Goal: Task Accomplishment & Management: Manage account settings

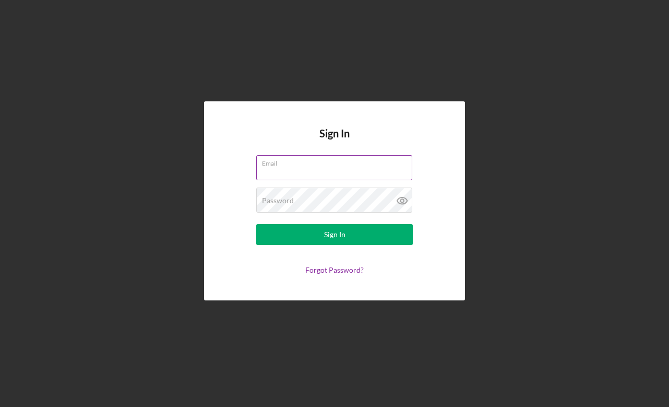
click at [300, 169] on input "Email" at bounding box center [334, 167] width 156 height 25
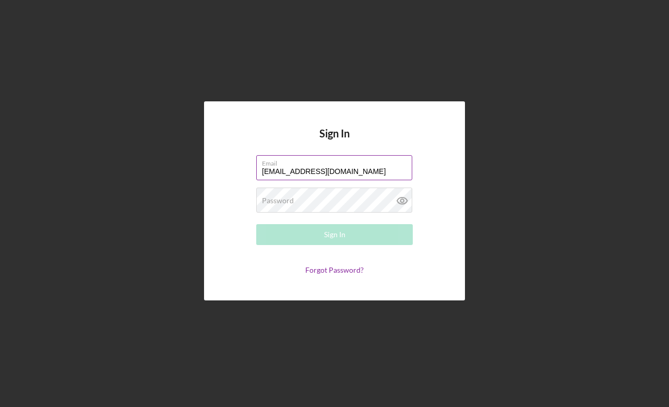
type input "[EMAIL_ADDRESS][DOMAIN_NAME]"
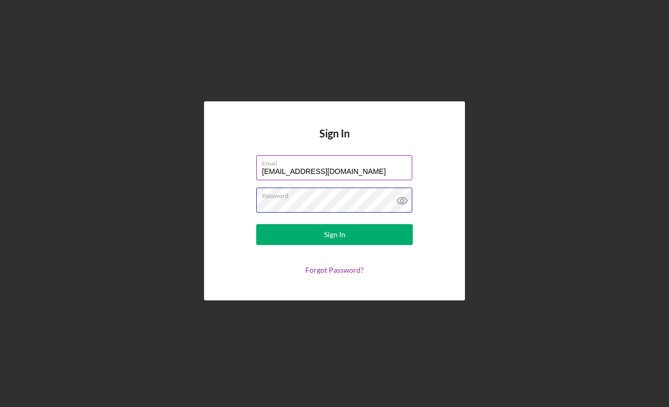
click at [256, 224] on button "Sign In" at bounding box center [334, 234] width 157 height 21
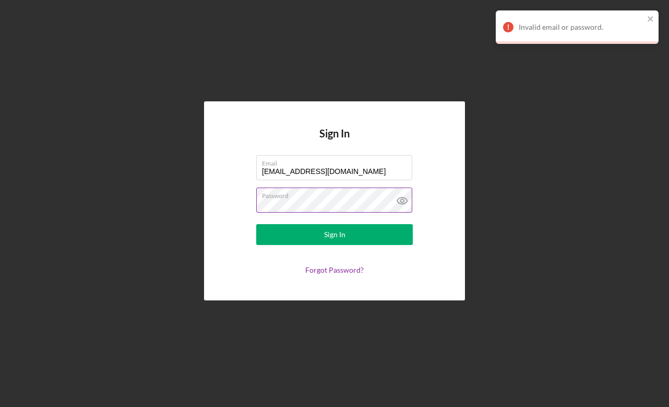
click at [399, 200] on icon at bounding box center [403, 200] width 26 height 26
click at [229, 180] on div "Sign In Email [EMAIL_ADDRESS][DOMAIN_NAME] Password Sign In Forgot Password?" at bounding box center [334, 200] width 261 height 199
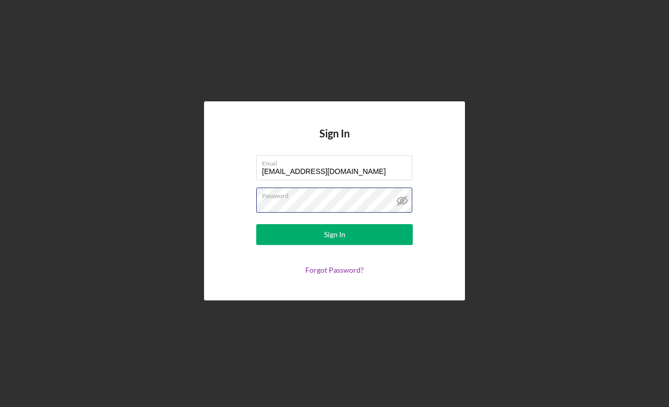
click at [256, 224] on button "Sign In" at bounding box center [334, 234] width 157 height 21
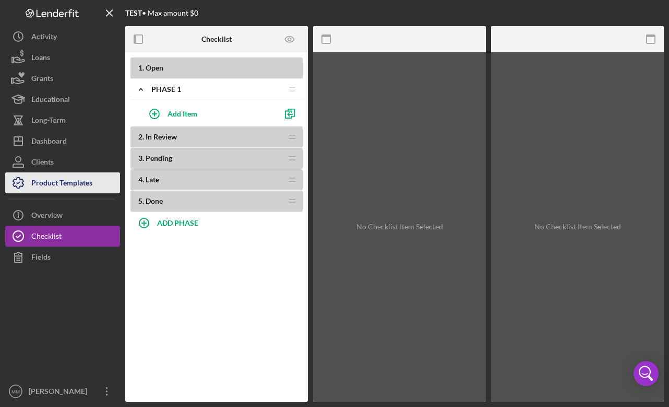
click at [53, 181] on div "Product Templates" at bounding box center [61, 183] width 61 height 23
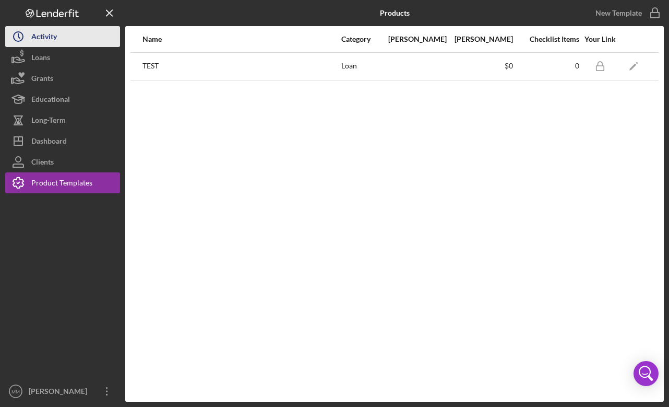
click at [86, 41] on button "Icon/History Activity" at bounding box center [62, 36] width 115 height 21
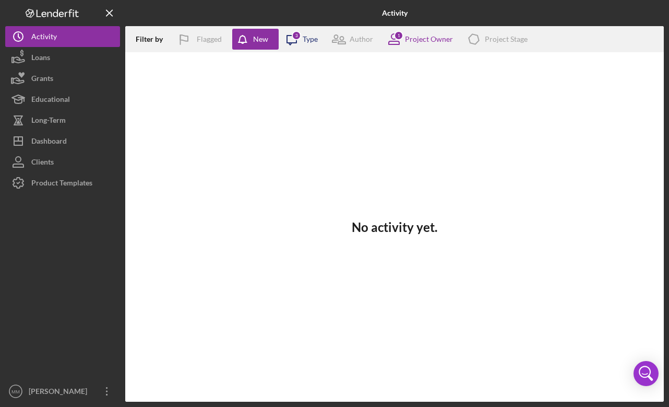
click at [309, 41] on div "Type" at bounding box center [310, 39] width 15 height 8
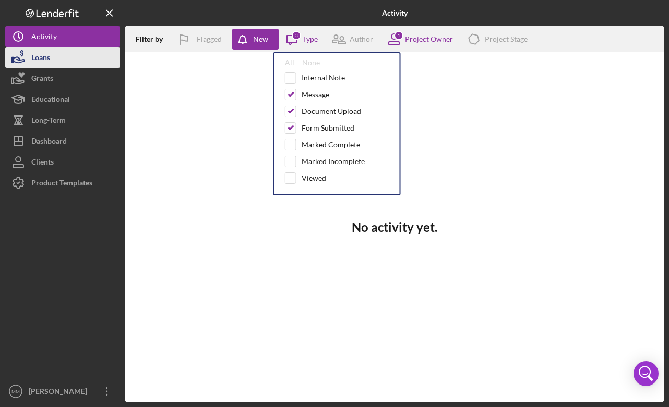
click at [67, 59] on button "Loans" at bounding box center [62, 57] width 115 height 21
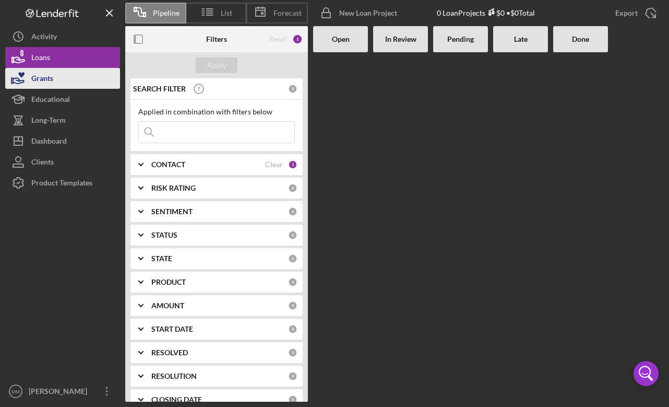
click at [63, 75] on button "Grants" at bounding box center [62, 78] width 115 height 21
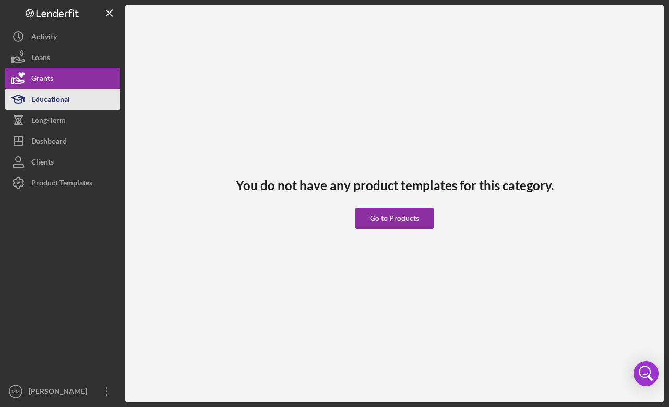
click at [64, 102] on div "Educational" at bounding box center [50, 100] width 39 height 23
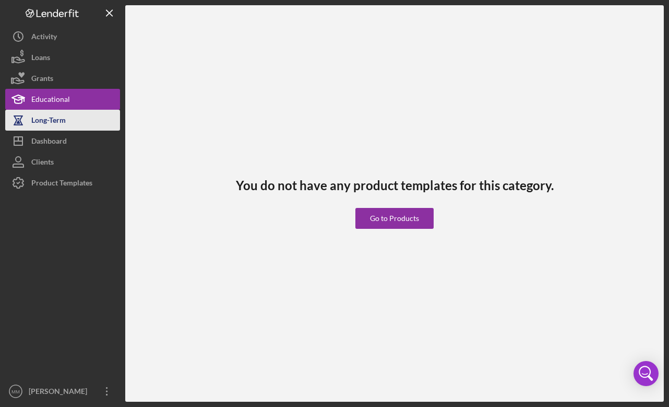
click at [61, 115] on div "Long-Term" at bounding box center [48, 121] width 34 height 23
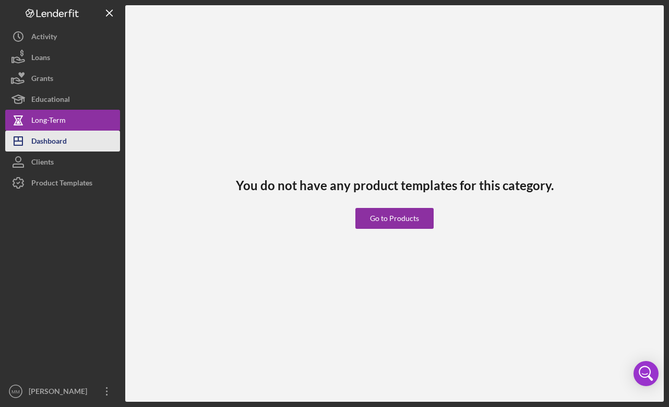
click at [56, 138] on div "Dashboard" at bounding box center [49, 142] width 36 height 23
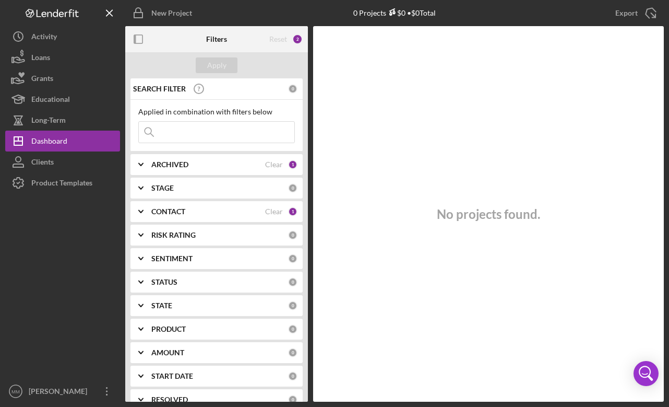
click at [206, 209] on div "CONTACT" at bounding box center [208, 211] width 114 height 8
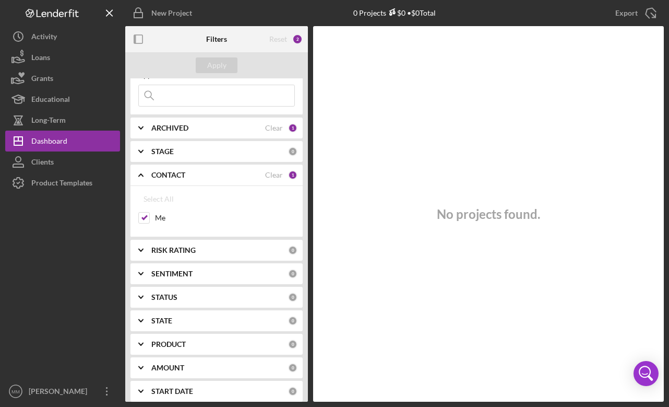
scroll to position [115, 0]
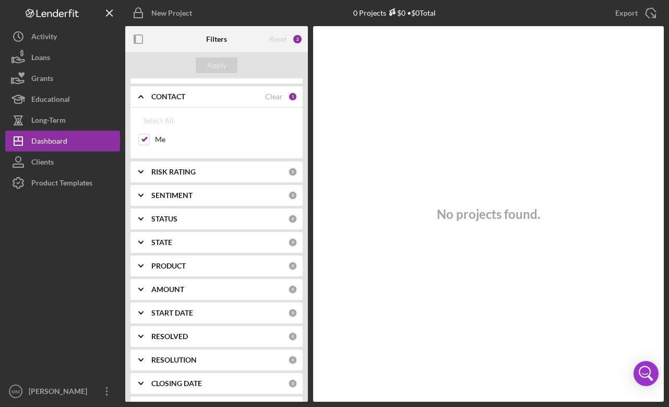
click at [221, 172] on div "RISK RATING" at bounding box center [219, 172] width 137 height 8
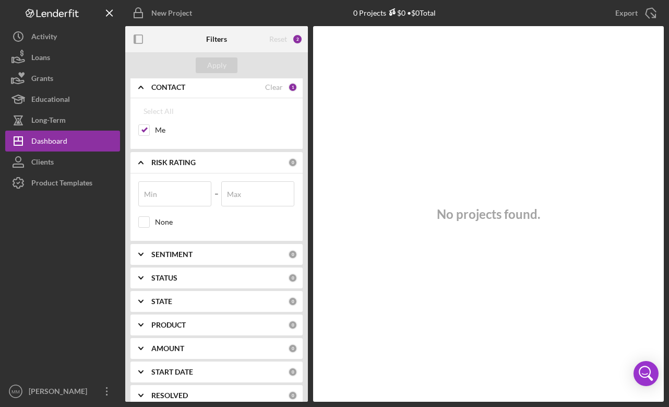
scroll to position [230, 0]
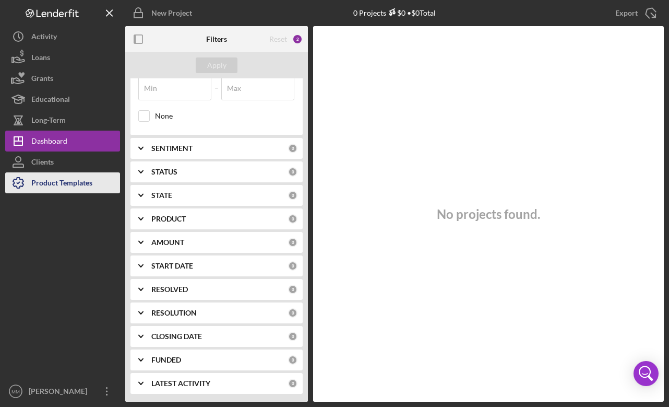
click at [57, 183] on div "Product Templates" at bounding box center [61, 183] width 61 height 23
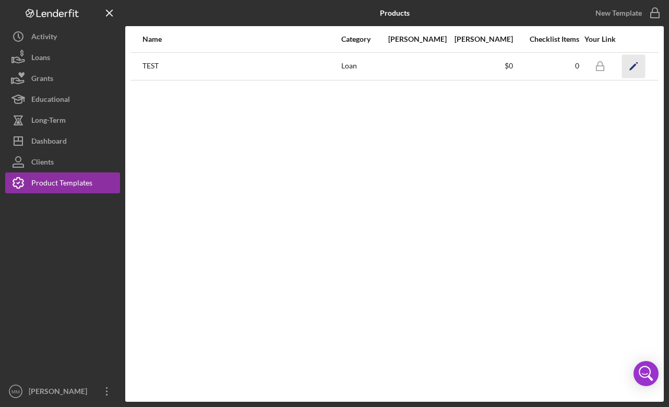
click at [629, 66] on icon "Icon/Edit" at bounding box center [633, 65] width 23 height 23
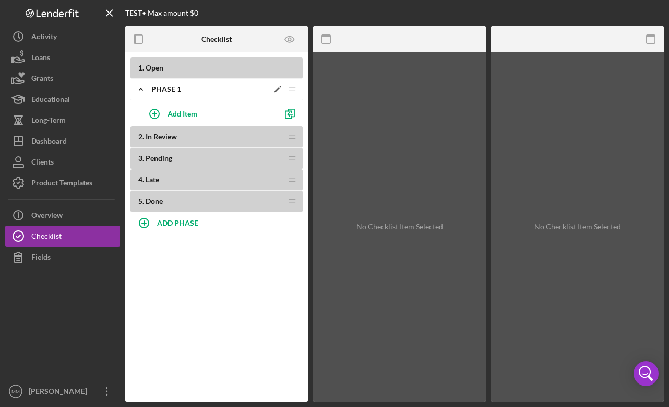
click at [198, 92] on div "Phase 1" at bounding box center [209, 89] width 117 height 8
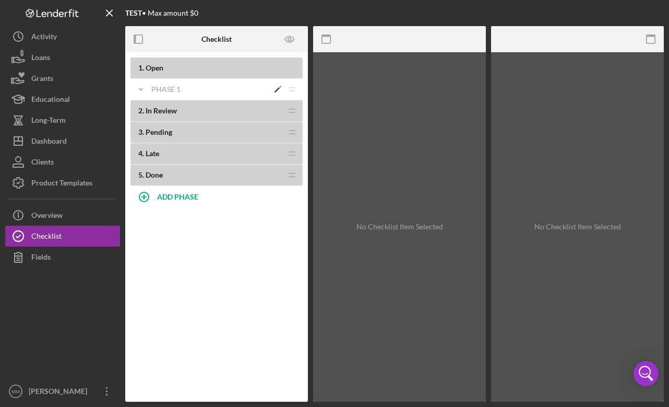
click at [197, 86] on div "Phase 1" at bounding box center [209, 89] width 117 height 8
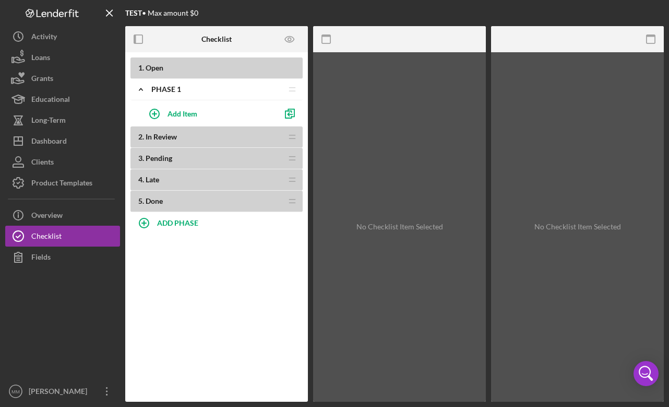
click at [191, 139] on b "2 . In Review" at bounding box center [210, 137] width 144 height 8
click at [163, 137] on span "In Review" at bounding box center [161, 136] width 31 height 9
click at [164, 115] on icon "button" at bounding box center [155, 114] width 26 height 26
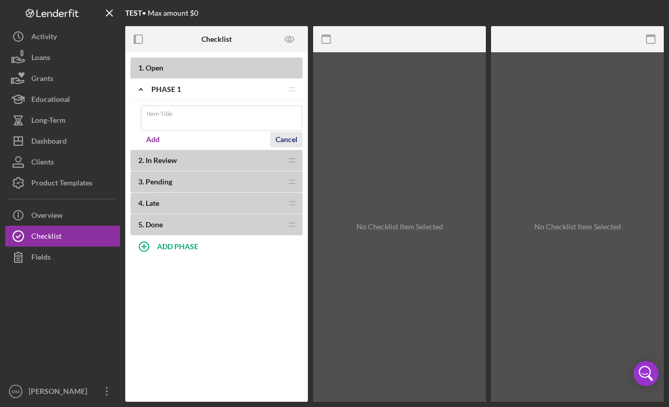
click at [285, 138] on div "Cancel" at bounding box center [287, 140] width 22 height 16
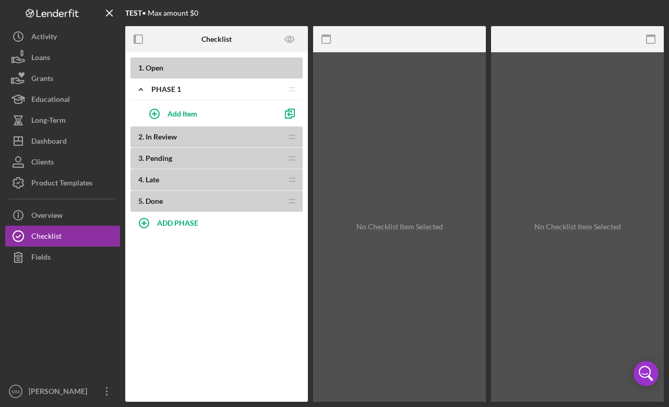
click at [169, 132] on span "In Review" at bounding box center [161, 136] width 31 height 9
click at [189, 116] on div "Add Item" at bounding box center [183, 113] width 30 height 20
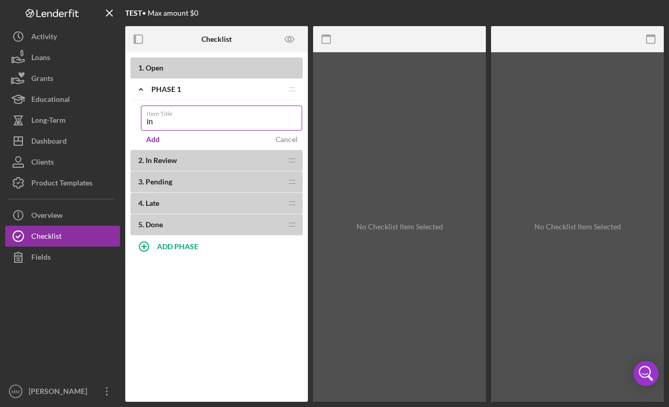
type input "I"
click at [279, 138] on div "Cancel" at bounding box center [287, 140] width 22 height 16
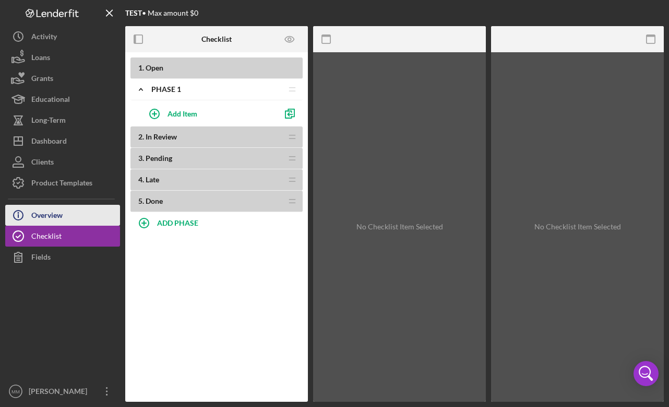
click at [66, 222] on button "Icon/Info Overview" at bounding box center [62, 215] width 115 height 21
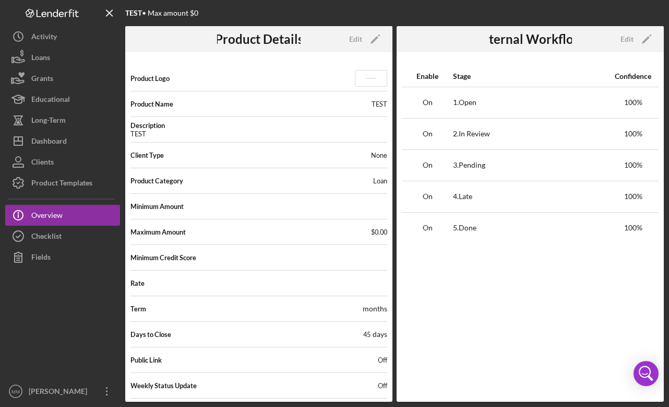
click at [59, 14] on icon at bounding box center [61, 13] width 5 height 5
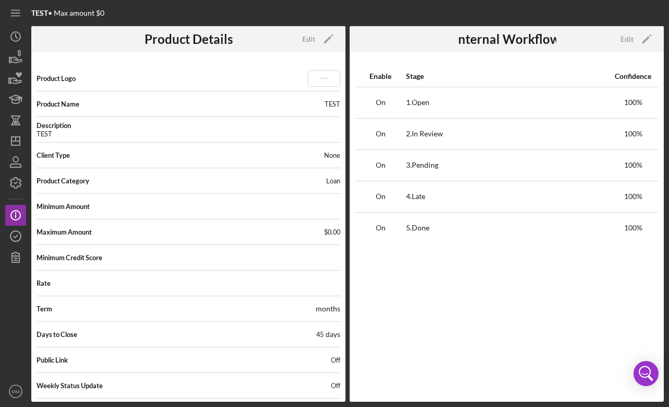
click at [315, 79] on icon at bounding box center [324, 78] width 31 height 16
click at [331, 41] on icon "Icon/Edit" at bounding box center [328, 39] width 26 height 26
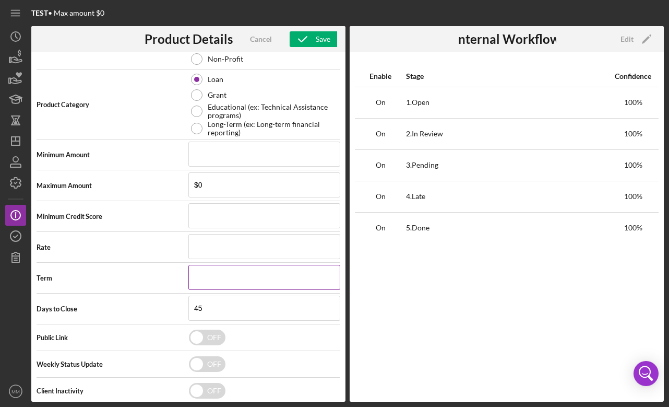
scroll to position [252, 0]
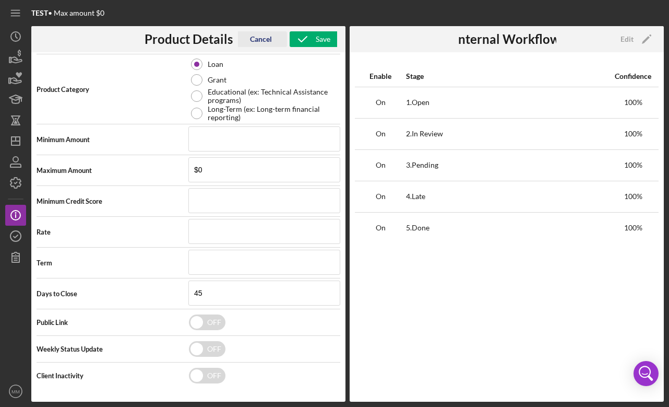
click at [264, 37] on div "Cancel" at bounding box center [261, 39] width 22 height 16
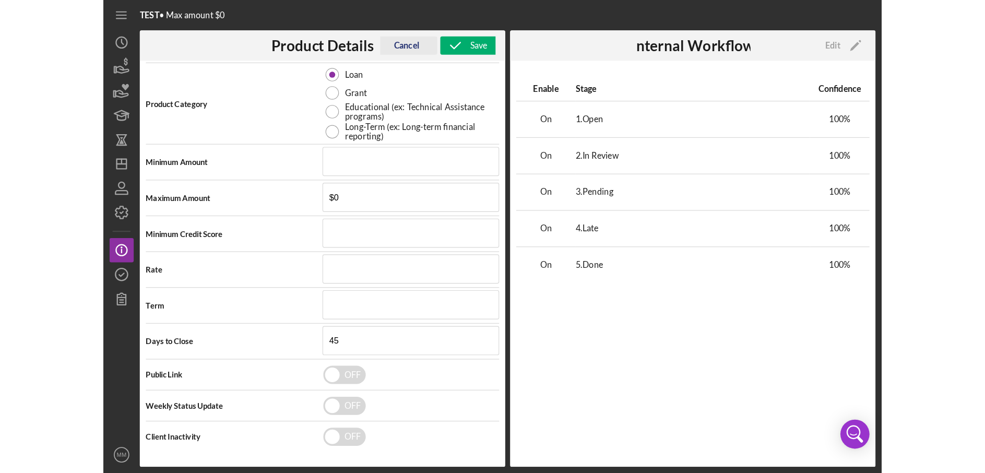
scroll to position [36, 0]
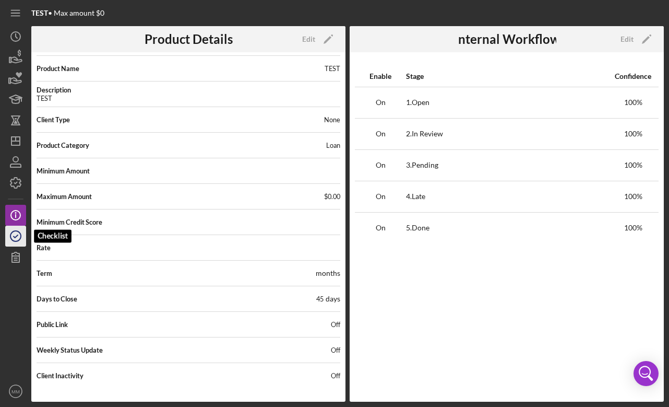
click at [19, 233] on icon "button" at bounding box center [16, 236] width 26 height 26
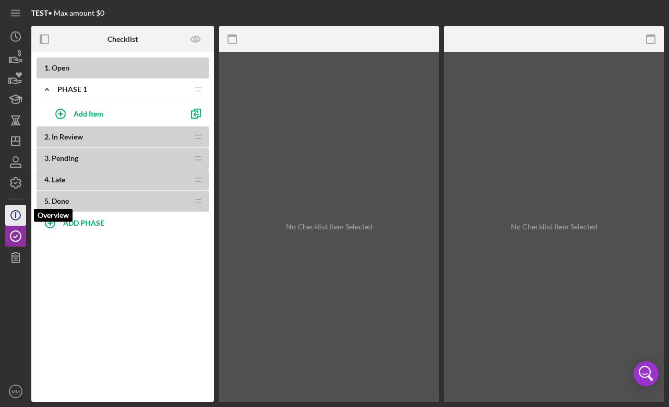
click at [19, 214] on icon "Icon/Info" at bounding box center [16, 215] width 26 height 26
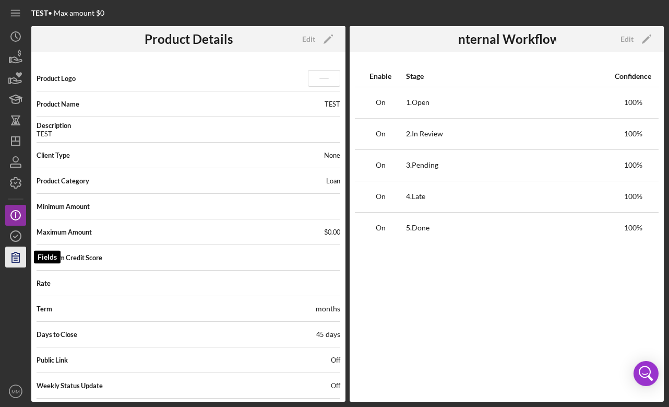
click at [11, 260] on icon "button" at bounding box center [16, 257] width 26 height 26
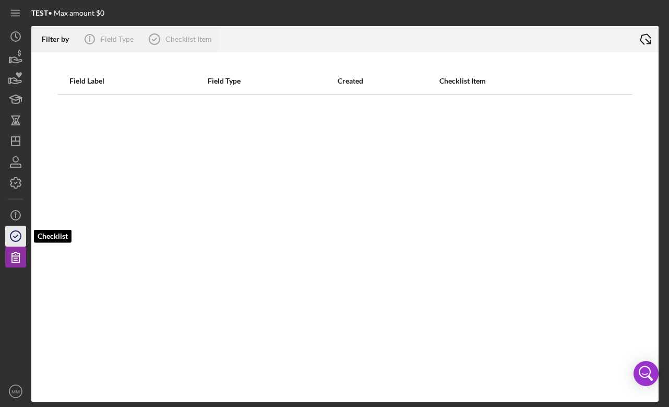
click at [20, 237] on icon "button" at bounding box center [16, 236] width 26 height 26
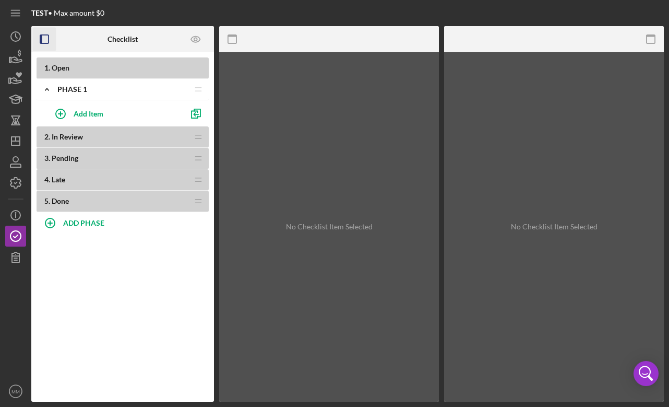
click at [46, 40] on icon "button" at bounding box center [44, 39] width 23 height 23
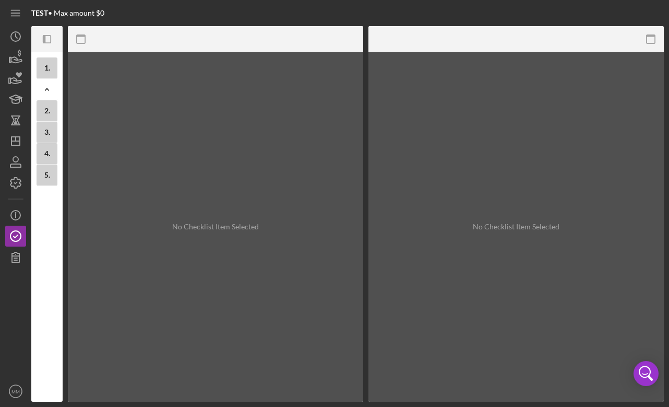
click at [46, 40] on icon "Icon/Panel Side Expand" at bounding box center [47, 39] width 23 height 23
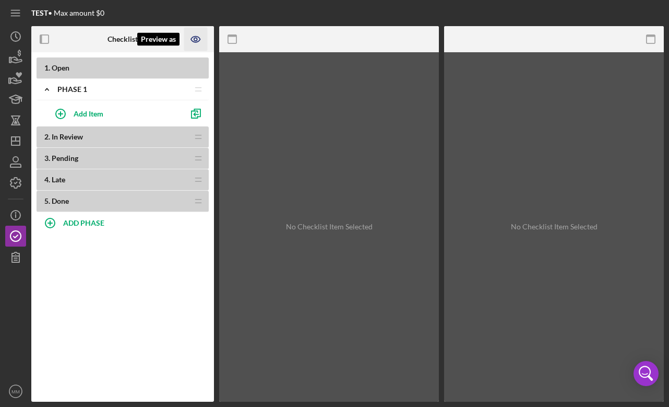
click at [194, 38] on icon "Preview as" at bounding box center [195, 39] width 3 height 3
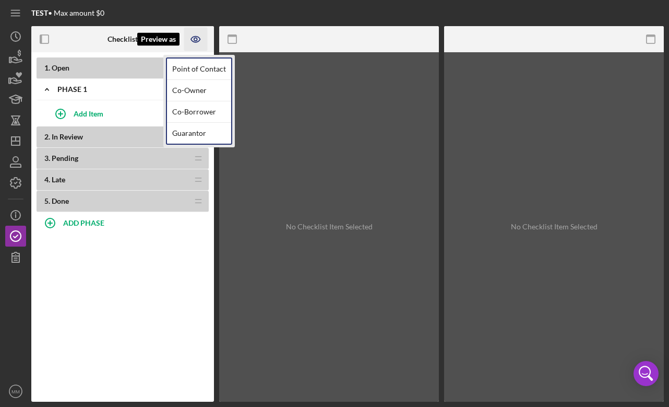
click at [194, 38] on icon "Preview as" at bounding box center [195, 39] width 3 height 3
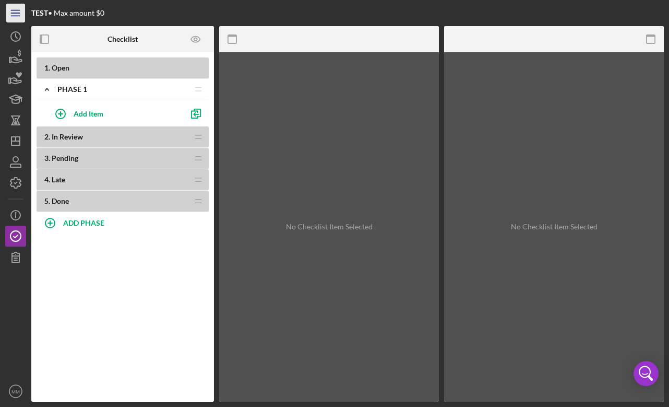
click at [17, 12] on icon "Icon/Menu" at bounding box center [15, 13] width 23 height 23
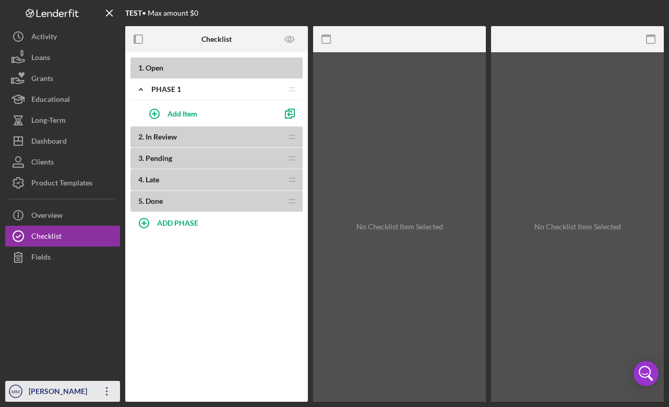
click at [110, 388] on icon "Icon/Overflow" at bounding box center [107, 391] width 26 height 26
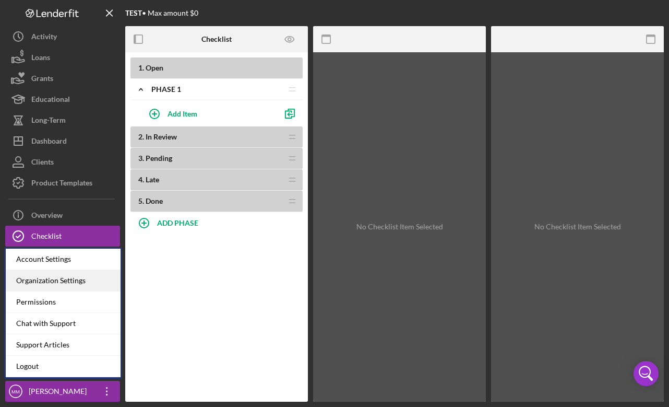
click at [83, 282] on div "Organization Settings" at bounding box center [63, 280] width 115 height 21
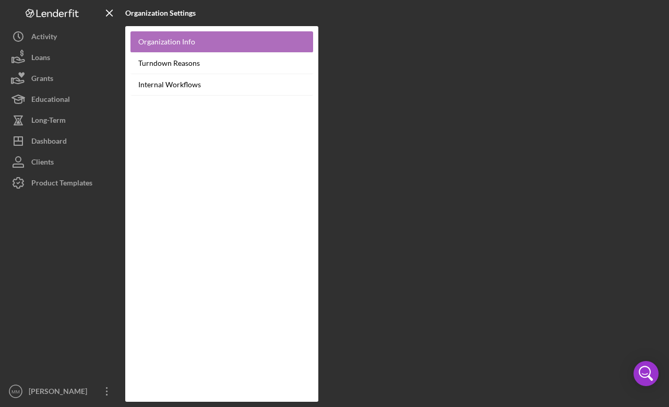
click at [169, 42] on link "Organization Info" at bounding box center [222, 41] width 183 height 21
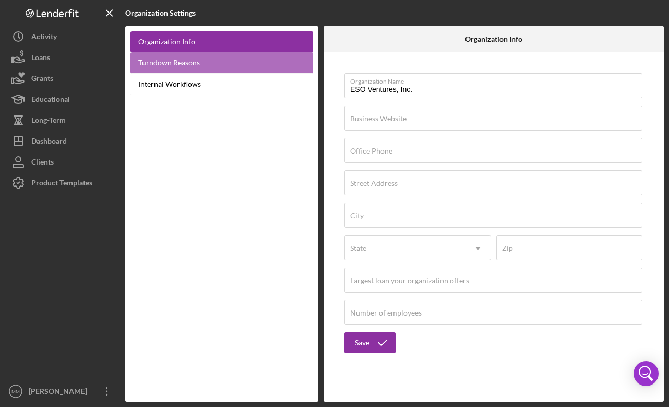
click at [270, 63] on link "Turndown Reasons" at bounding box center [222, 62] width 183 height 21
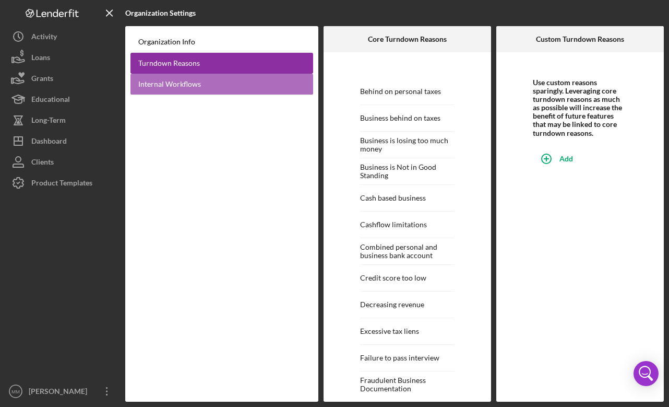
click at [258, 83] on link "Internal Workflows" at bounding box center [222, 84] width 183 height 21
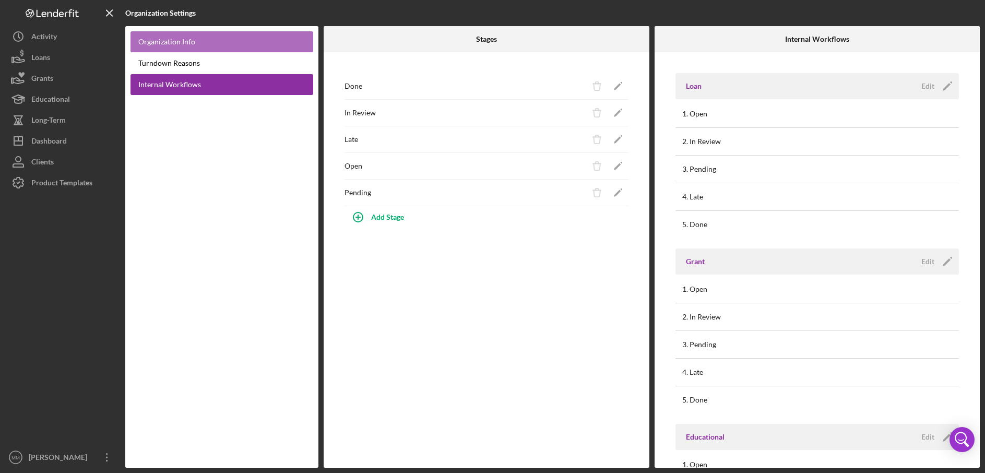
click at [180, 42] on link "Organization Info" at bounding box center [222, 41] width 183 height 21
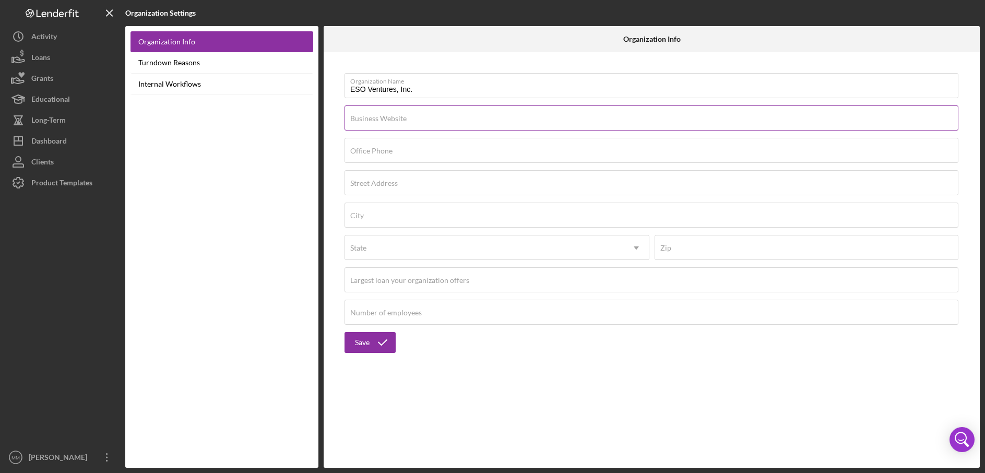
click at [502, 115] on div "Business Website" at bounding box center [652, 118] width 615 height 26
type input "www.eso-ventures.com"
drag, startPoint x: 436, startPoint y: 126, endPoint x: 351, endPoint y: 117, distance: 85.6
click at [351, 117] on div "Business Website www.eso-ventures.com" at bounding box center [652, 118] width 615 height 26
paste input "https://www.eso-ventures.com/"
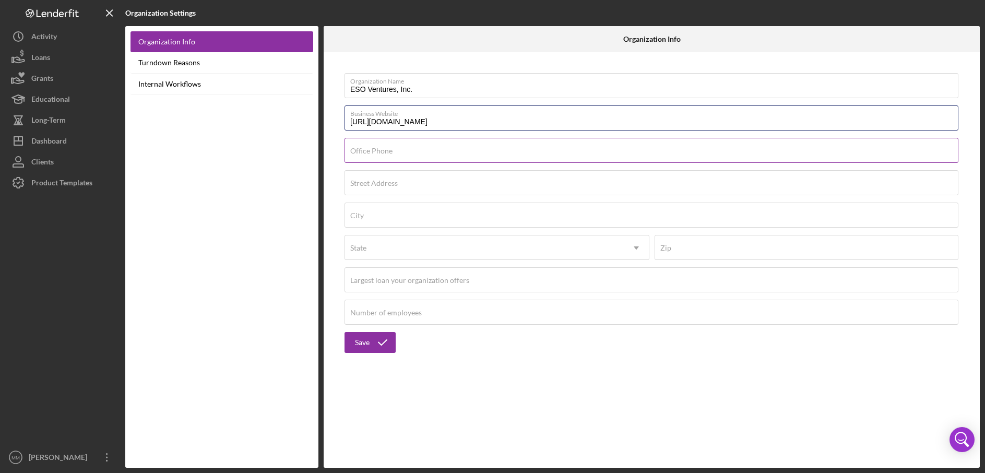
type input "https://www.eso-ventures.com/"
click at [366, 152] on label "Office Phone" at bounding box center [371, 151] width 42 height 8
click at [366, 152] on input "Office Phone" at bounding box center [652, 150] width 614 height 25
click at [476, 216] on input "City" at bounding box center [652, 215] width 614 height 25
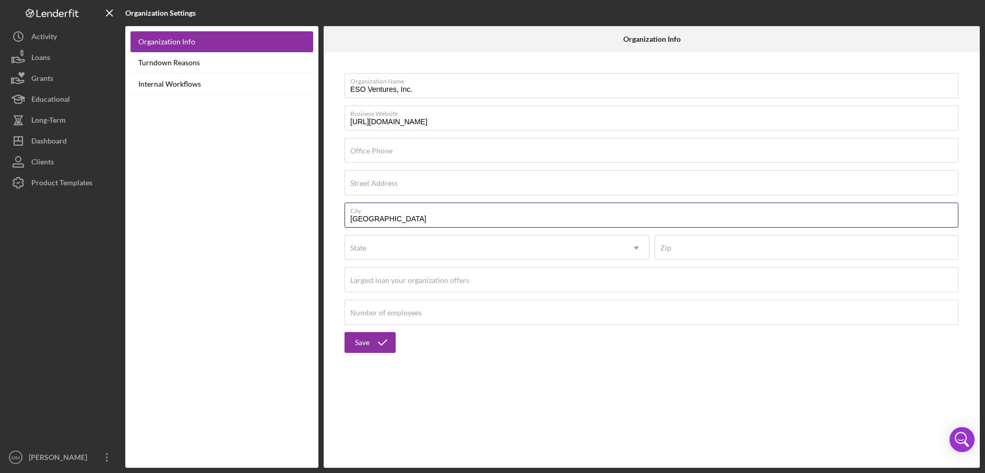
type input "Oakland"
click at [522, 198] on div "Organization Name ESO Ventures, Inc. Business Website https://www.eso-ventures.…" at bounding box center [652, 212] width 646 height 311
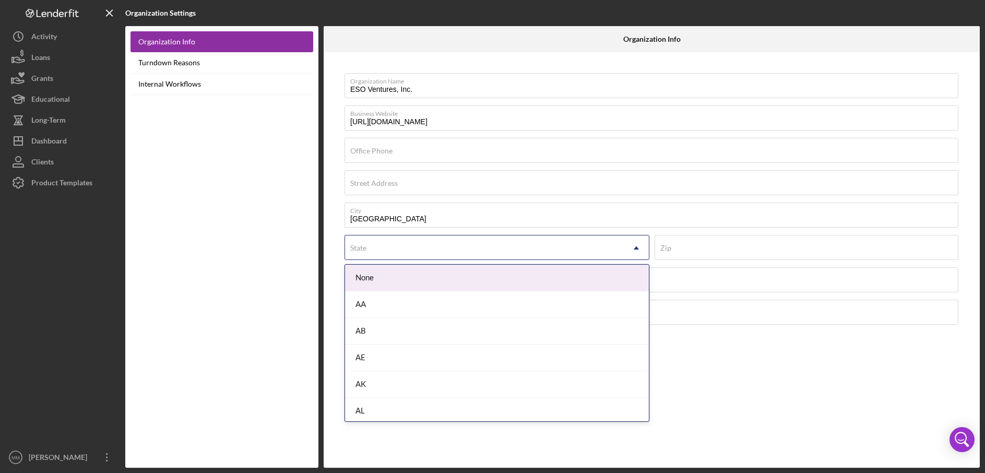
click at [417, 259] on div "State" at bounding box center [484, 248] width 279 height 24
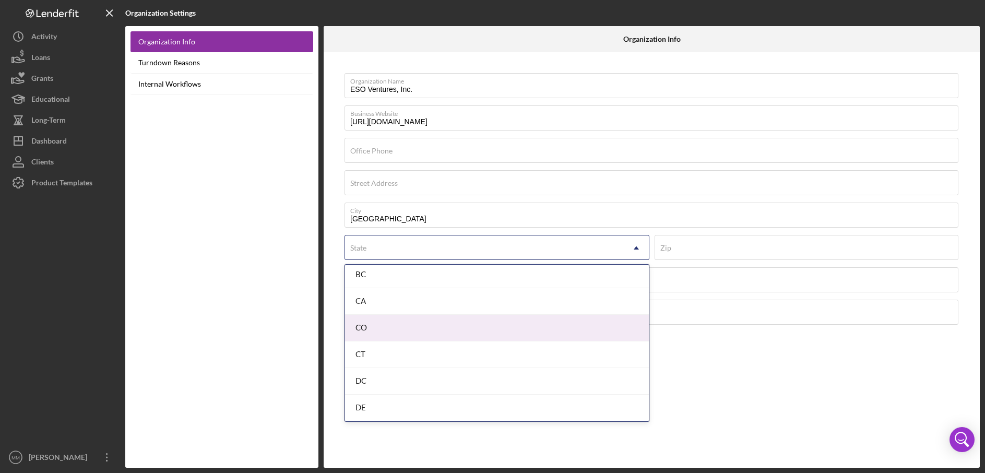
scroll to position [279, 0]
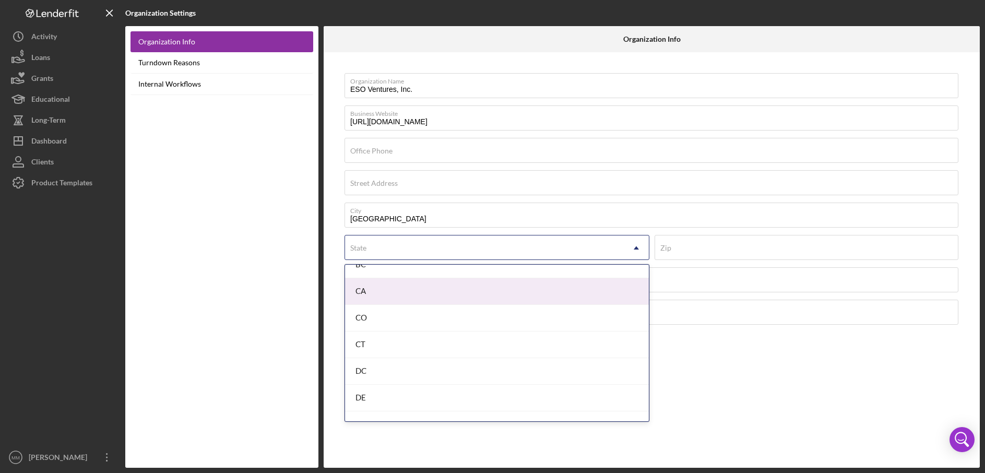
click at [401, 291] on div "CA" at bounding box center [497, 291] width 304 height 27
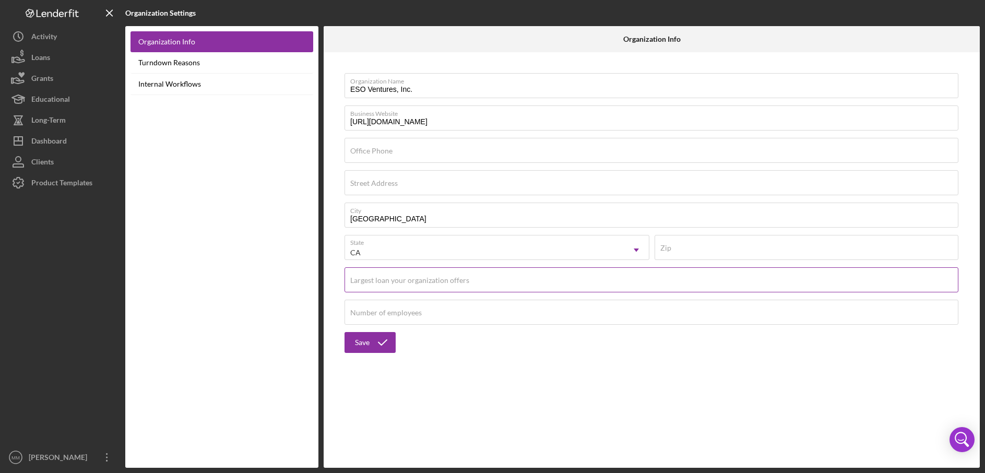
click at [525, 280] on input "Largest loan your organization offers" at bounding box center [652, 279] width 614 height 25
type input "$100,000"
click at [357, 342] on div "Save" at bounding box center [362, 342] width 15 height 21
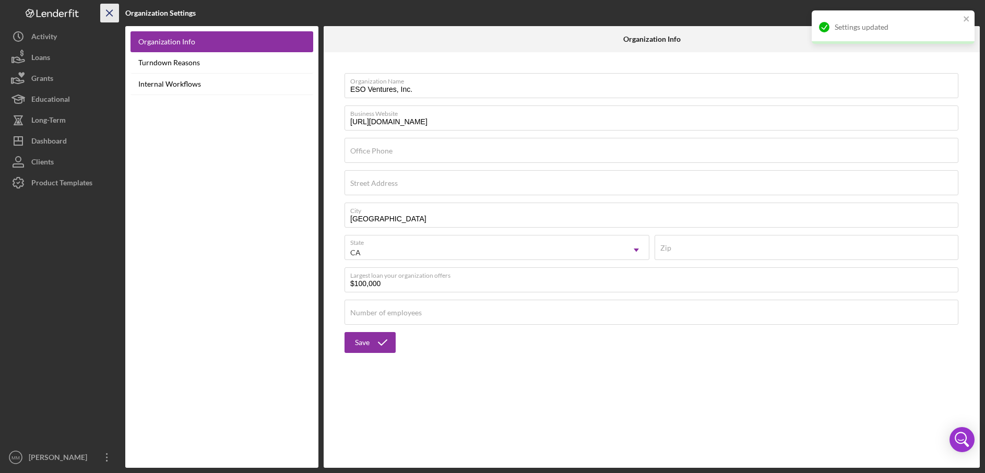
click at [110, 12] on line "button" at bounding box center [110, 13] width 6 height 6
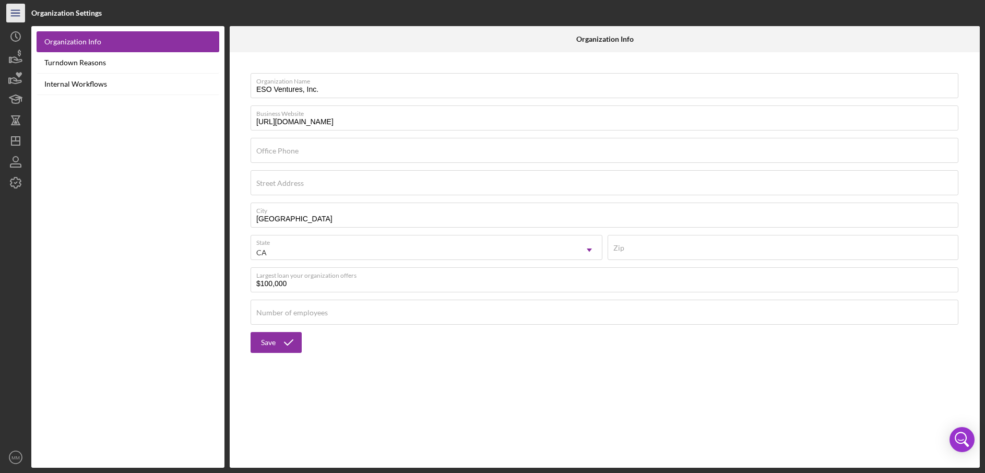
click at [15, 13] on line "button" at bounding box center [15, 13] width 8 height 0
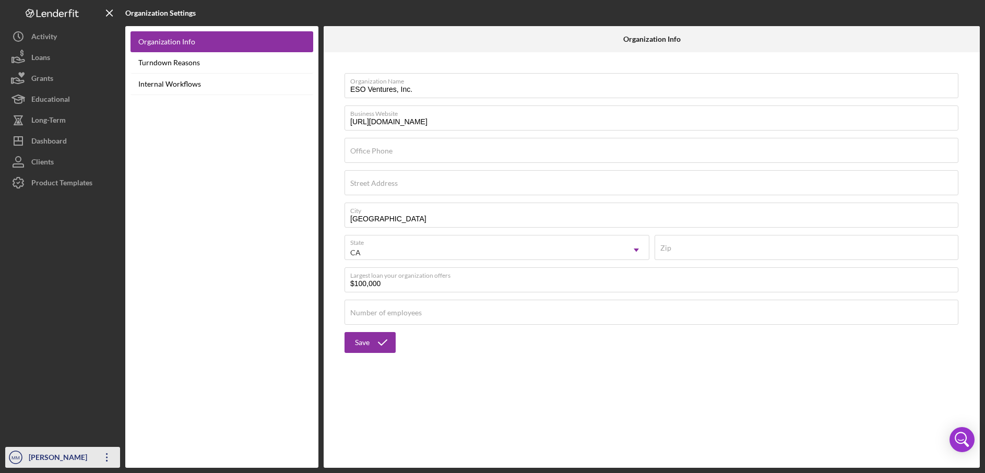
click at [109, 406] on icon "Icon/Overflow" at bounding box center [107, 457] width 26 height 26
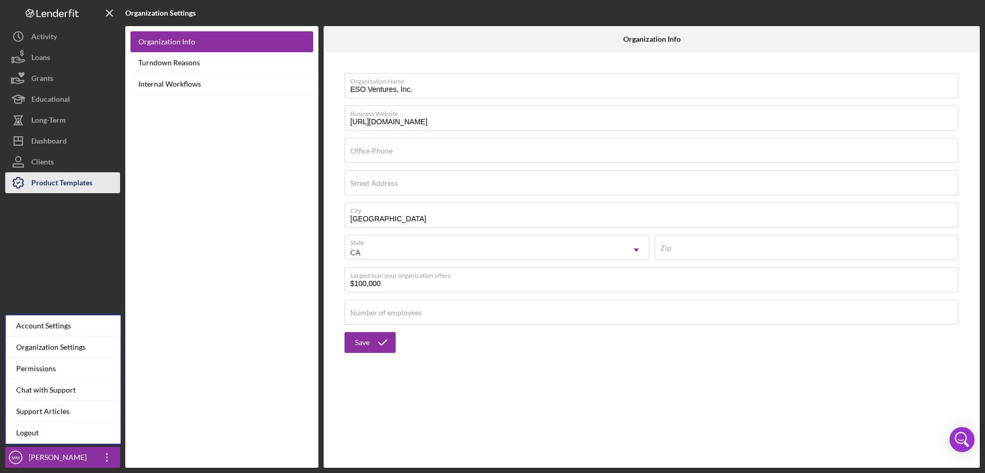
click at [72, 185] on div "Product Templates" at bounding box center [61, 183] width 61 height 23
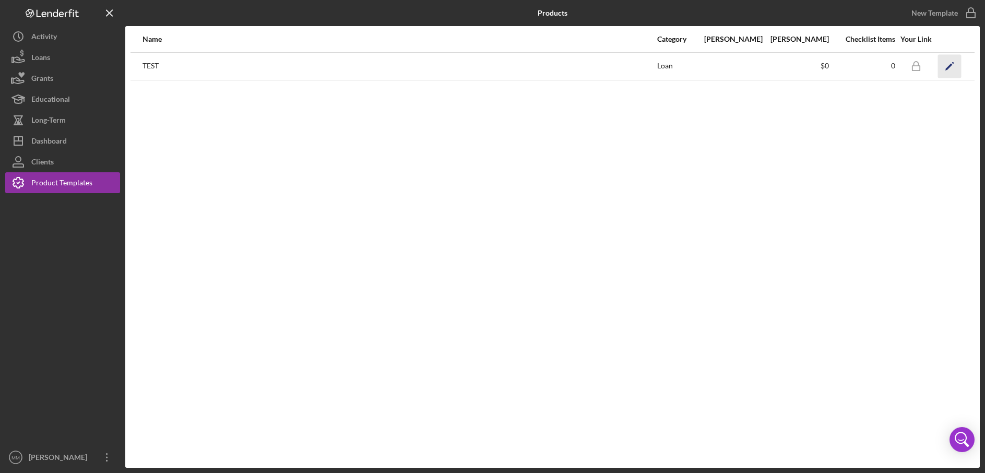
click at [669, 66] on polygon "button" at bounding box center [949, 66] width 7 height 7
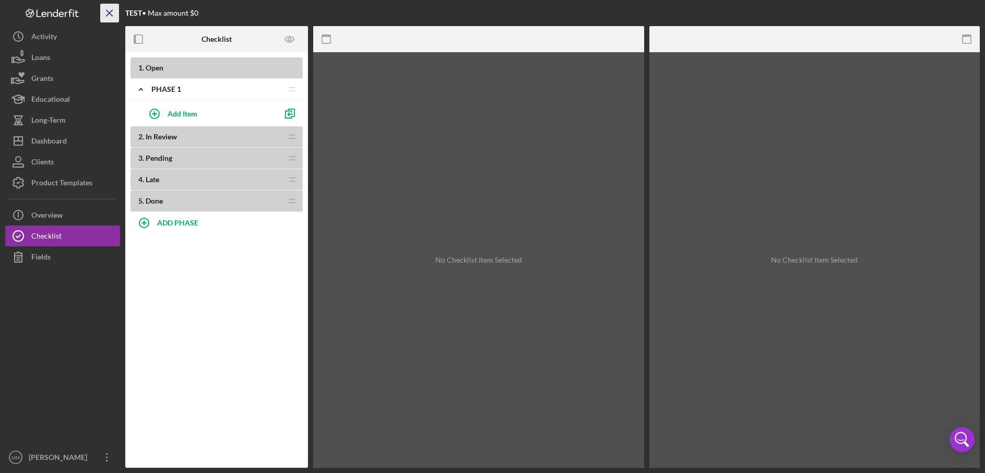
click at [107, 15] on line "button" at bounding box center [110, 13] width 6 height 6
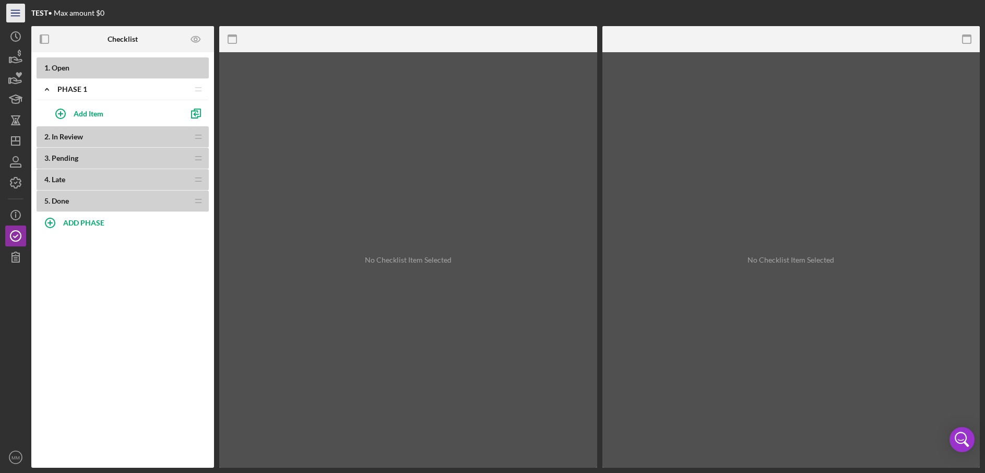
click at [12, 10] on icon "Icon/Menu" at bounding box center [15, 13] width 23 height 23
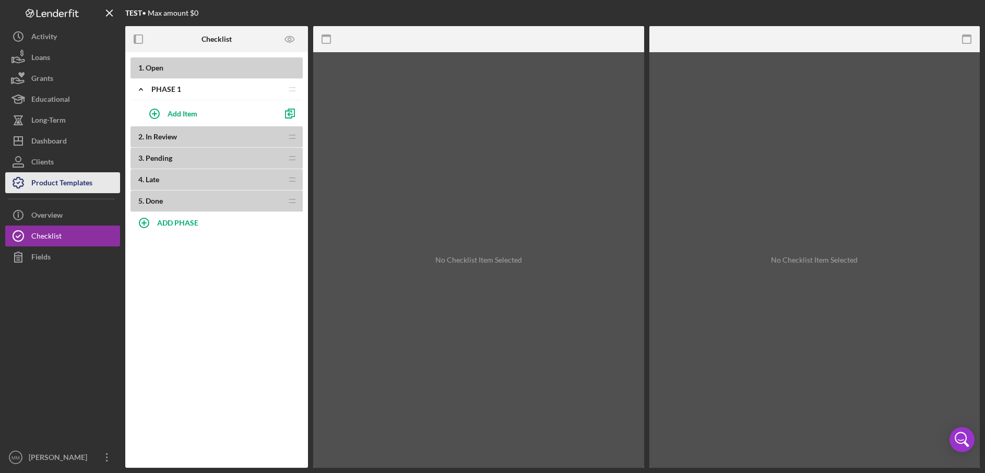
click at [57, 184] on div "Product Templates" at bounding box center [61, 183] width 61 height 23
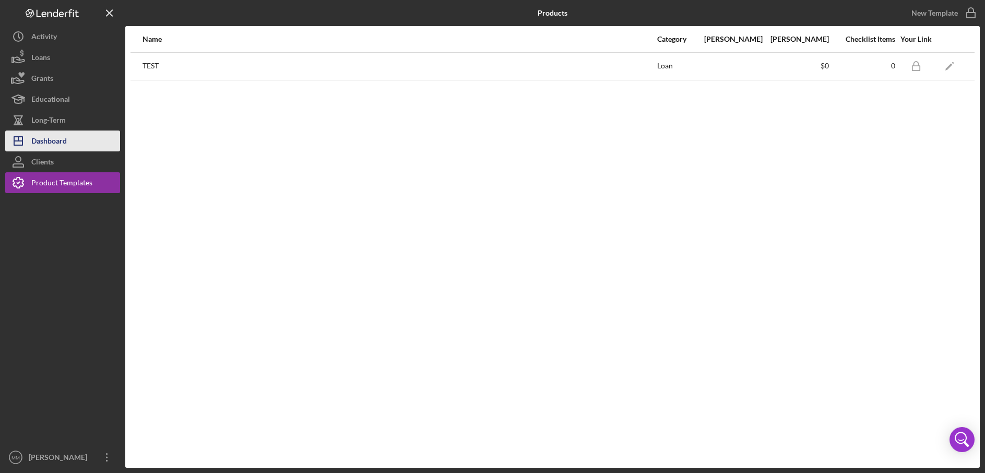
click at [66, 139] on div "Dashboard" at bounding box center [49, 142] width 36 height 23
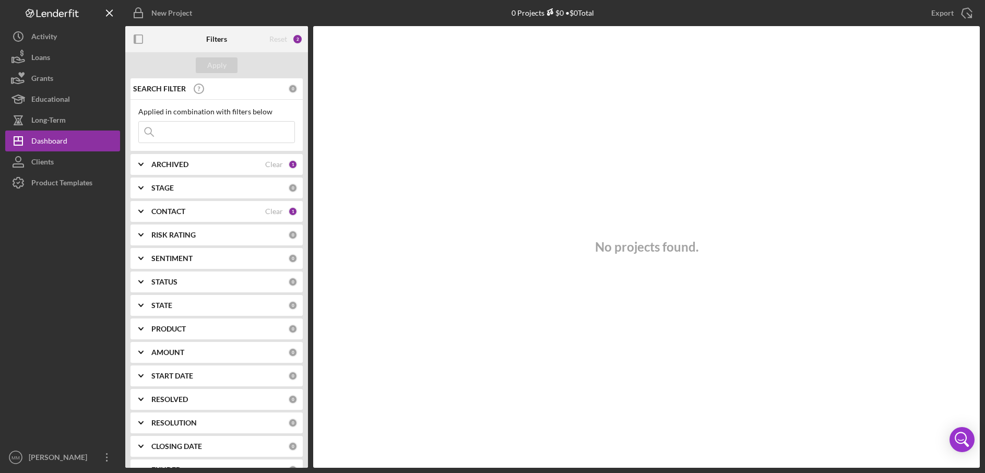
click at [48, 211] on div at bounding box center [62, 320] width 115 height 254
click at [41, 189] on div "Product Templates" at bounding box center [61, 183] width 61 height 23
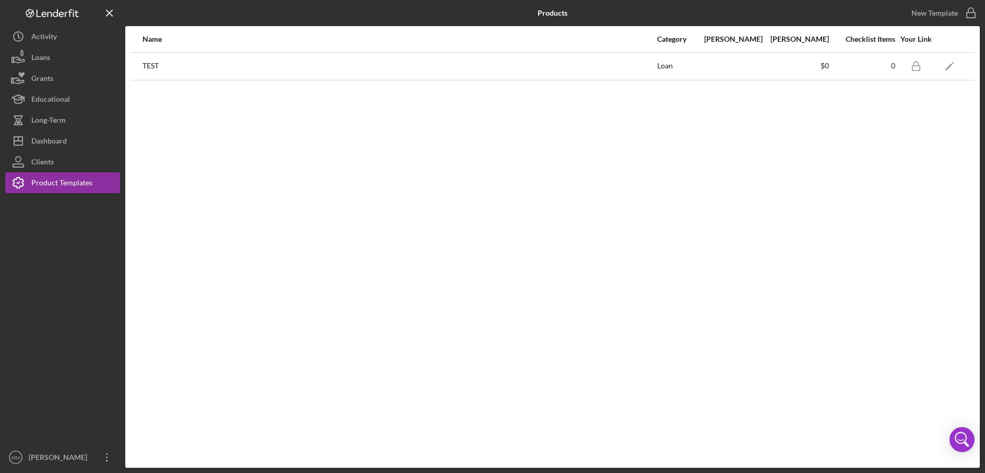
click at [62, 232] on div at bounding box center [62, 320] width 115 height 254
click at [42, 249] on div at bounding box center [62, 320] width 115 height 254
click at [948, 70] on icon "Icon/Edit" at bounding box center [949, 65] width 23 height 23
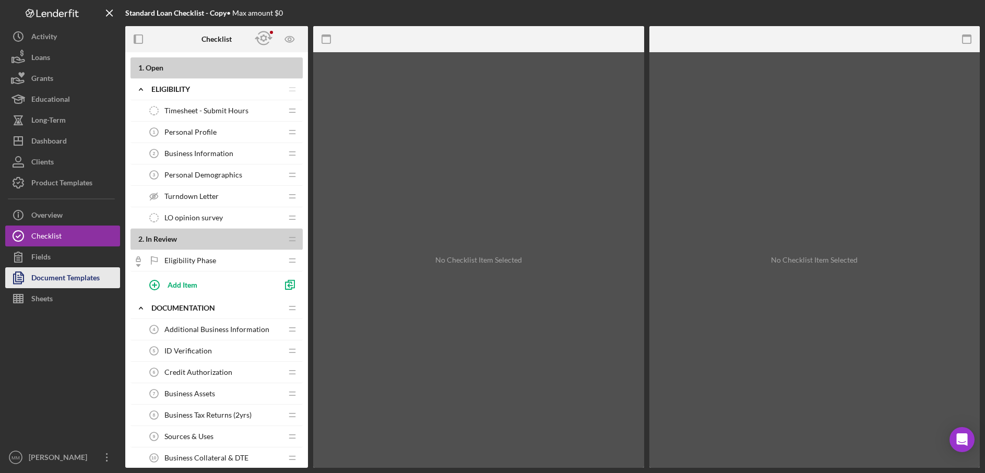
click at [79, 282] on div "Document Templates" at bounding box center [65, 278] width 68 height 23
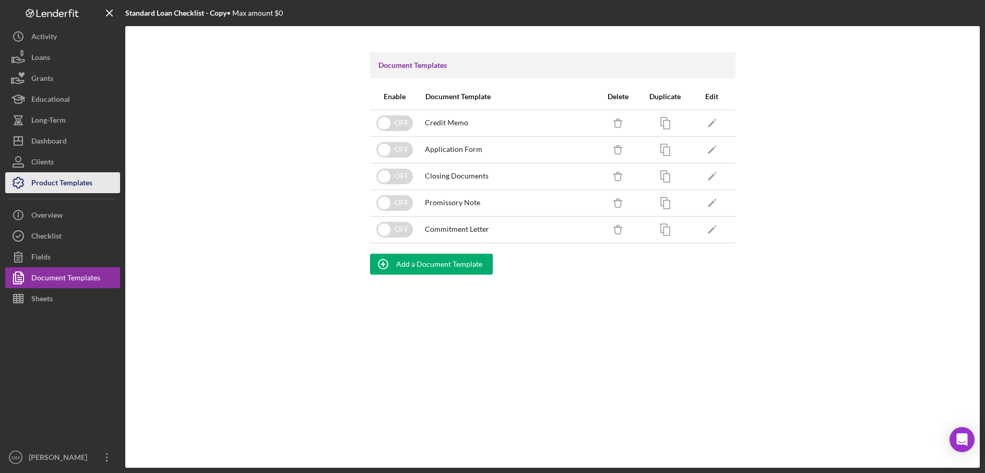
click at [54, 187] on div "Product Templates" at bounding box center [61, 183] width 61 height 23
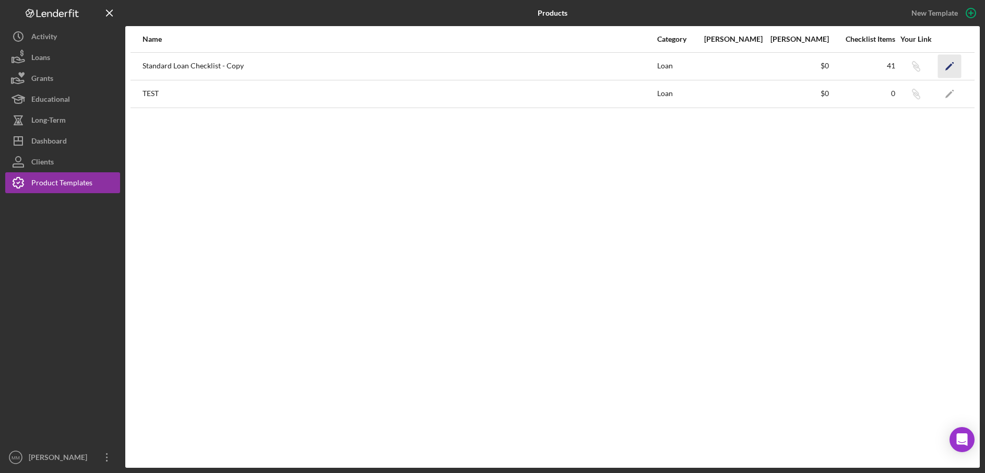
click at [947, 70] on icon "Icon/Edit" at bounding box center [949, 65] width 23 height 23
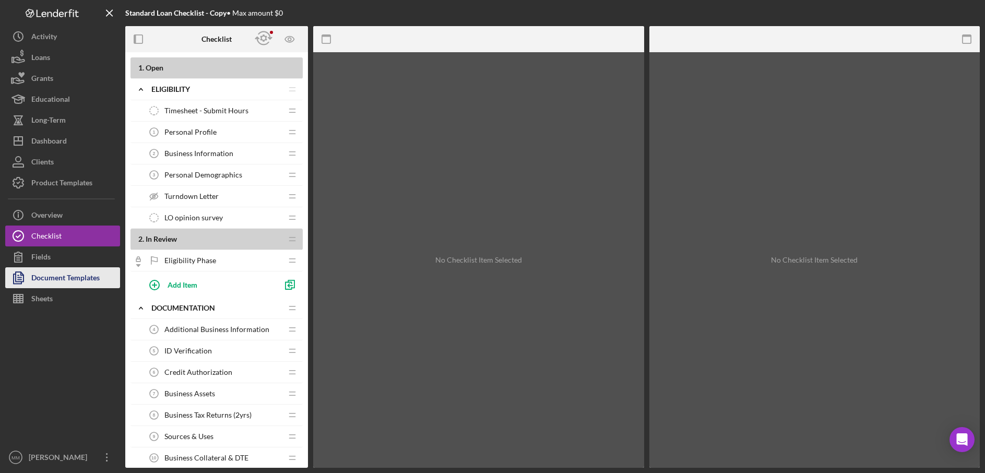
click at [90, 279] on div "Document Templates" at bounding box center [65, 278] width 68 height 23
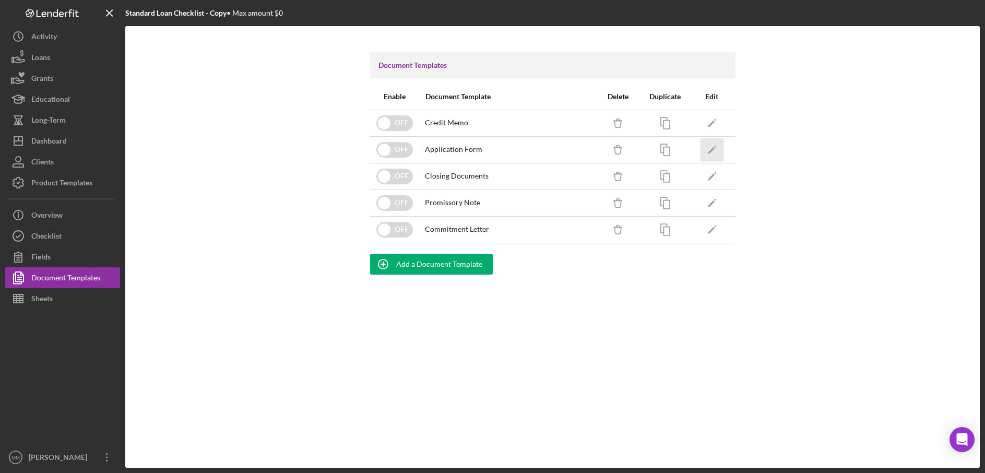
click at [714, 150] on icon "Icon/Edit" at bounding box center [711, 149] width 23 height 23
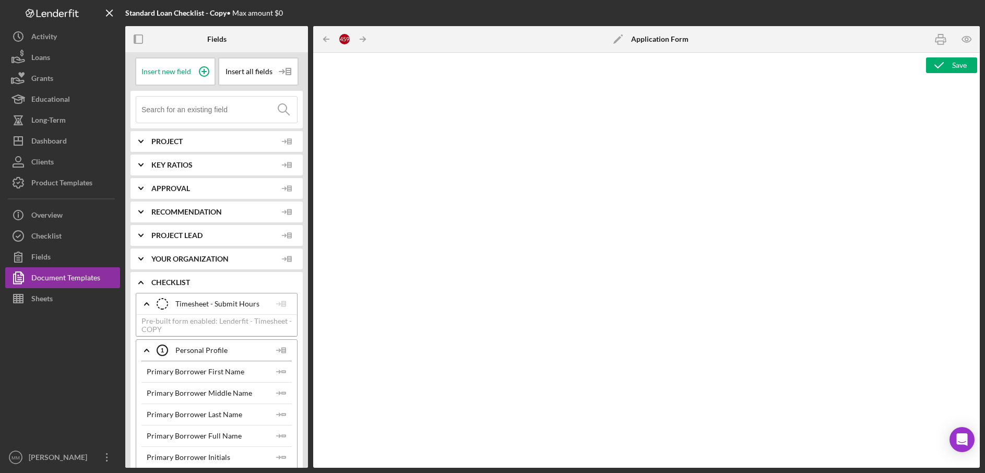
type textarea "<h3>Core Fields</h3> <hr> <table style="width: 100%; border-collapse: collapse;…"
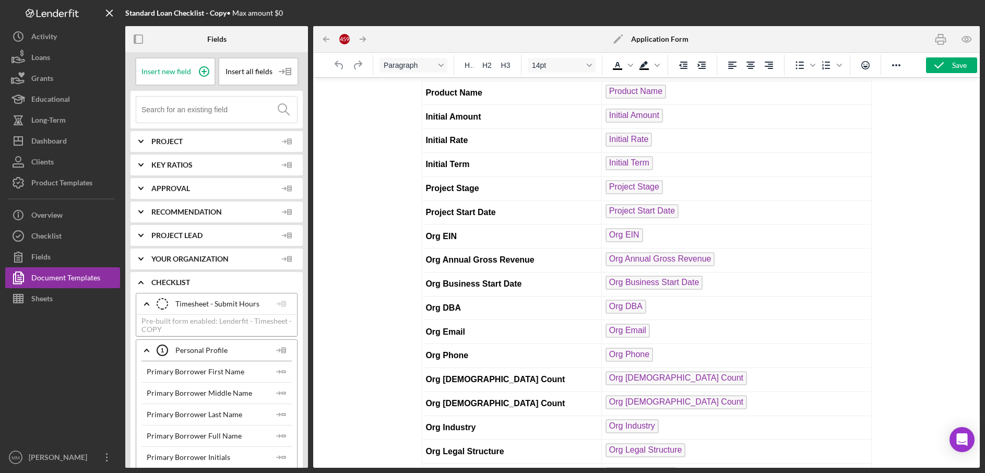
scroll to position [43, 0]
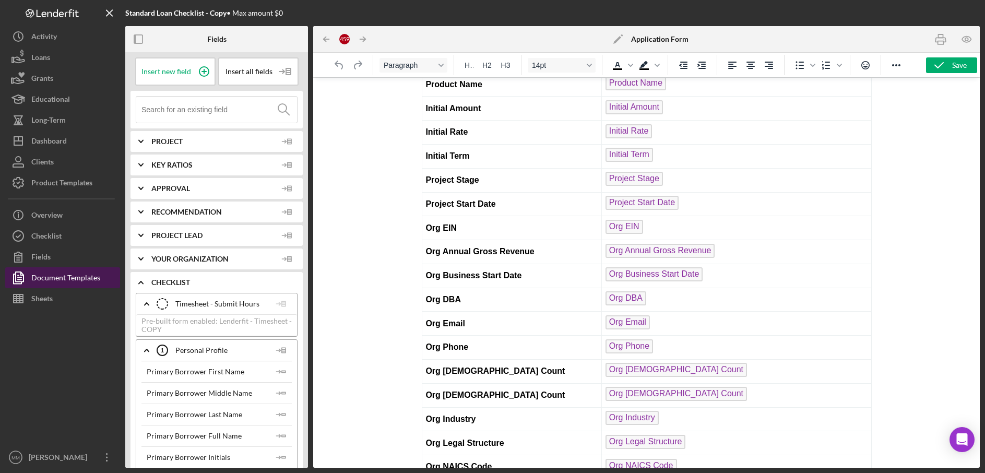
click at [65, 279] on div "Document Templates" at bounding box center [65, 278] width 69 height 23
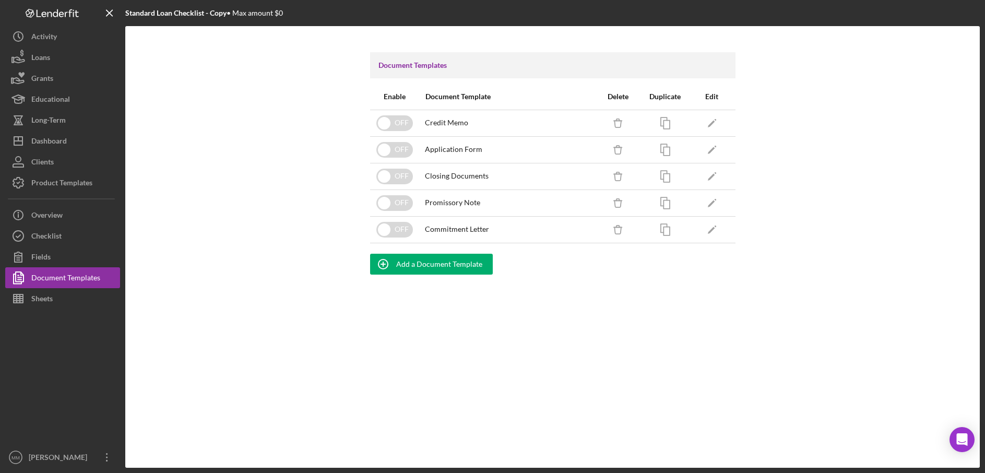
click at [160, 16] on b "Standard Loan Checklist - Copy" at bounding box center [175, 12] width 101 height 9
click at [61, 218] on div "Overview" at bounding box center [46, 216] width 31 height 23
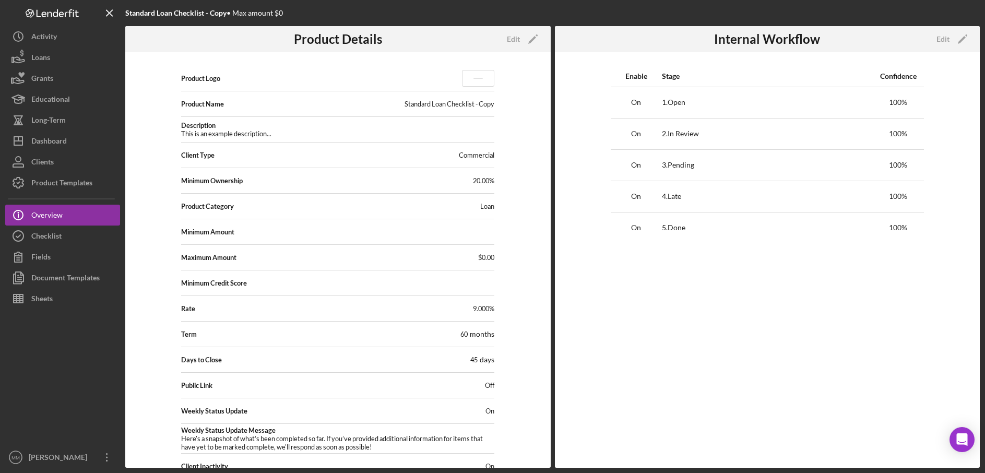
click at [442, 106] on div "Standard Loan Checklist - Copy" at bounding box center [450, 104] width 90 height 8
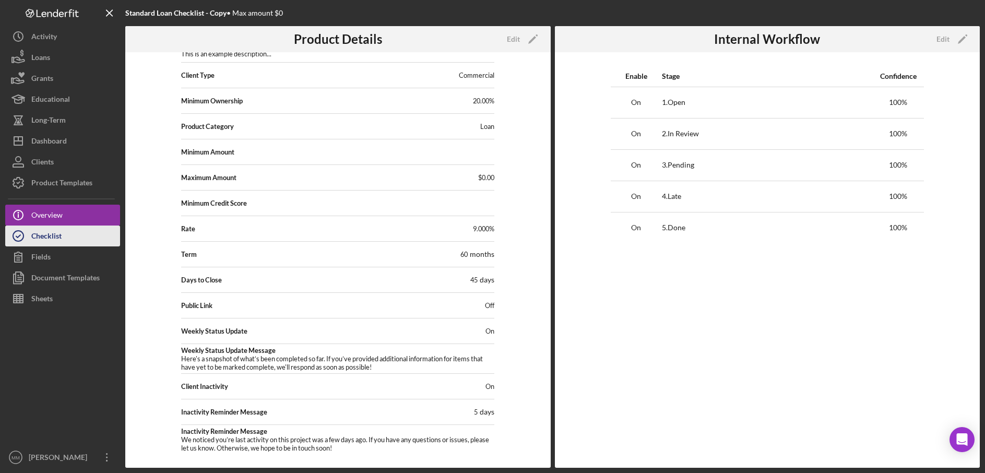
click at [63, 234] on button "Checklist" at bounding box center [62, 236] width 115 height 21
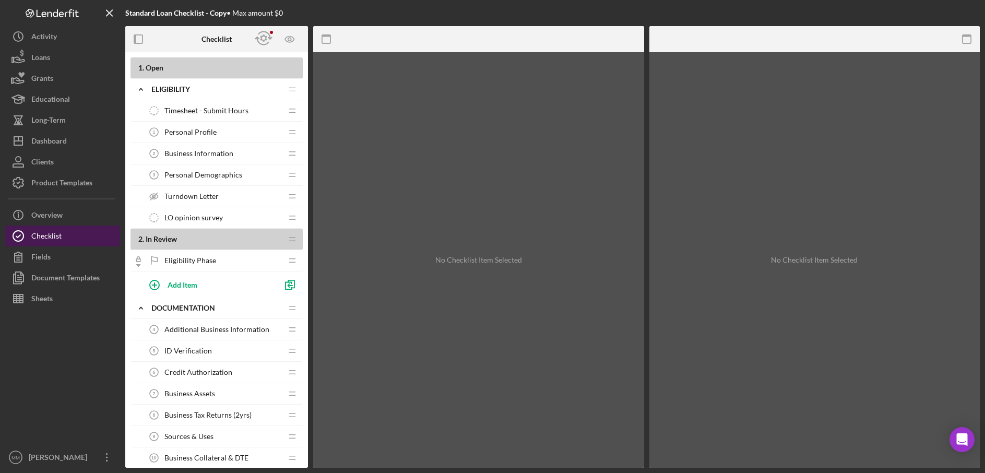
click at [78, 233] on button "Checklist" at bounding box center [62, 236] width 115 height 21
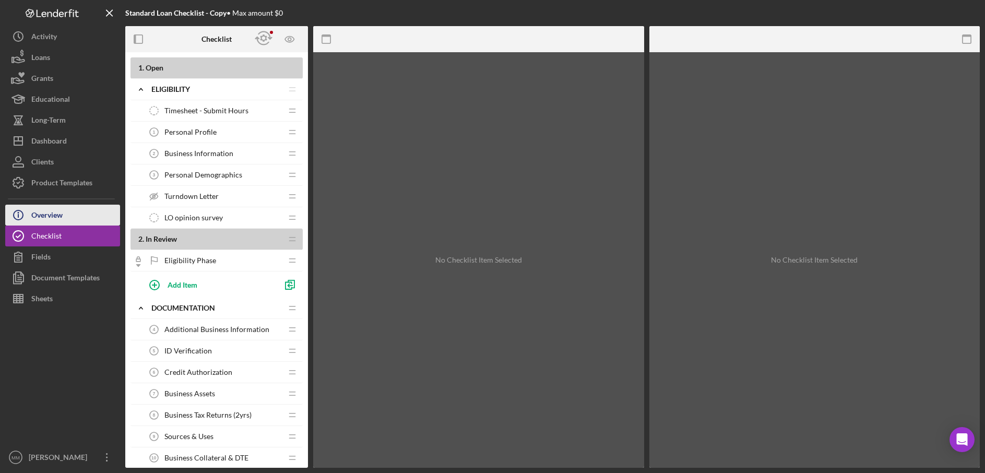
click at [80, 218] on button "Icon/Info Overview" at bounding box center [62, 215] width 115 height 21
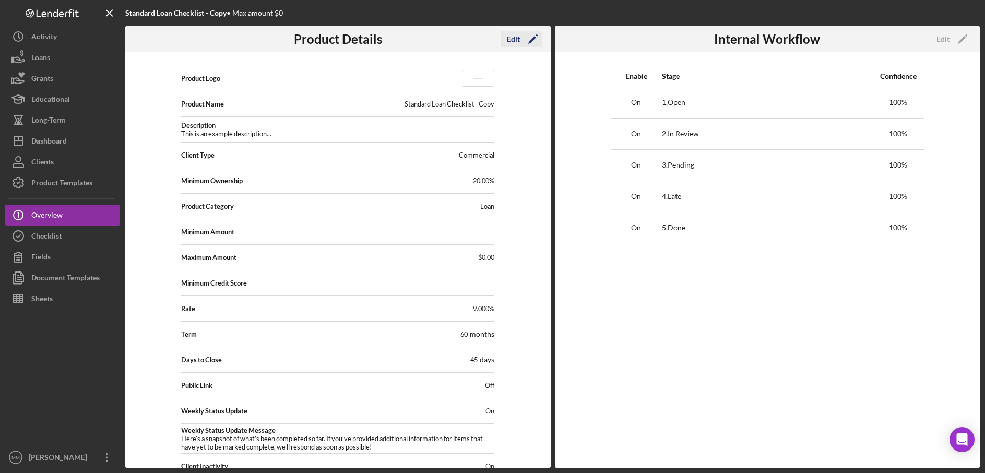
click at [535, 42] on icon "Icon/Edit" at bounding box center [533, 39] width 26 height 26
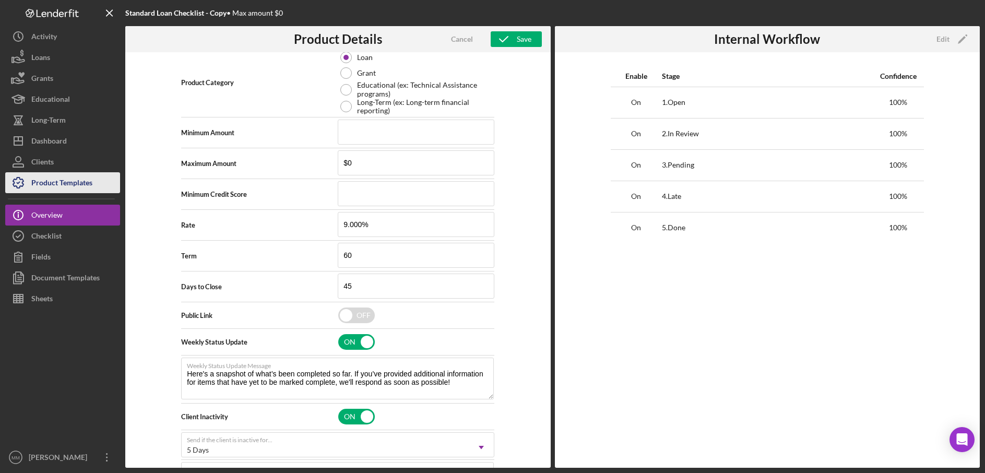
scroll to position [363, 0]
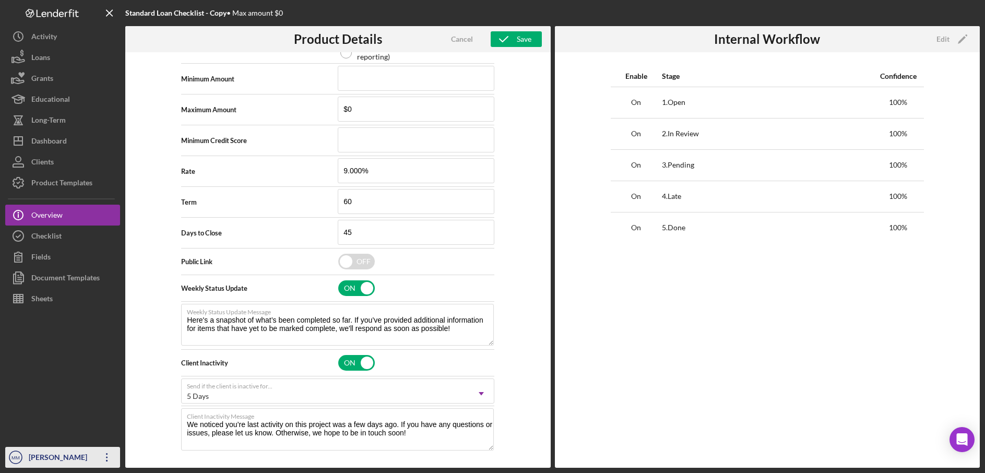
click at [108, 458] on icon "Icon/Overflow" at bounding box center [107, 457] width 26 height 26
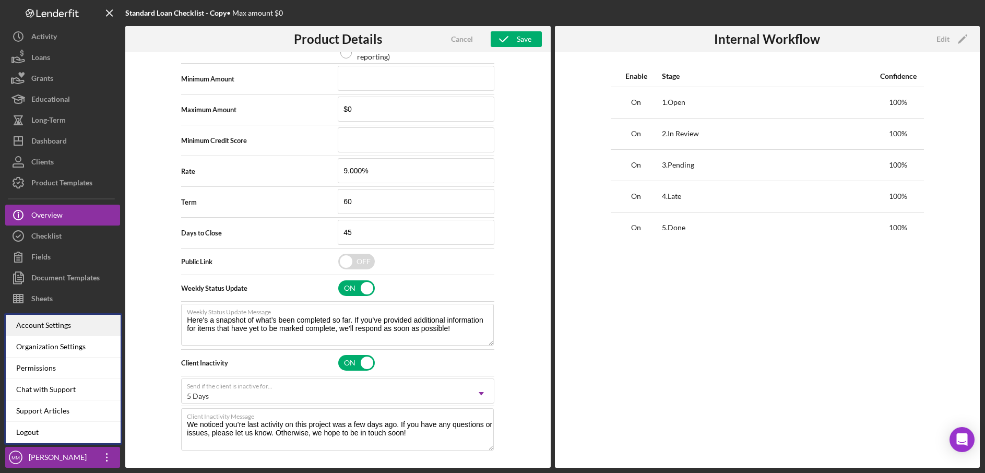
click at [79, 331] on div "Account Settings" at bounding box center [63, 325] width 115 height 21
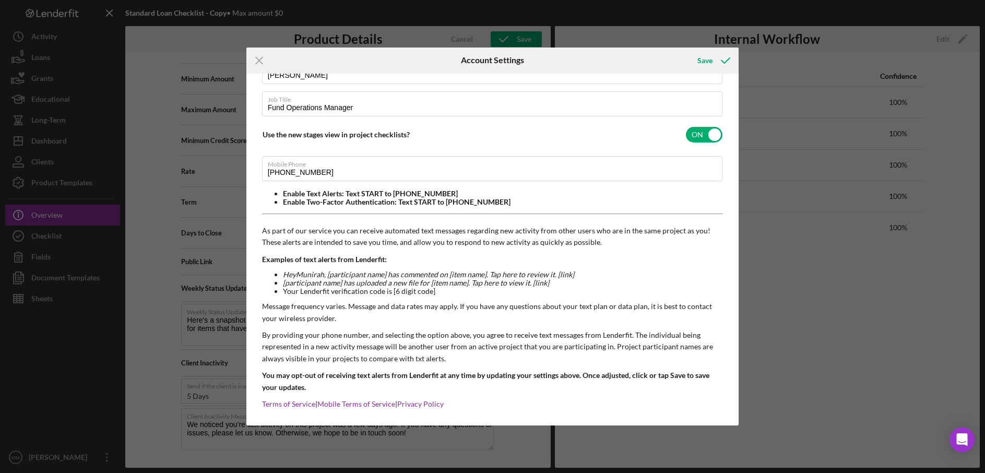
scroll to position [113, 0]
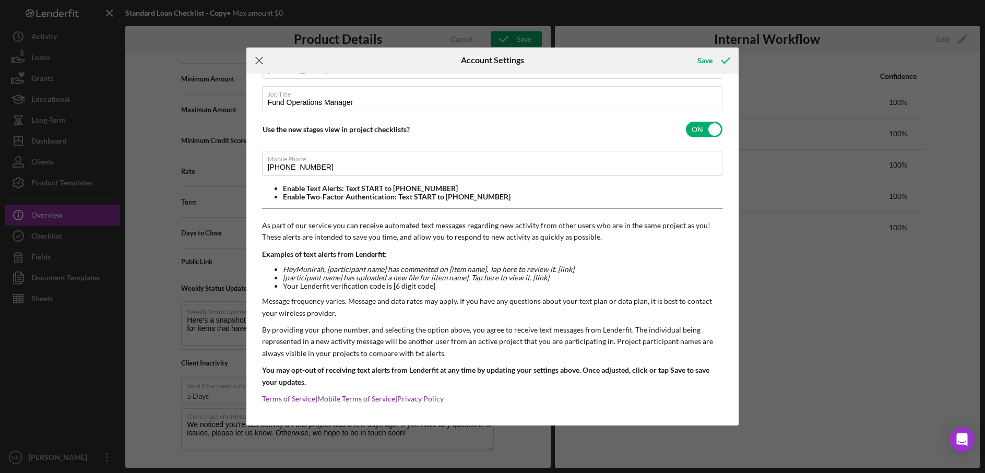
click at [264, 59] on icon "Icon/Menu Close" at bounding box center [259, 61] width 26 height 26
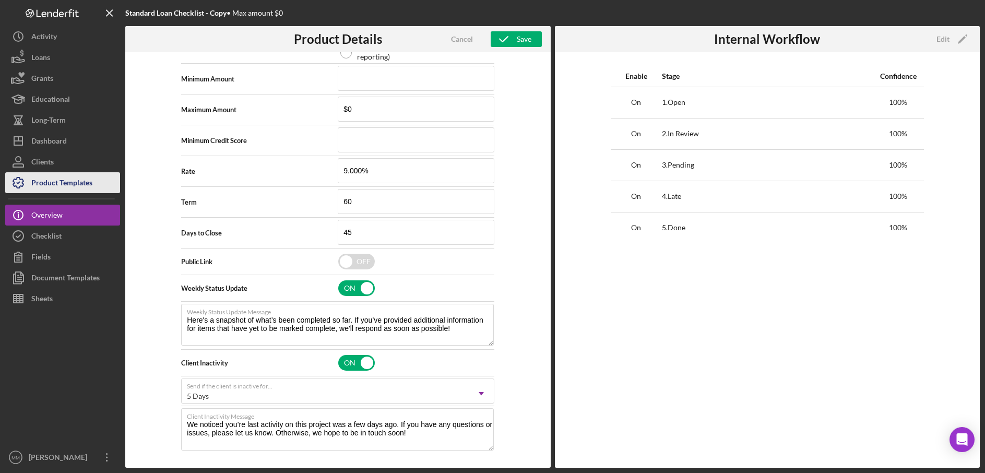
click at [60, 182] on div "Product Templates" at bounding box center [61, 183] width 61 height 23
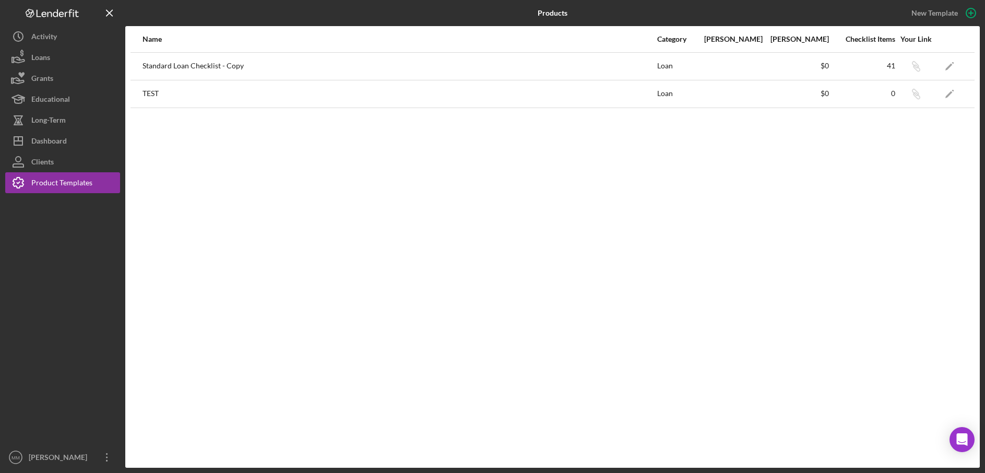
click at [258, 64] on div "Standard Loan Checklist - Copy" at bounding box center [400, 66] width 514 height 26
click at [241, 66] on div "Standard Loan Checklist - Copy" at bounding box center [400, 66] width 514 height 26
click at [952, 66] on icon "Icon/Edit" at bounding box center [949, 65] width 23 height 23
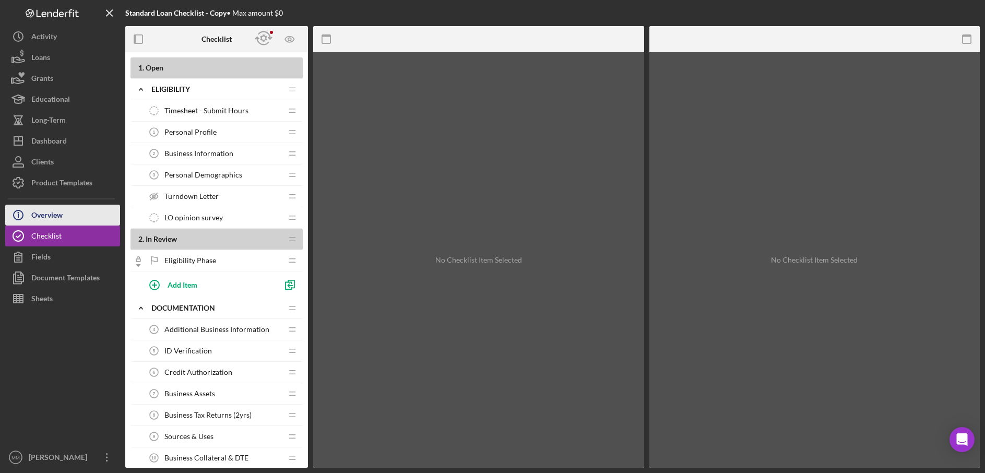
click at [89, 220] on button "Icon/Info Overview" at bounding box center [62, 215] width 115 height 21
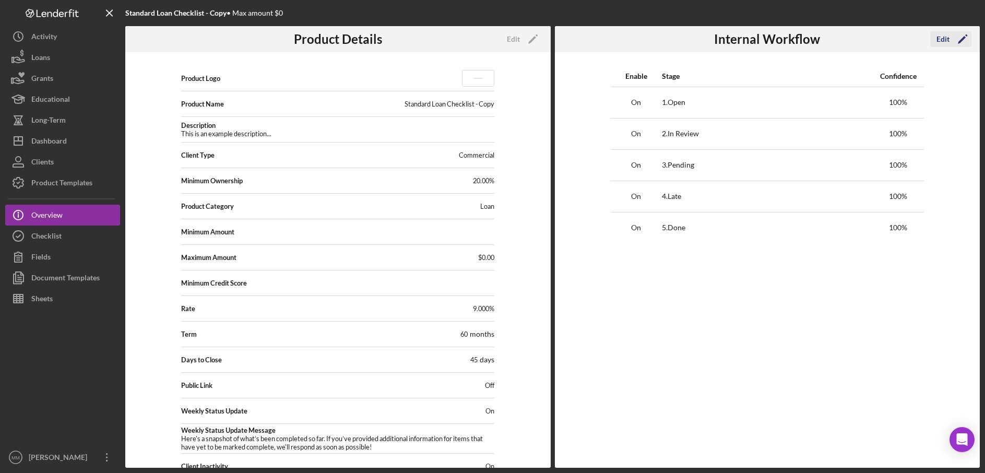
click at [959, 40] on icon "Icon/Edit" at bounding box center [963, 39] width 26 height 26
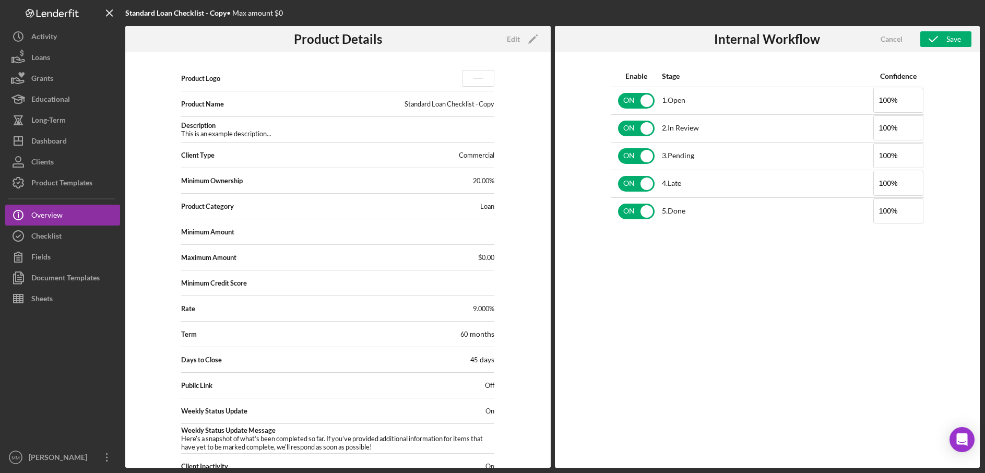
click at [703, 321] on div "Enable Stage Confidence ON 1 . Open 100% ON 2 . In Review 100% ON 3 . Pending 1…" at bounding box center [768, 260] width 426 height 416
click at [47, 230] on div "Checklist" at bounding box center [46, 237] width 30 height 23
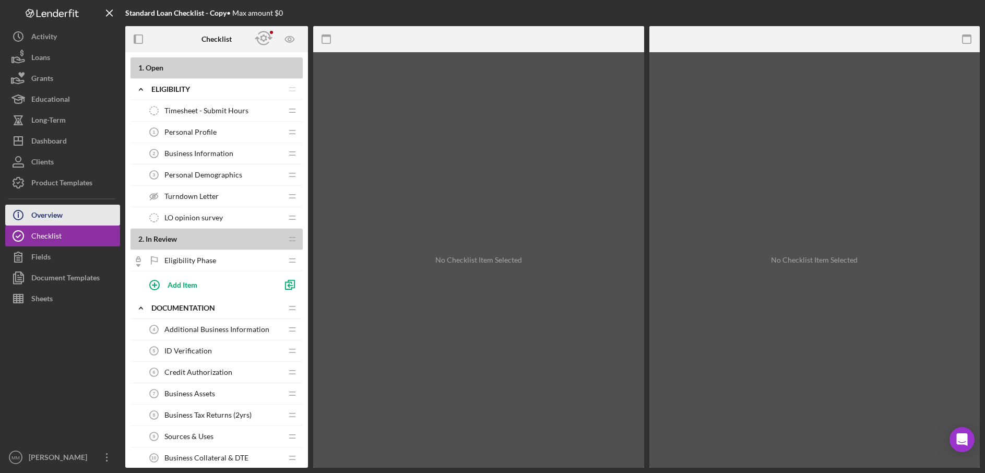
click at [49, 220] on div "Overview" at bounding box center [46, 216] width 31 height 23
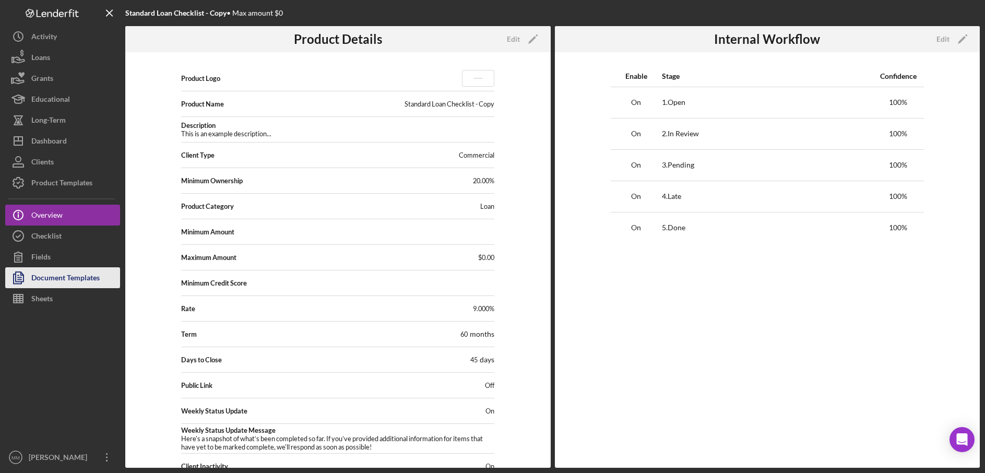
click at [63, 275] on div "Document Templates" at bounding box center [65, 278] width 68 height 23
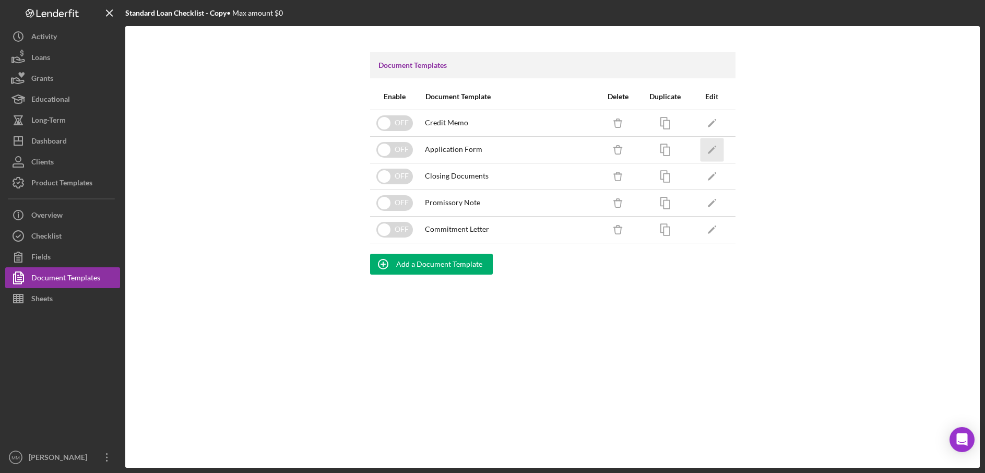
click at [712, 148] on icon "Icon/Edit" at bounding box center [711, 149] width 23 height 23
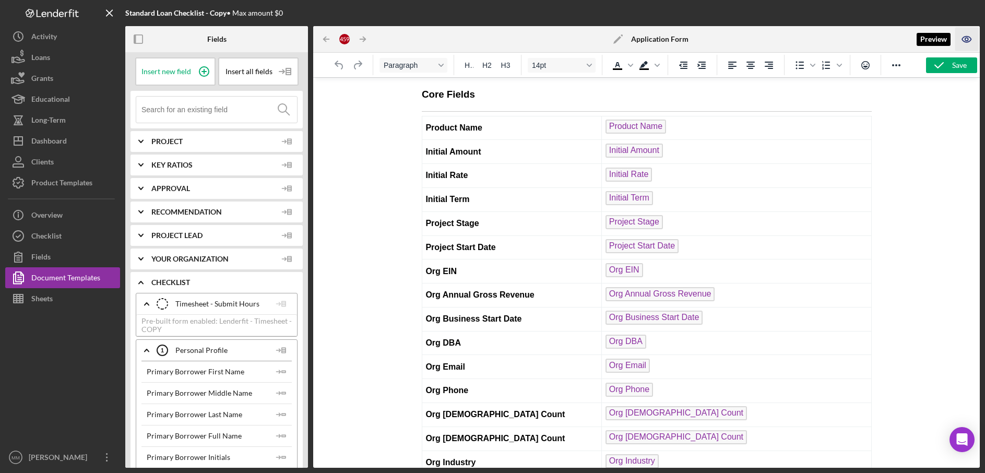
click at [967, 41] on icon "button" at bounding box center [967, 39] width 3 height 3
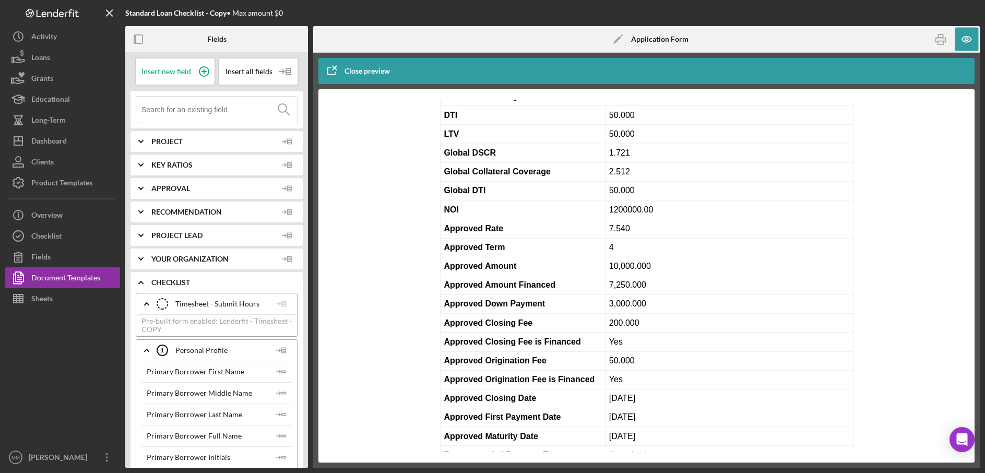
scroll to position [1473, 0]
click at [968, 43] on icon "button" at bounding box center [967, 39] width 23 height 23
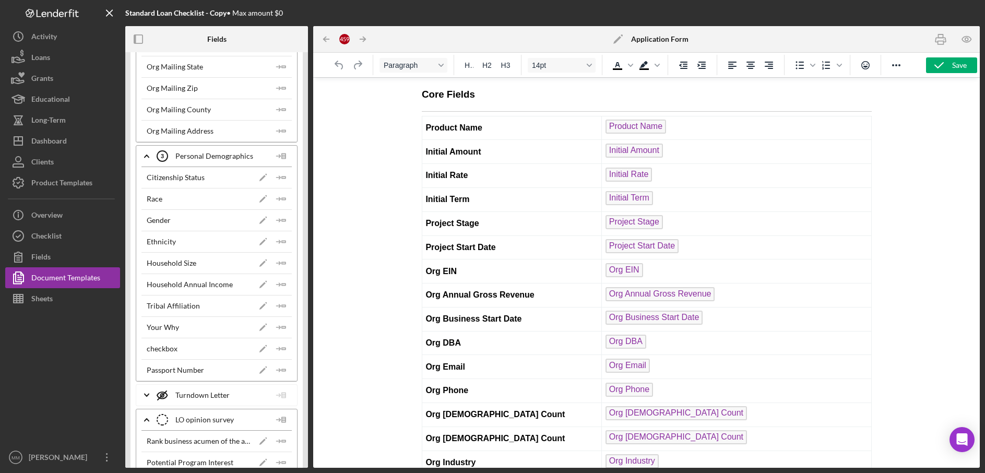
scroll to position [1362, 0]
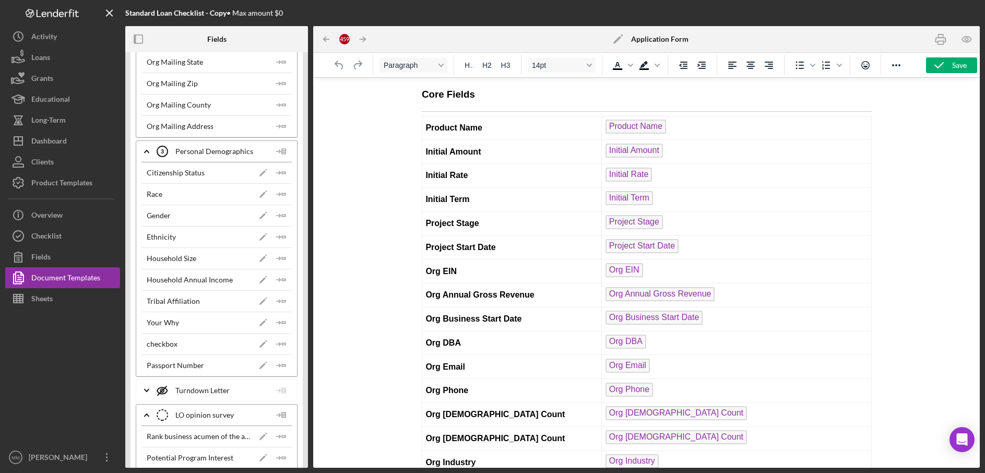
click at [251, 127] on div "Org Mailing Address" at bounding box center [208, 126] width 122 height 8
click at [282, 125] on polygon "button" at bounding box center [284, 126] width 4 height 2
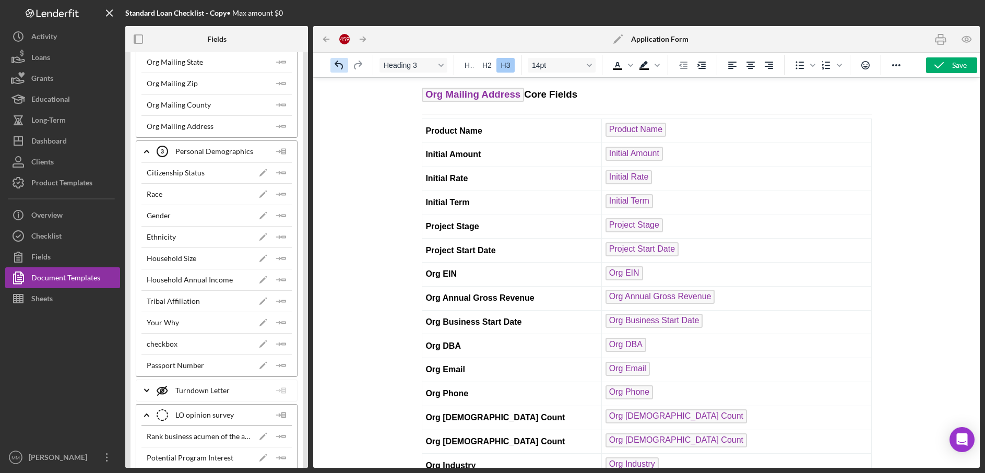
click at [341, 64] on icon "Undo" at bounding box center [339, 65] width 8 height 9
click at [339, 65] on icon "Undo" at bounding box center [339, 65] width 13 height 13
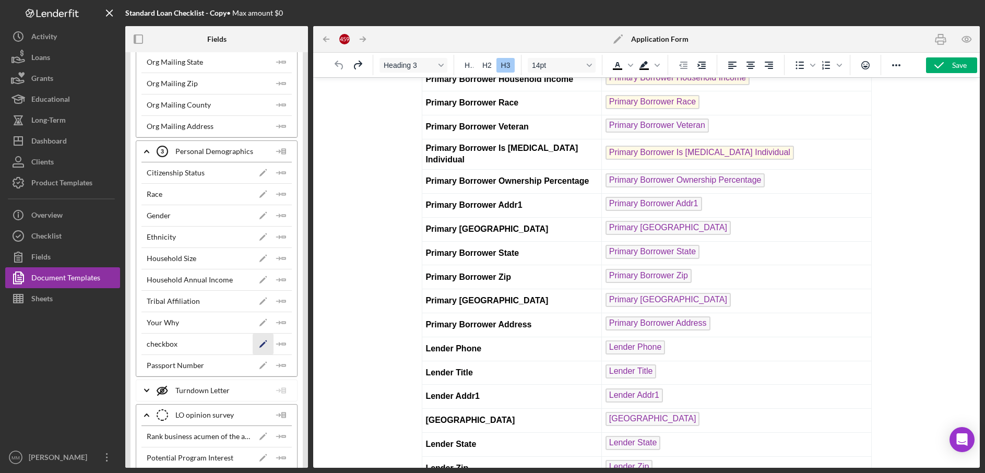
scroll to position [1156, 0]
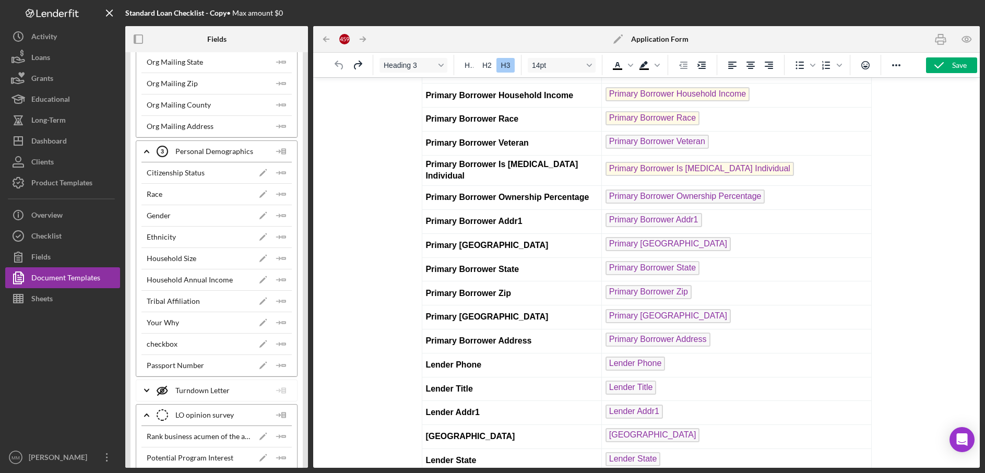
click at [145, 390] on polyline at bounding box center [147, 391] width 4 height 2
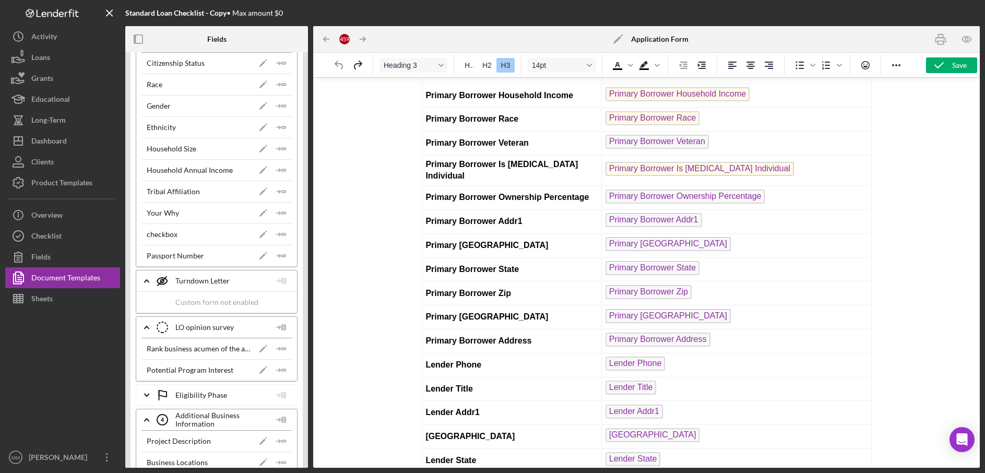
scroll to position [1473, 0]
click at [206, 280] on div "Turndown Letter Turndown Letter" at bounding box center [214, 280] width 114 height 26
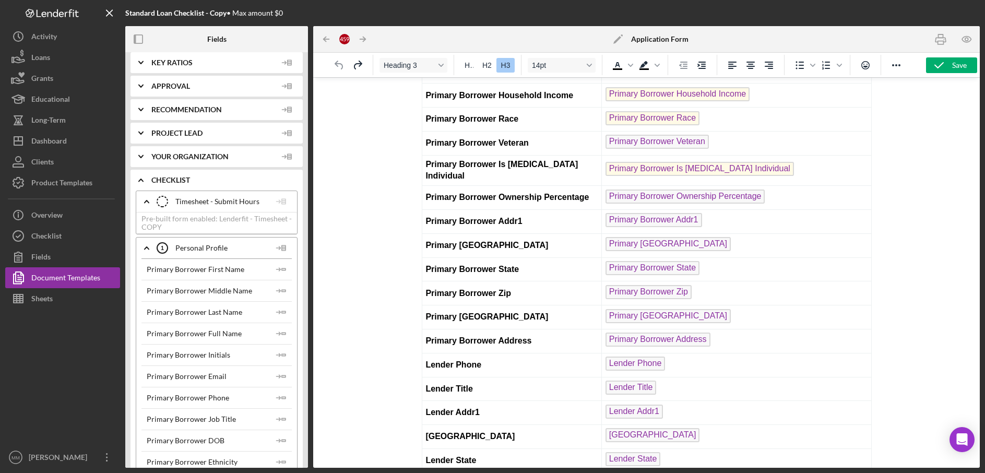
scroll to position [0, 0]
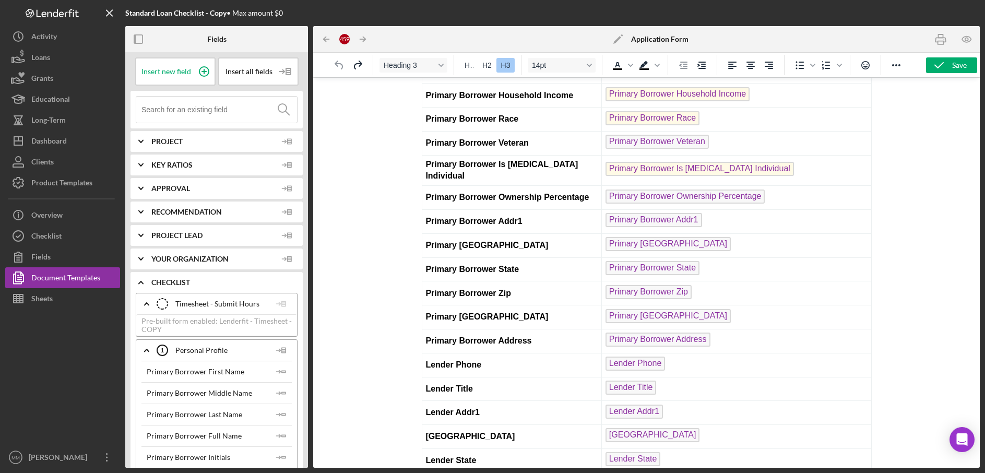
click at [197, 144] on span "Project" at bounding box center [213, 141] width 125 height 8
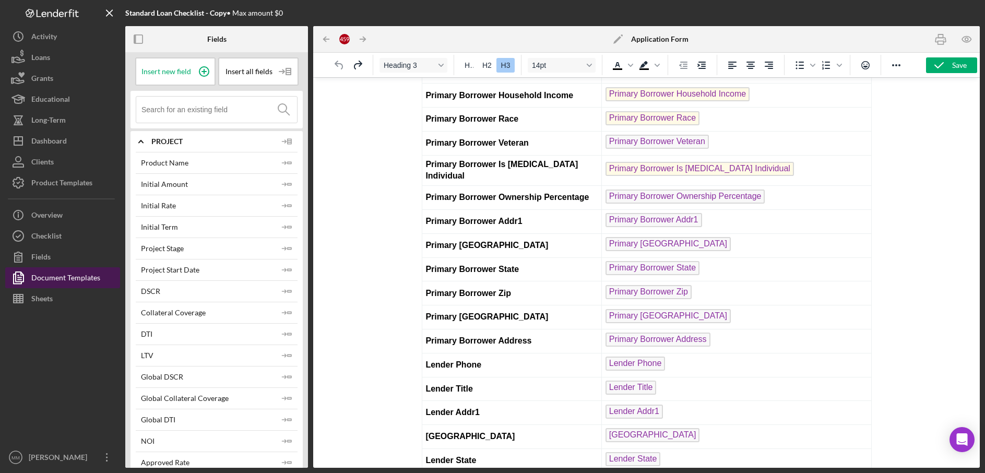
click at [61, 277] on div "Document Templates" at bounding box center [65, 278] width 69 height 23
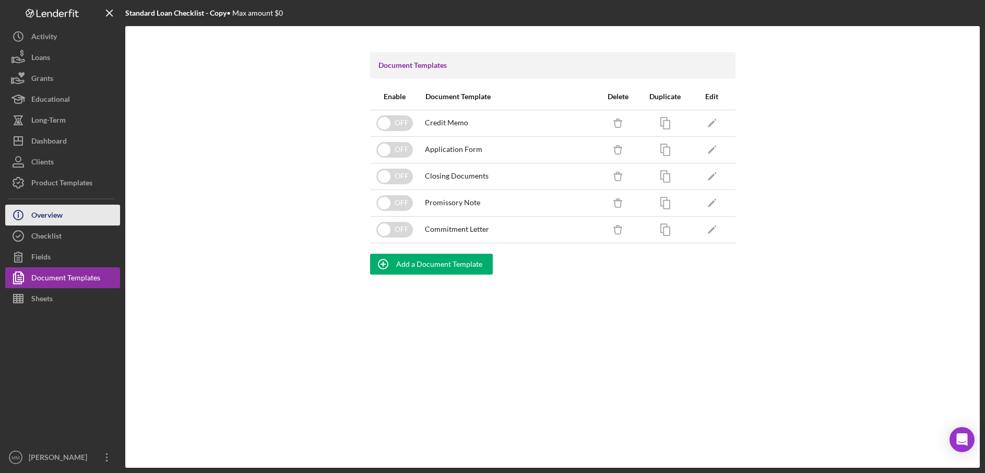
click at [70, 217] on button "Icon/Info Overview" at bounding box center [62, 215] width 115 height 21
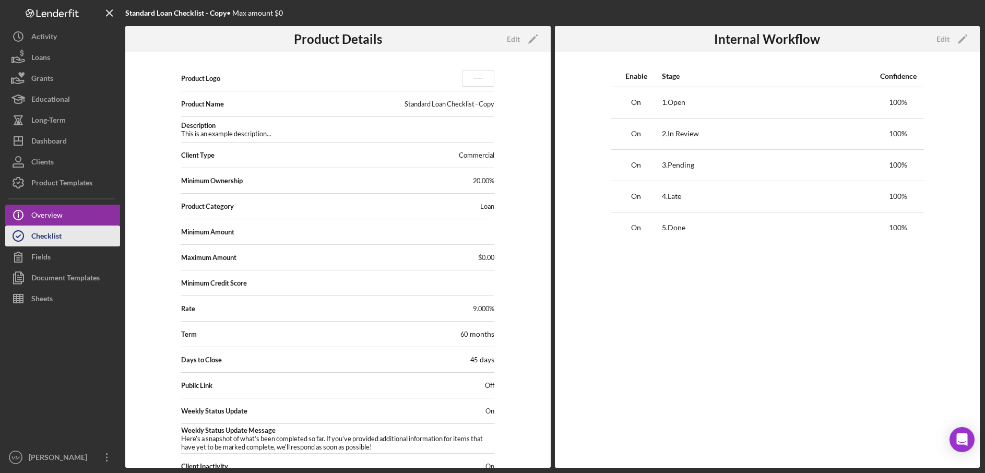
click at [78, 239] on button "Checklist" at bounding box center [62, 236] width 115 height 21
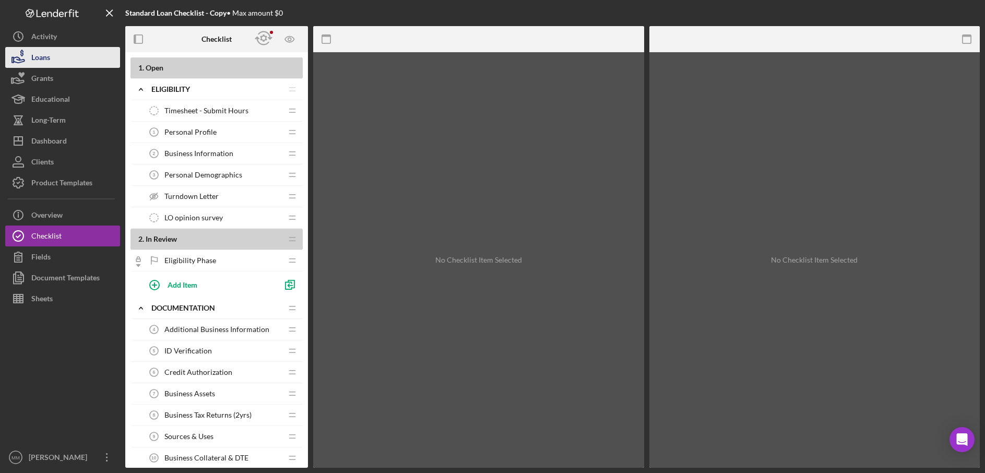
click at [43, 61] on div "Loans" at bounding box center [40, 58] width 19 height 23
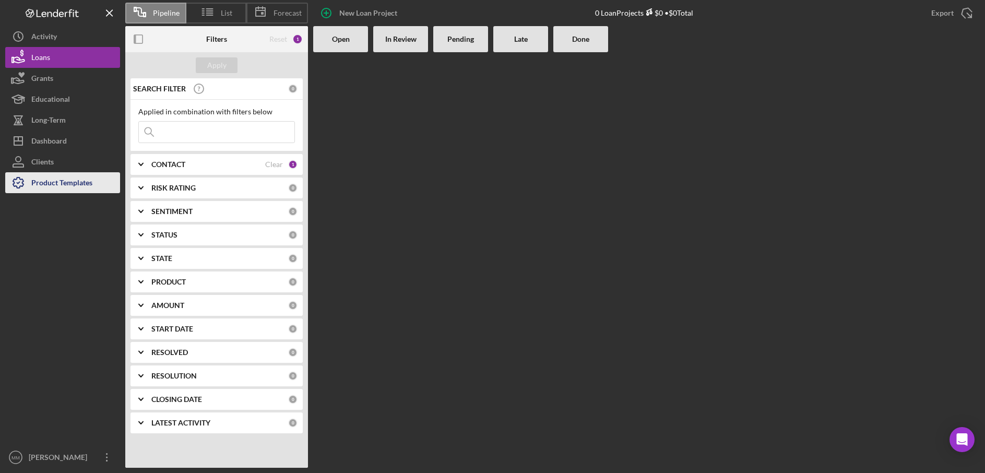
click at [50, 180] on div "Product Templates" at bounding box center [61, 183] width 61 height 23
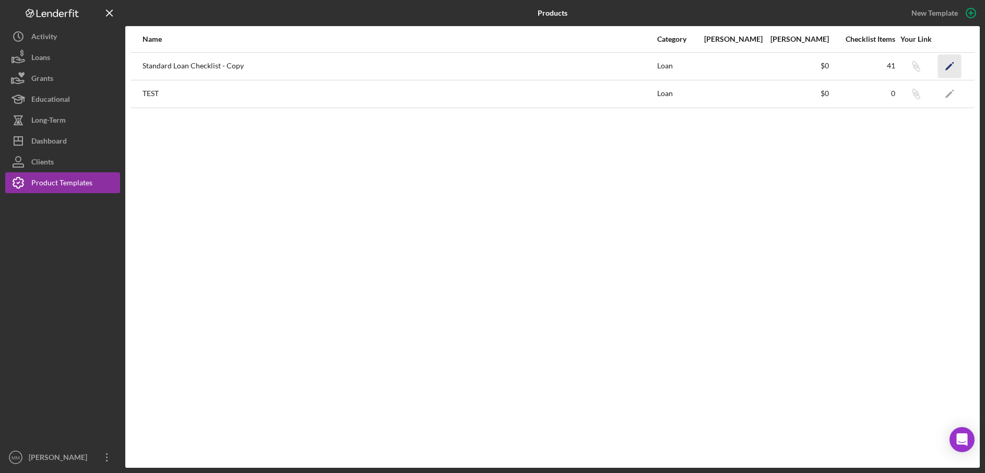
click at [950, 66] on polygon "button" at bounding box center [949, 66] width 7 height 7
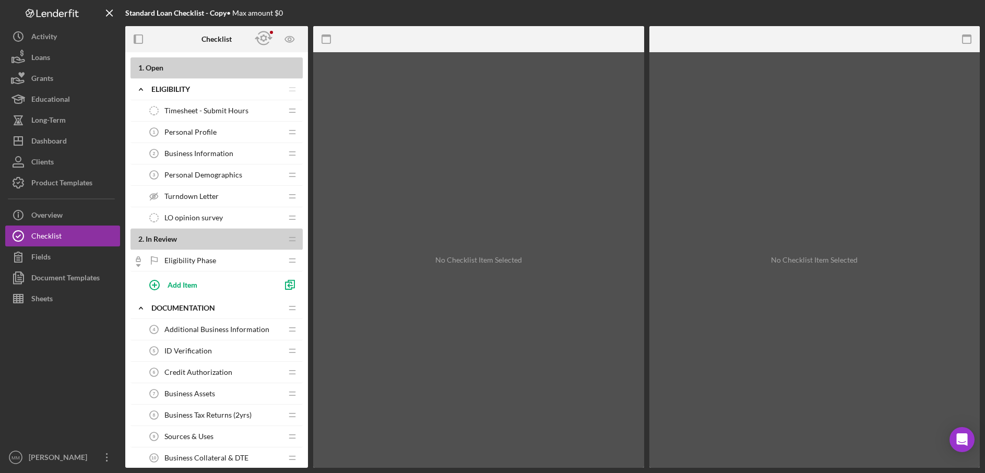
click at [223, 103] on div "Timesheet - Submit Hours Timesheet - Submit Hours" at bounding box center [213, 110] width 138 height 21
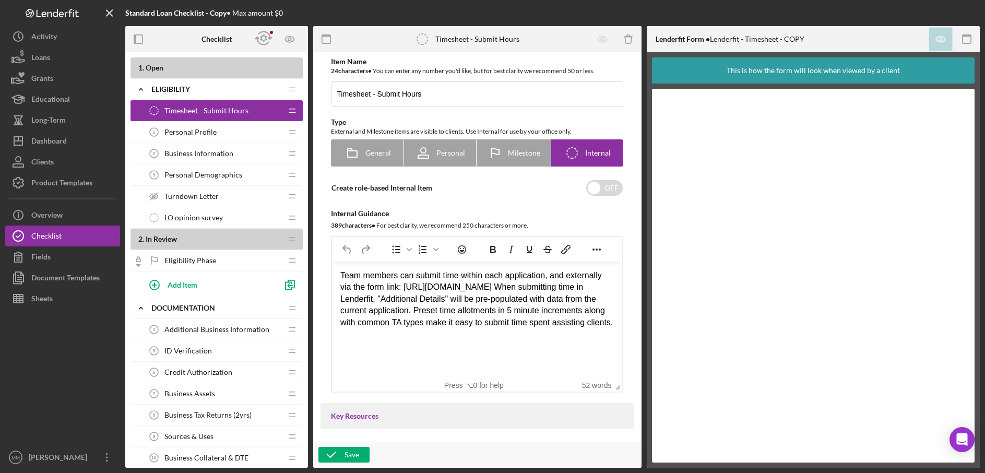
click at [154, 110] on icon "Timesheet - Submit Hours" at bounding box center [154, 110] width 21 height 21
click at [190, 131] on span "Personal Profile" at bounding box center [190, 132] width 52 height 8
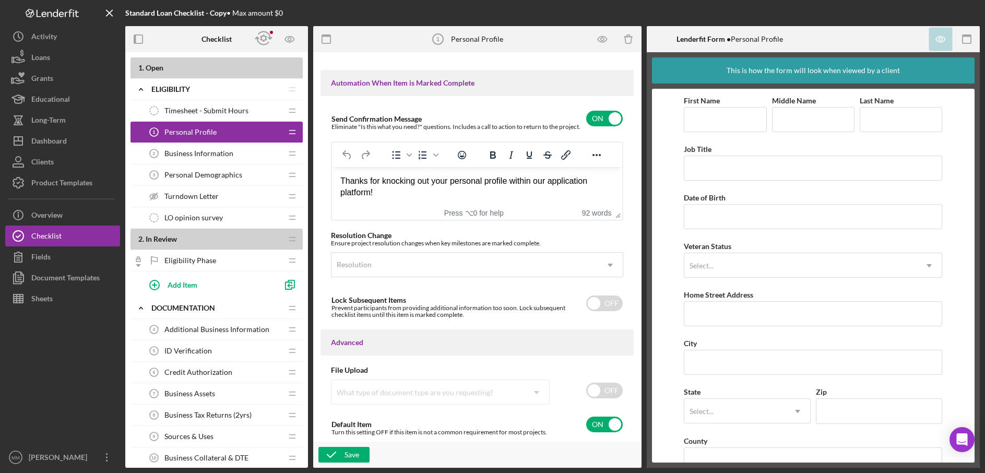
click at [215, 155] on span "Business Information" at bounding box center [198, 153] width 69 height 8
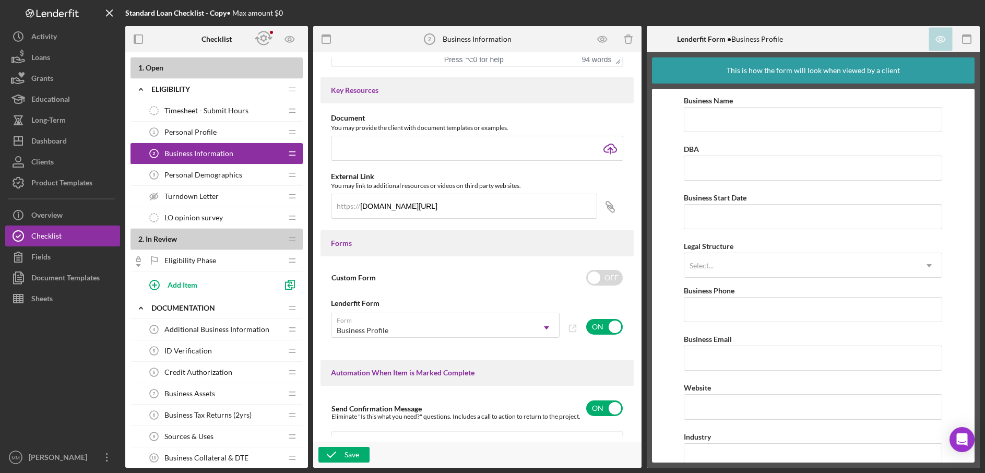
scroll to position [394, 0]
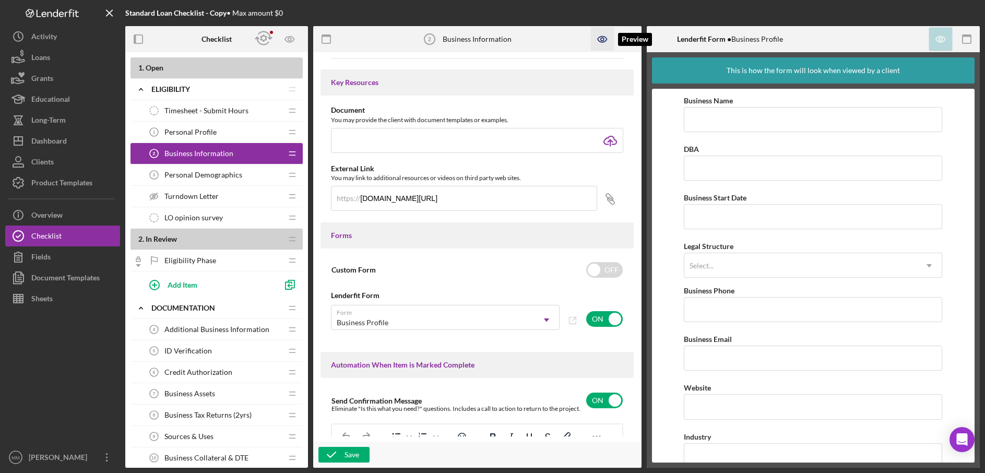
click at [599, 40] on icon "button" at bounding box center [602, 39] width 23 height 23
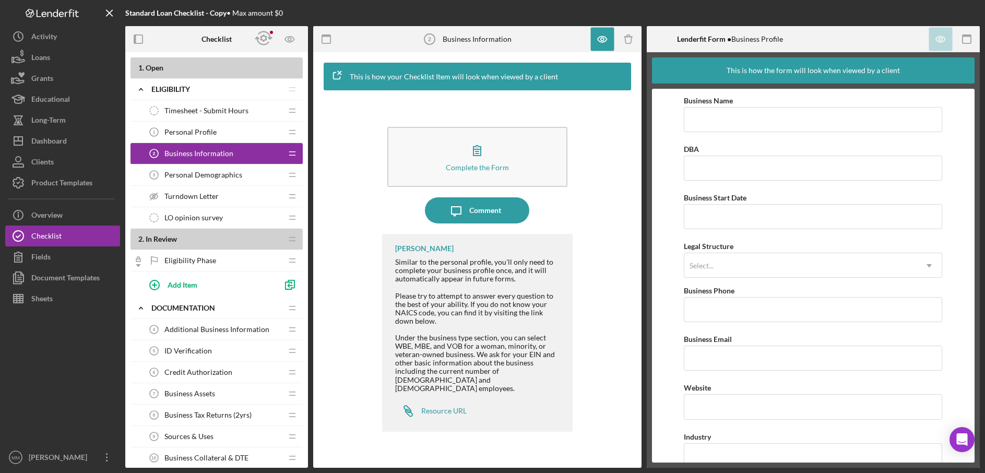
click at [191, 176] on span "Personal Demographics" at bounding box center [203, 175] width 78 height 8
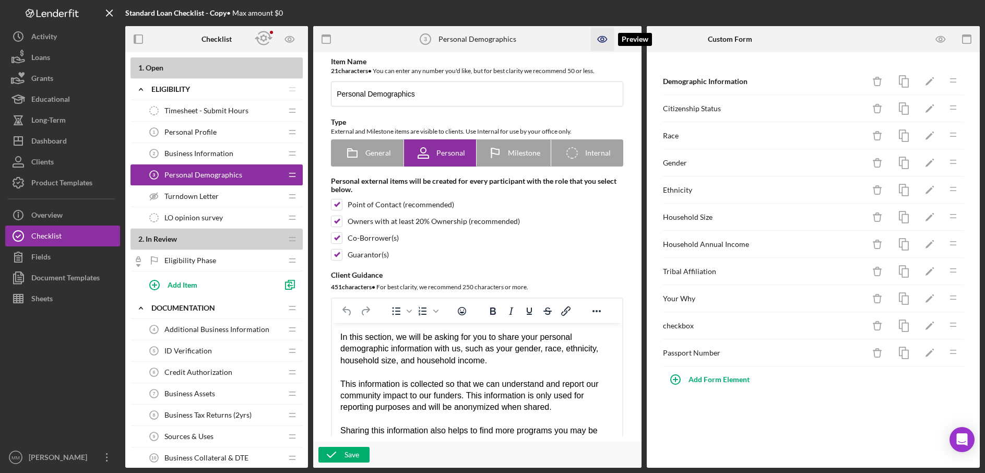
click at [606, 38] on icon "button" at bounding box center [602, 40] width 9 height 6
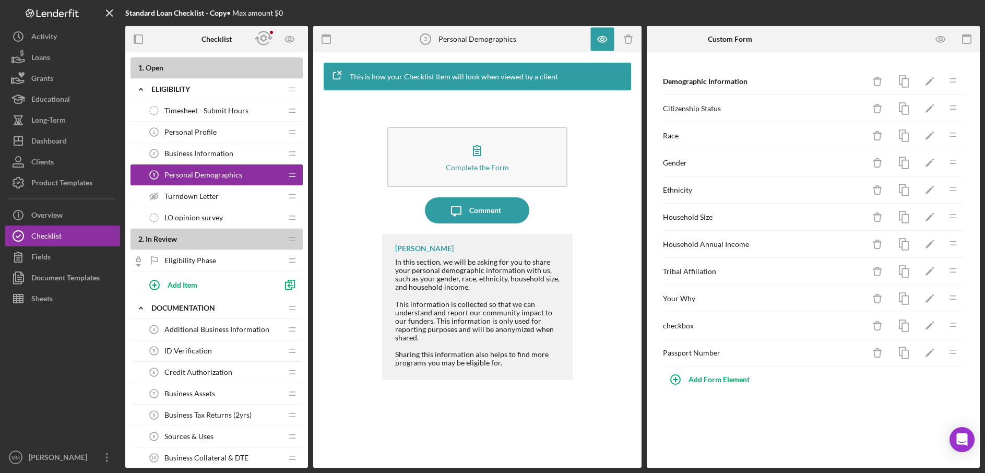
click at [205, 197] on span "Turndown Letter" at bounding box center [191, 196] width 54 height 8
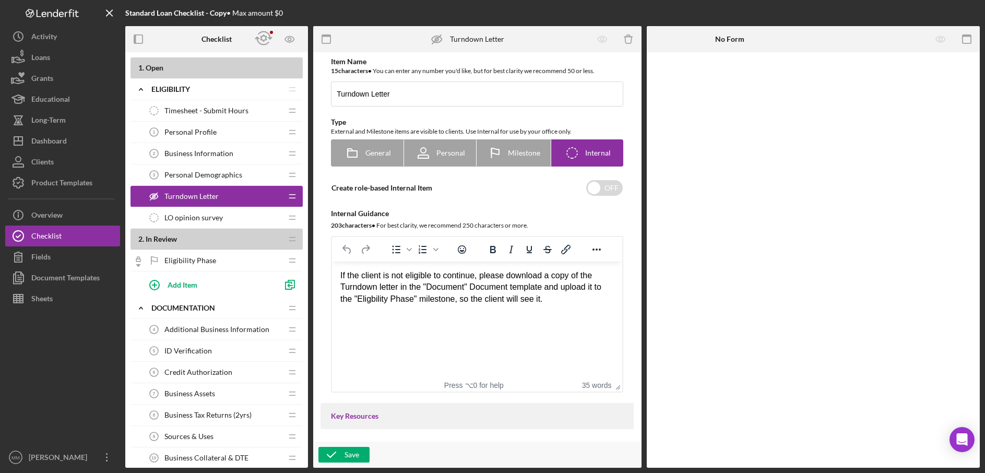
click at [218, 219] on span "LO opinion survey" at bounding box center [193, 218] width 58 height 8
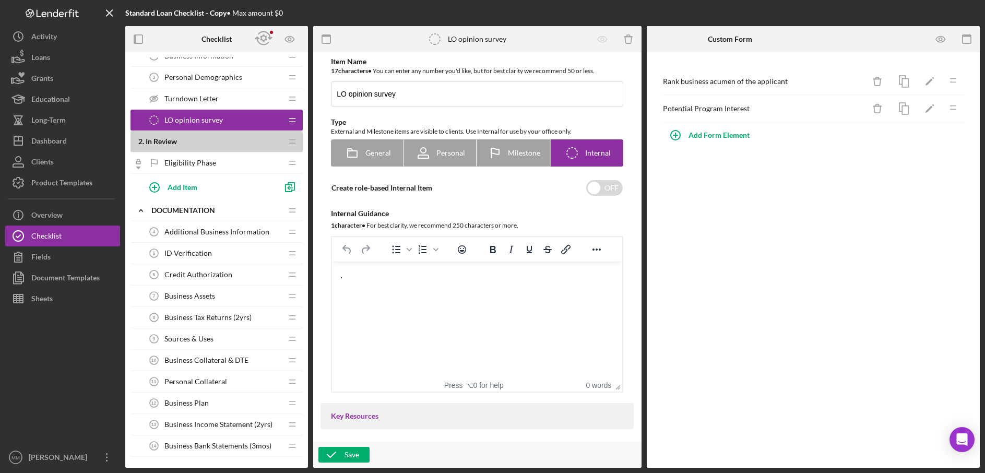
scroll to position [101, 0]
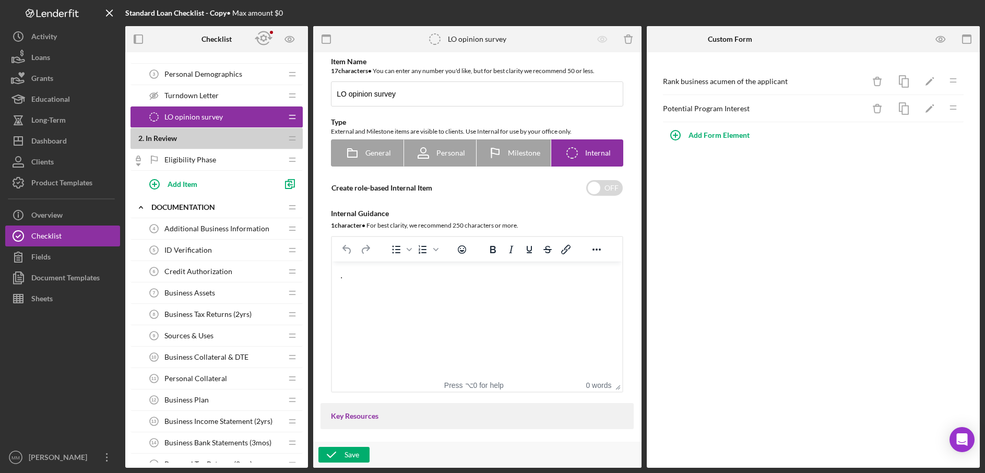
click at [218, 159] on div "Eligibility Phase Eligibility Phase" at bounding box center [213, 159] width 138 height 21
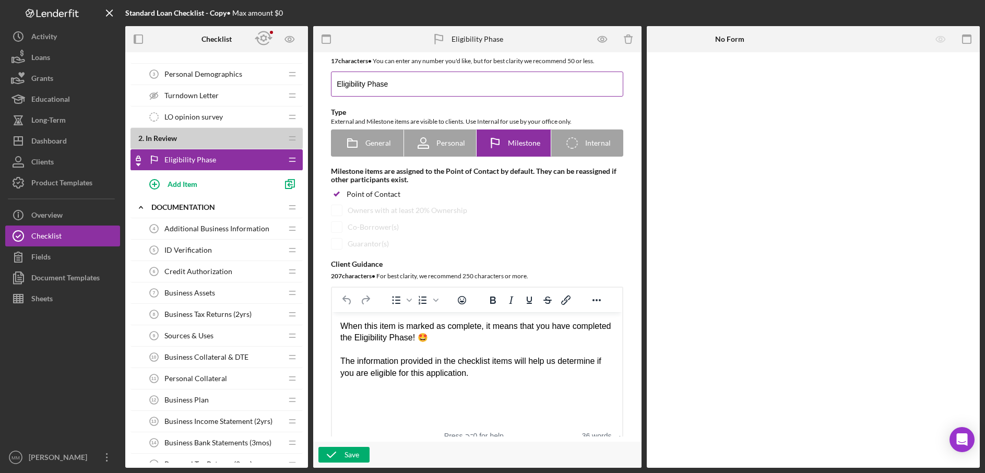
scroll to position [11, 0]
click at [597, 36] on icon "button" at bounding box center [602, 39] width 23 height 23
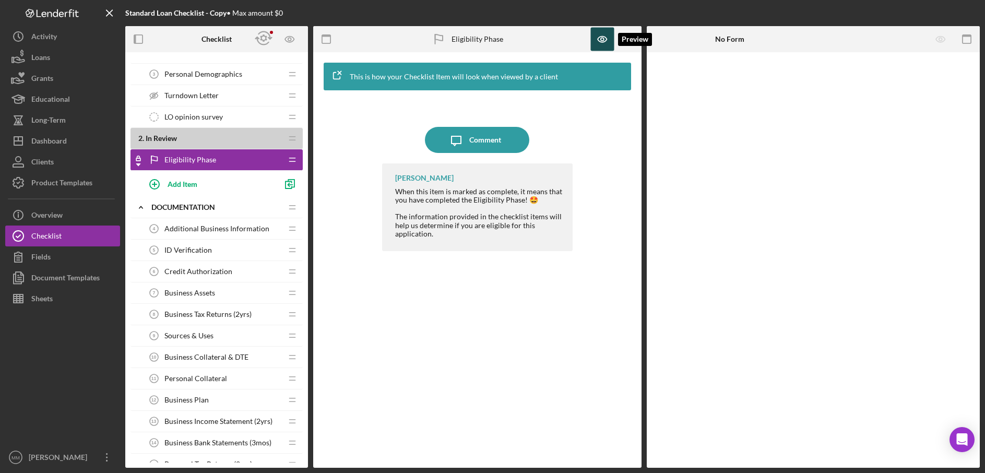
click at [599, 43] on icon "button" at bounding box center [602, 39] width 23 height 23
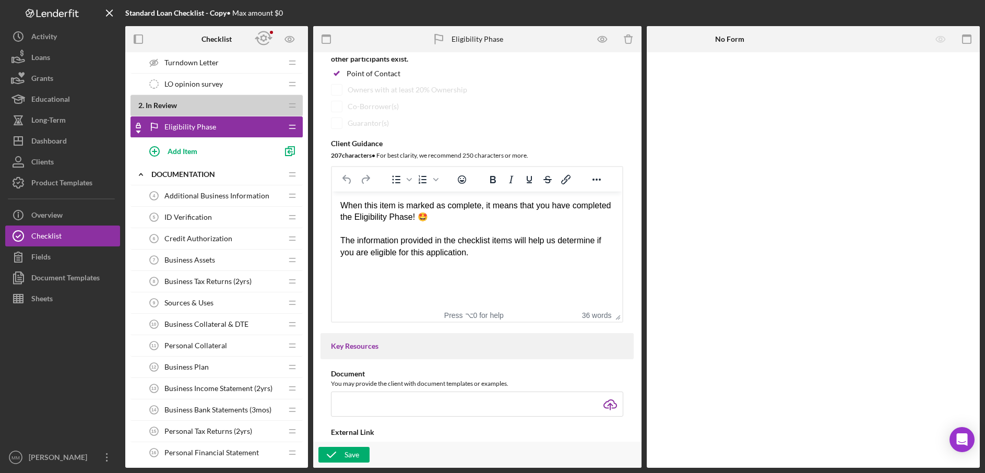
scroll to position [153, 0]
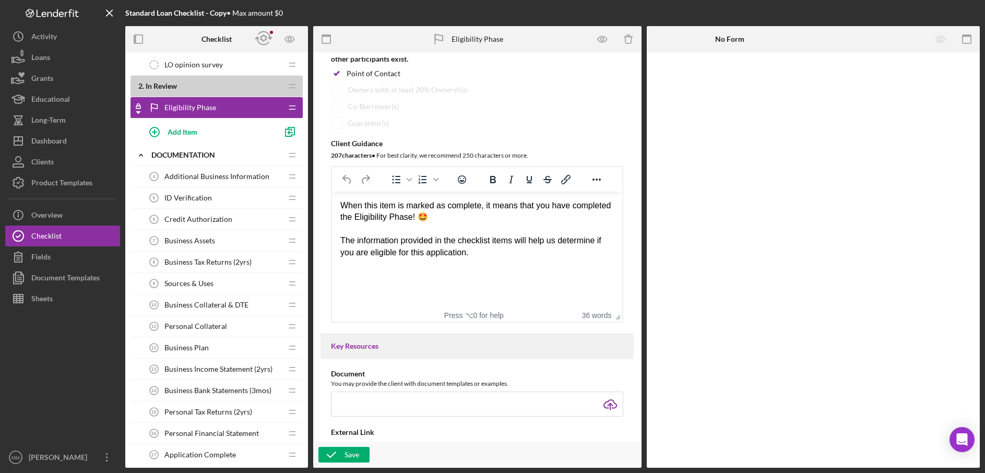
click at [239, 175] on span "Additional Business Information" at bounding box center [216, 176] width 105 height 8
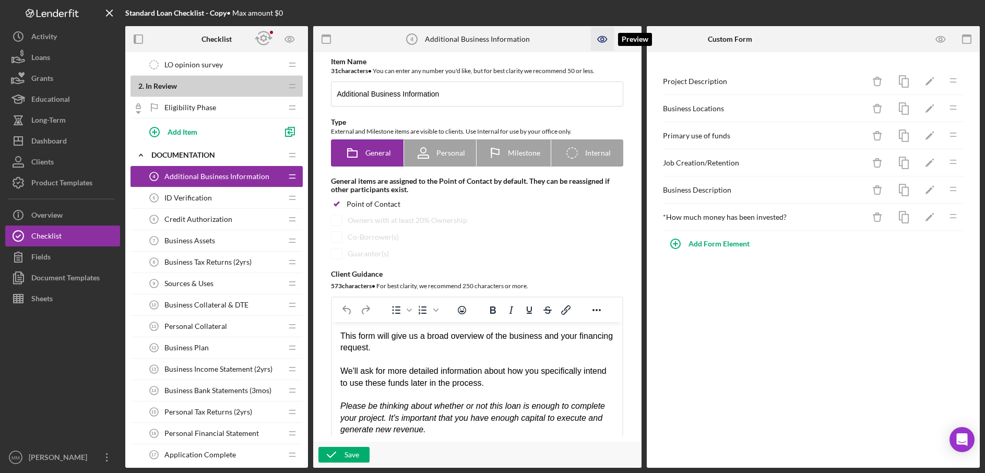
click at [605, 38] on icon "button" at bounding box center [602, 39] width 23 height 23
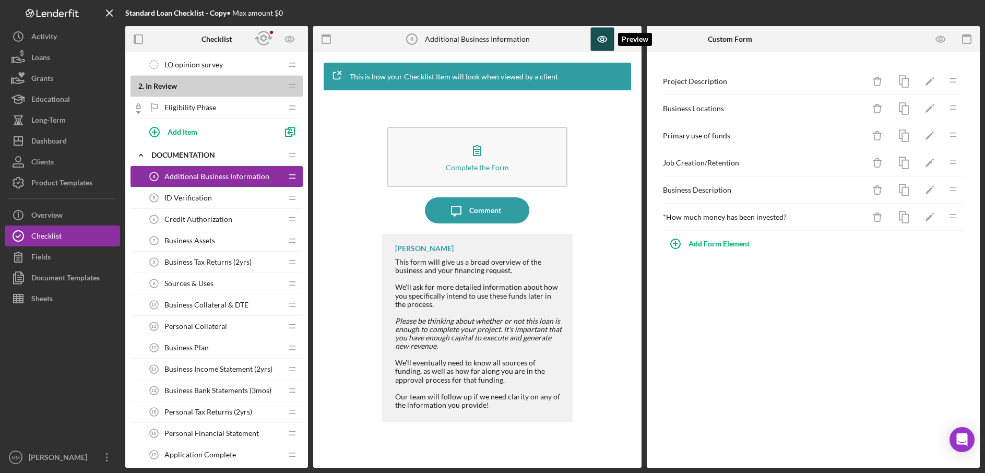
click at [603, 38] on icon "button" at bounding box center [602, 39] width 3 height 3
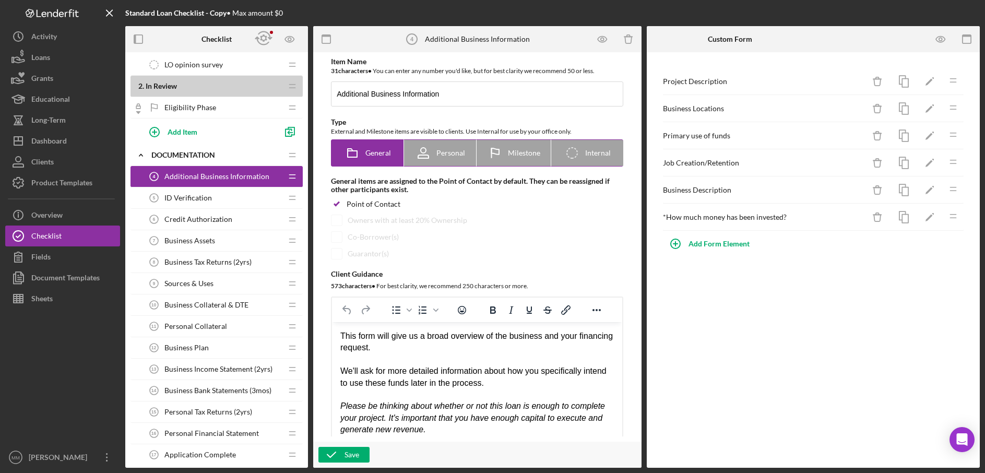
click at [445, 155] on span "Personal" at bounding box center [451, 153] width 29 height 8
radio input "false"
radio input "true"
checkbox input "false"
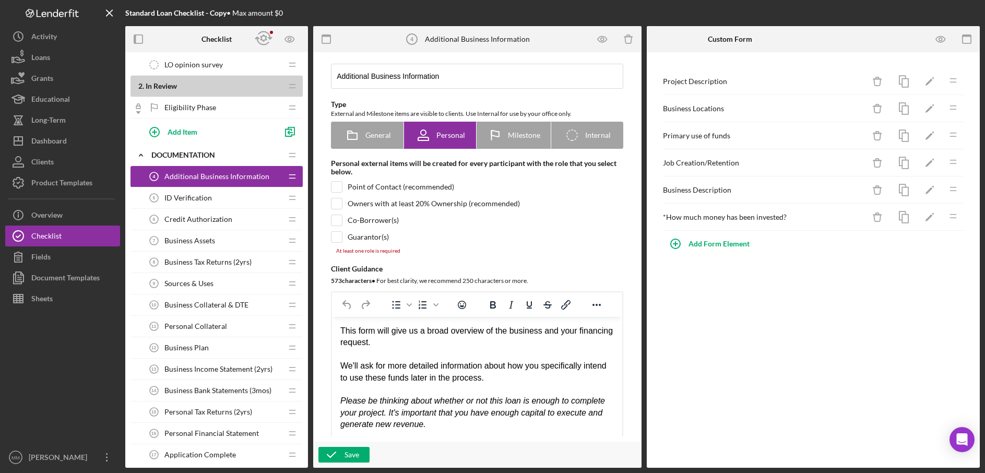
scroll to position [25, 0]
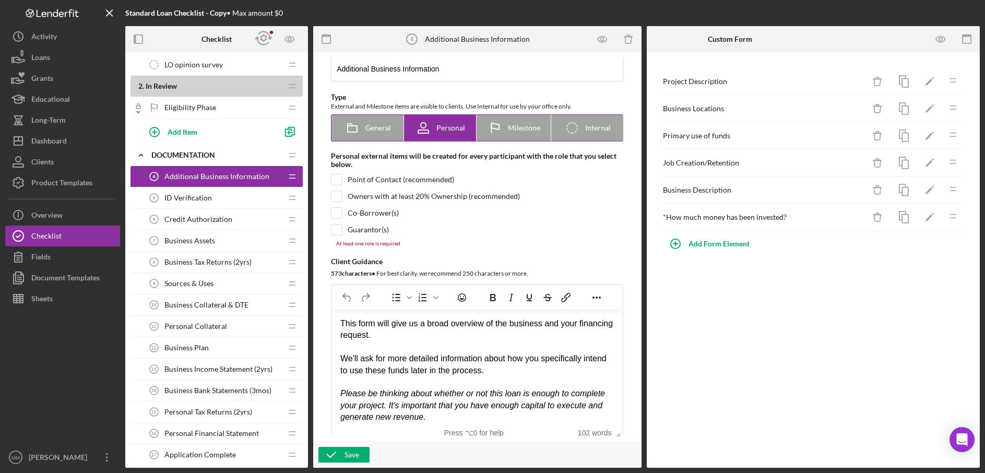
click at [500, 134] on icon at bounding box center [495, 128] width 26 height 26
radio input "false"
radio input "true"
checkbox input "true"
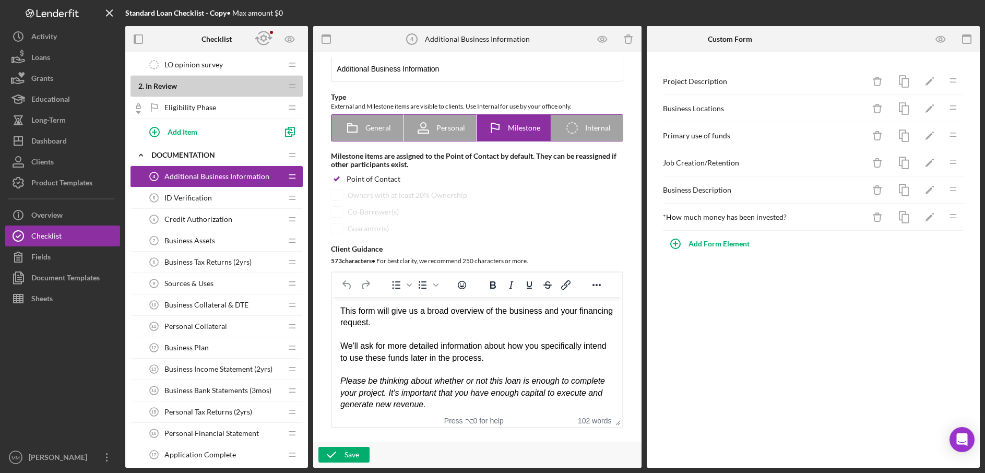
click at [585, 125] on span "Internal" at bounding box center [598, 128] width 26 height 8
radio input "false"
radio input "true"
checkbox input "false"
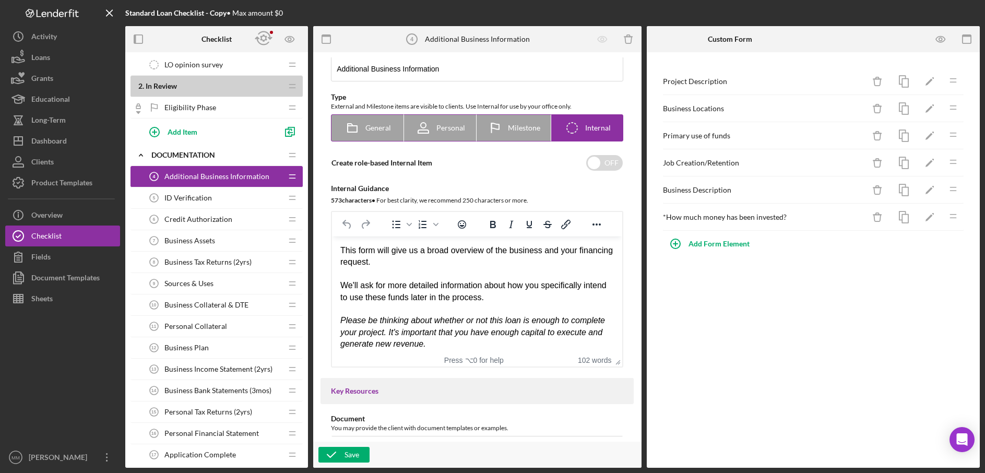
click at [373, 135] on div "General" at bounding box center [368, 128] width 46 height 26
radio input "true"
checkbox input "true"
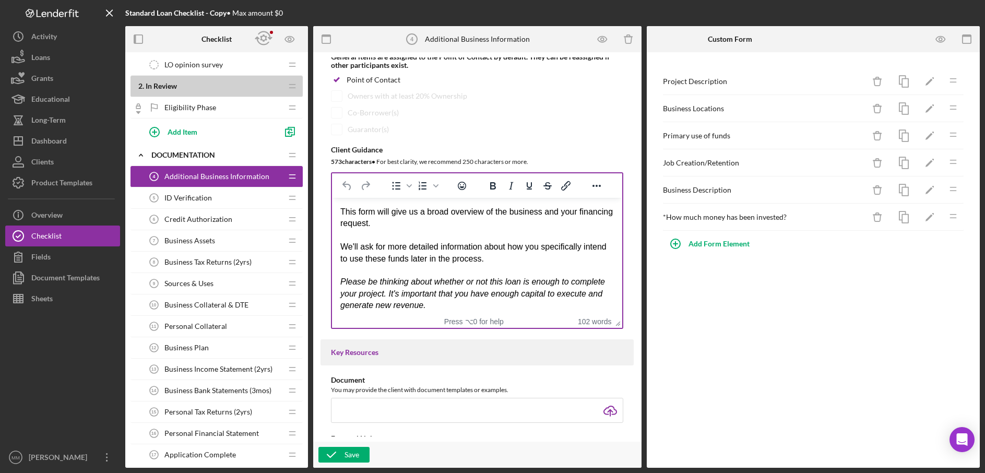
scroll to position [125, 0]
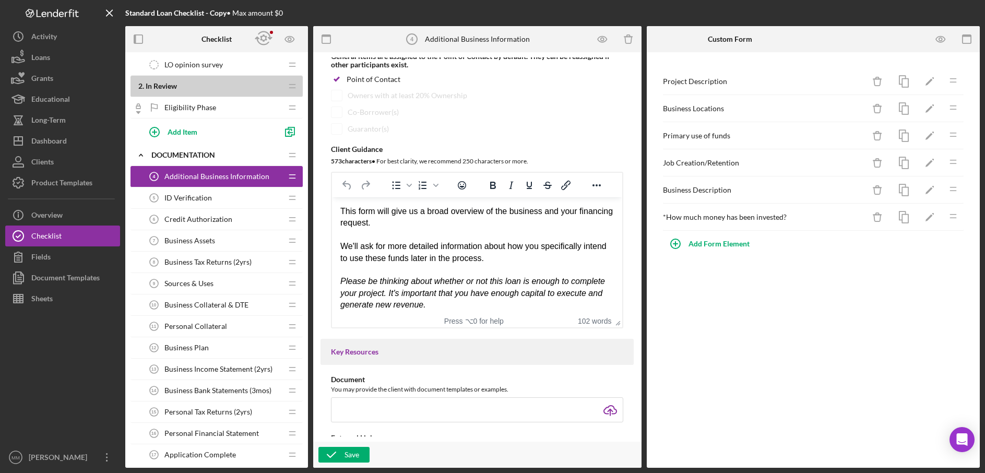
click at [220, 203] on div "ID Verification 5 ID Verification" at bounding box center [213, 197] width 138 height 21
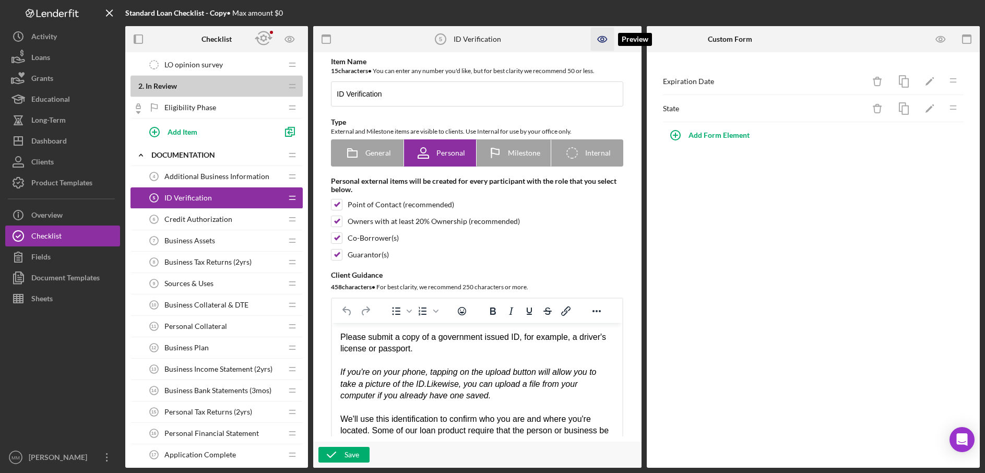
click at [604, 40] on icon "button" at bounding box center [602, 39] width 3 height 3
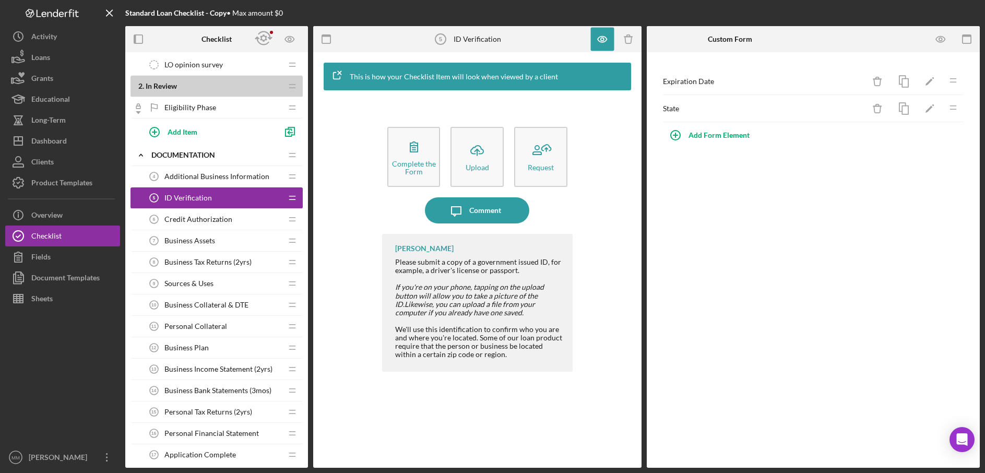
click at [210, 223] on div "Credit Authorization 6 Credit Authorization" at bounding box center [213, 219] width 138 height 21
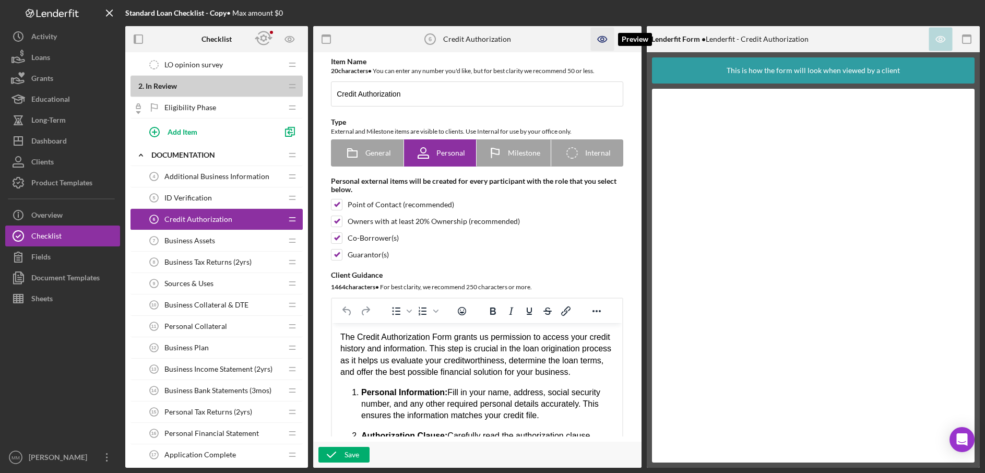
click at [602, 40] on icon "button" at bounding box center [602, 39] width 3 height 3
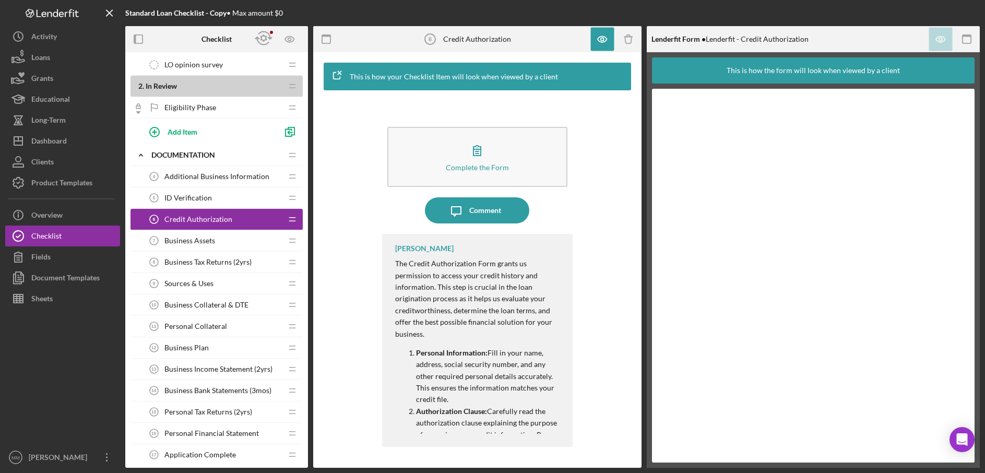
click at [203, 284] on span "Sources & Uses" at bounding box center [188, 283] width 49 height 8
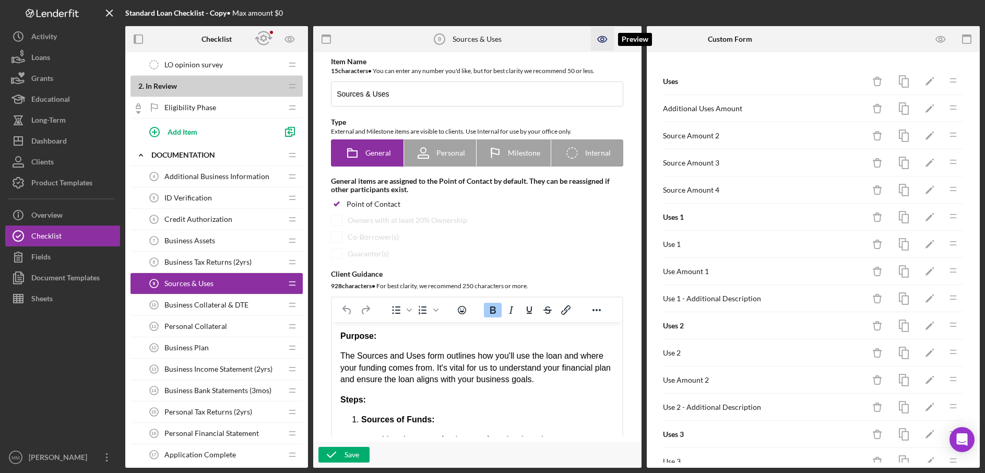
click at [599, 40] on icon "button" at bounding box center [602, 39] width 23 height 23
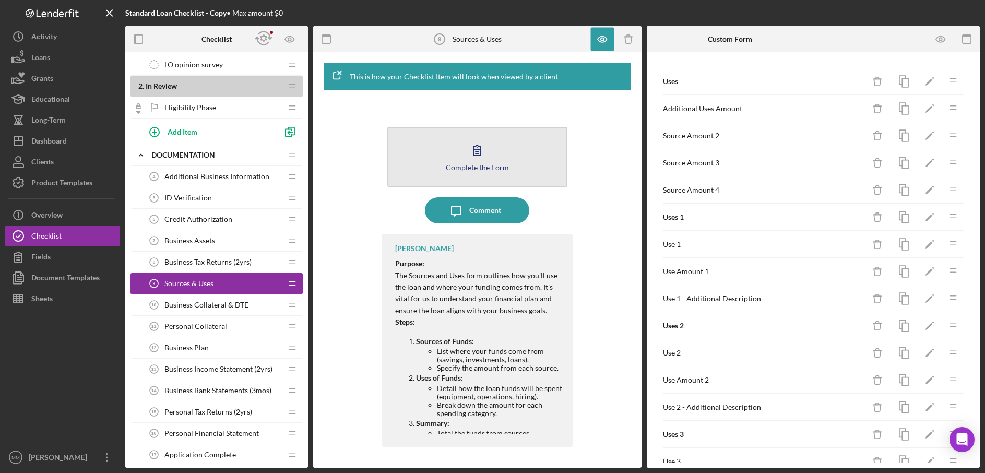
click at [477, 153] on icon "button" at bounding box center [477, 151] width 7 height 10
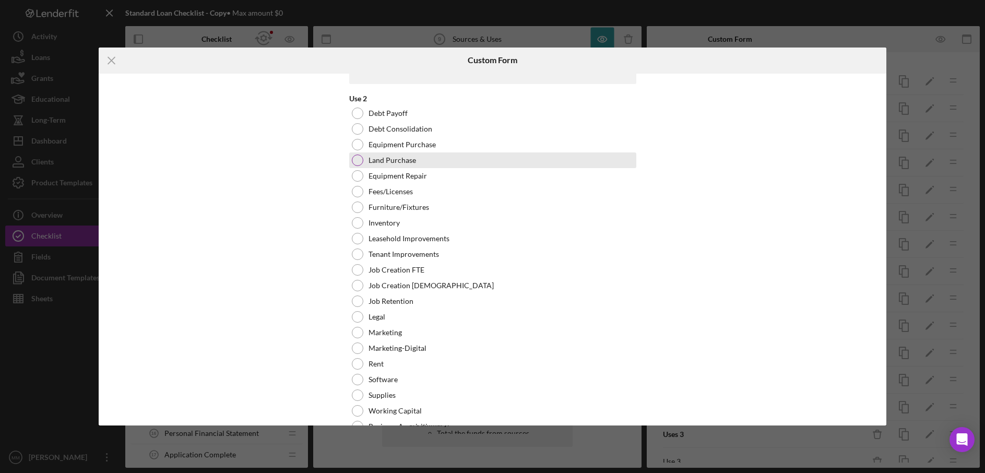
scroll to position [755, 0]
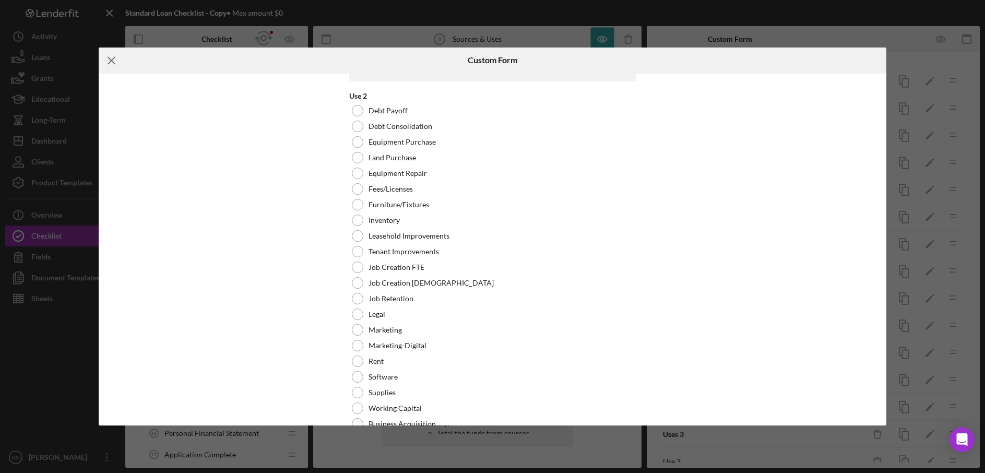
click at [113, 62] on line at bounding box center [111, 60] width 7 height 7
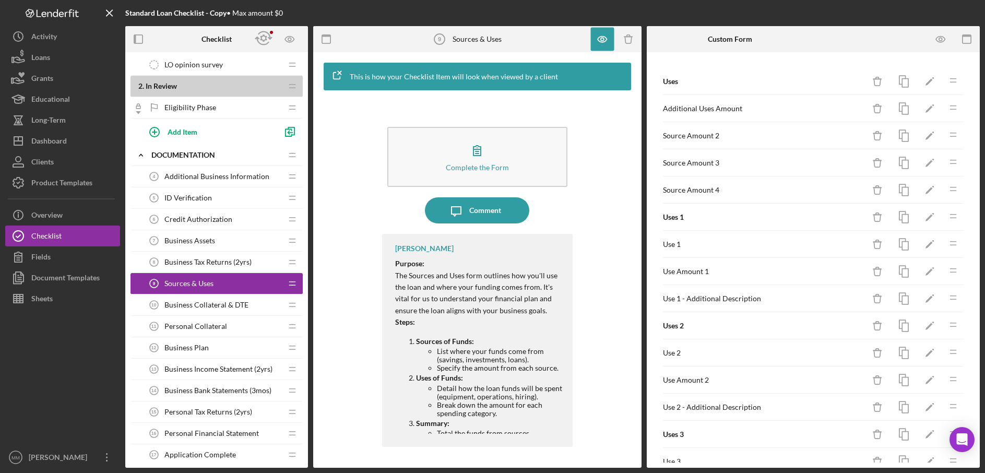
click at [192, 307] on span "Business Collateral & DTE" at bounding box center [206, 305] width 84 height 8
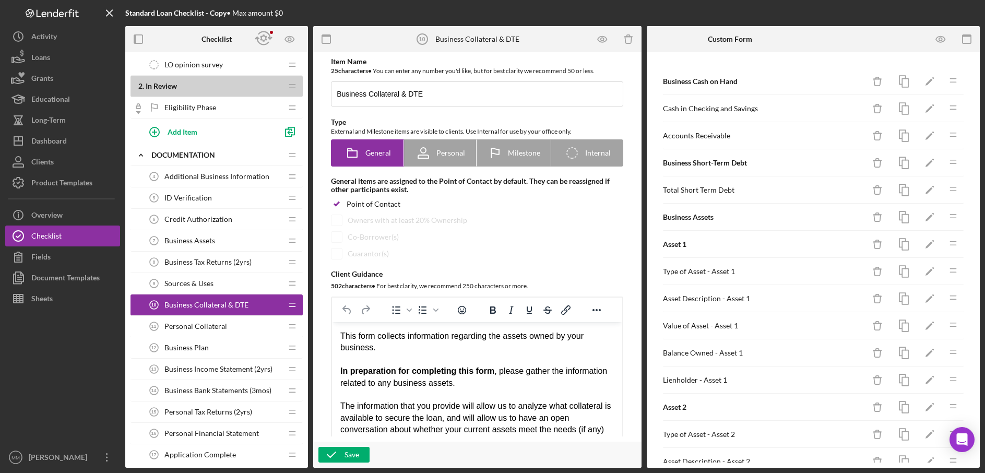
click at [192, 345] on span "Business Plan" at bounding box center [186, 348] width 44 height 8
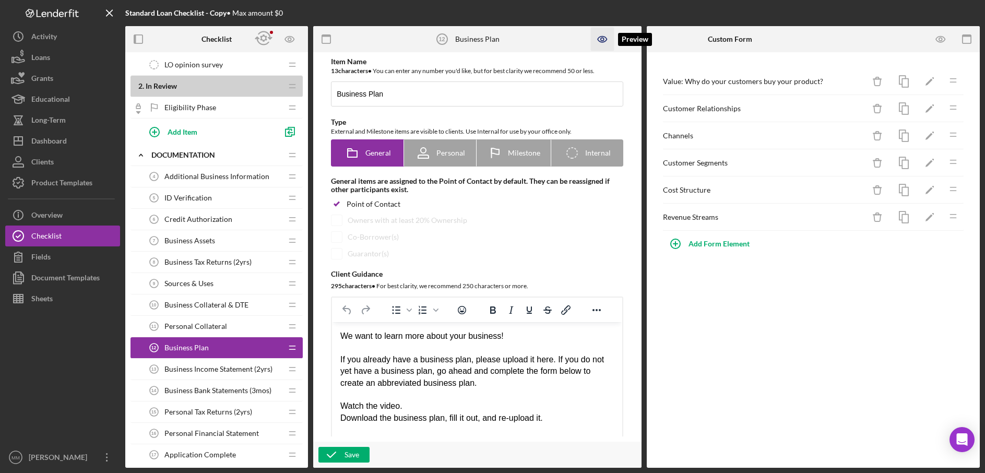
click at [599, 38] on icon "button" at bounding box center [602, 40] width 9 height 6
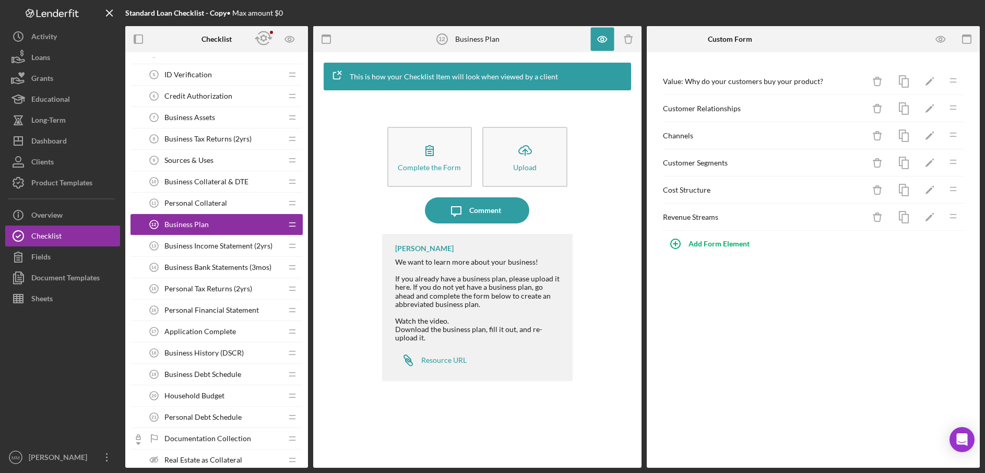
scroll to position [285, 0]
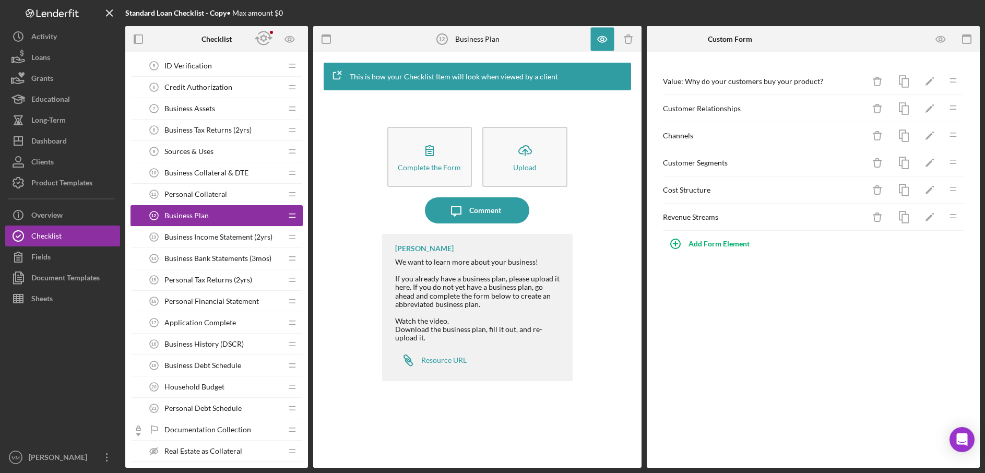
click at [203, 259] on span "Business Bank Statements (3mos)" at bounding box center [217, 258] width 107 height 8
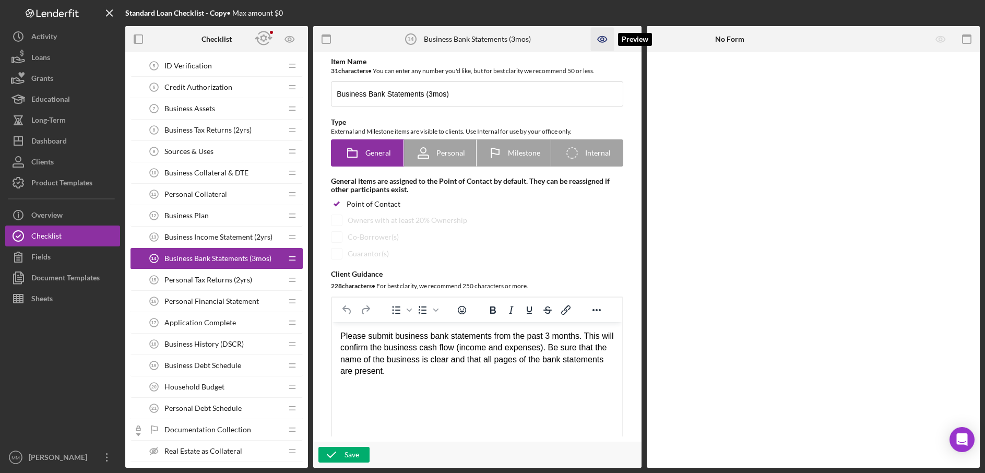
click at [603, 38] on icon "button" at bounding box center [602, 39] width 3 height 3
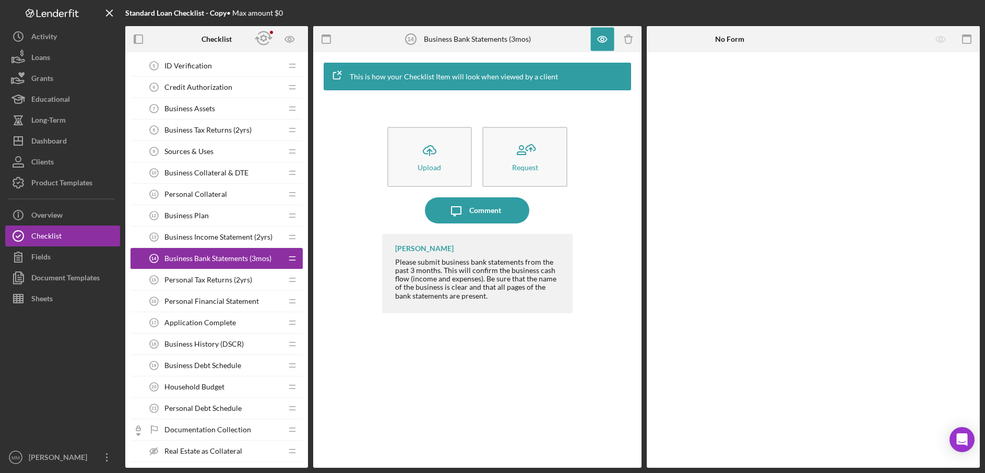
click at [215, 325] on span "Application Complete" at bounding box center [200, 323] width 72 height 8
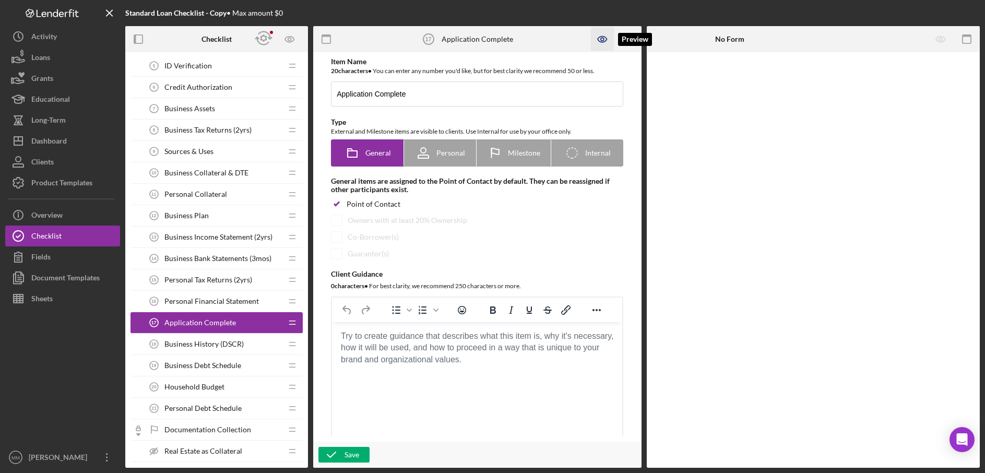
click at [605, 41] on icon "button" at bounding box center [602, 40] width 9 height 6
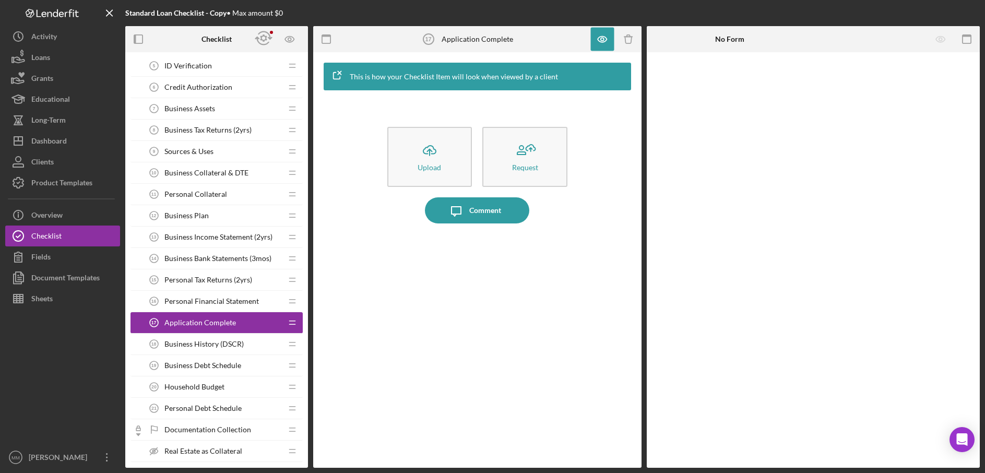
click at [186, 299] on span "Personal Financial Statement" at bounding box center [211, 301] width 95 height 8
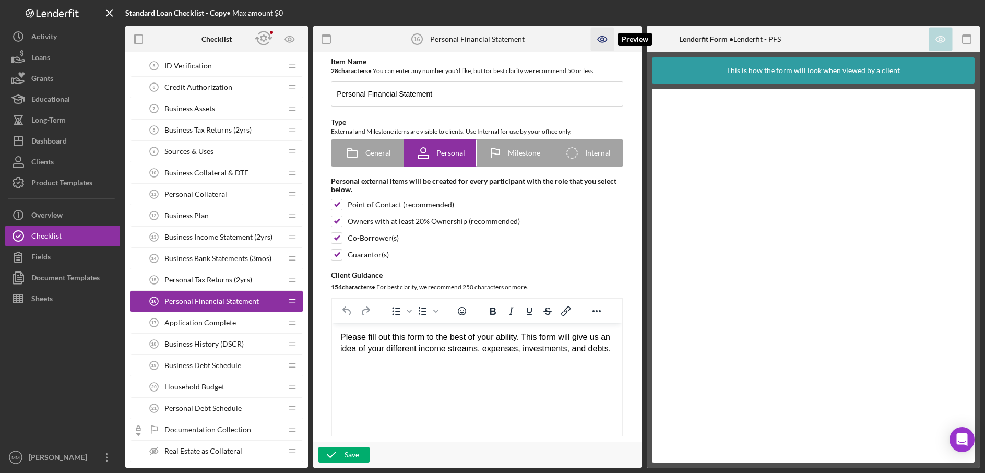
click at [602, 40] on icon "button" at bounding box center [602, 39] width 23 height 23
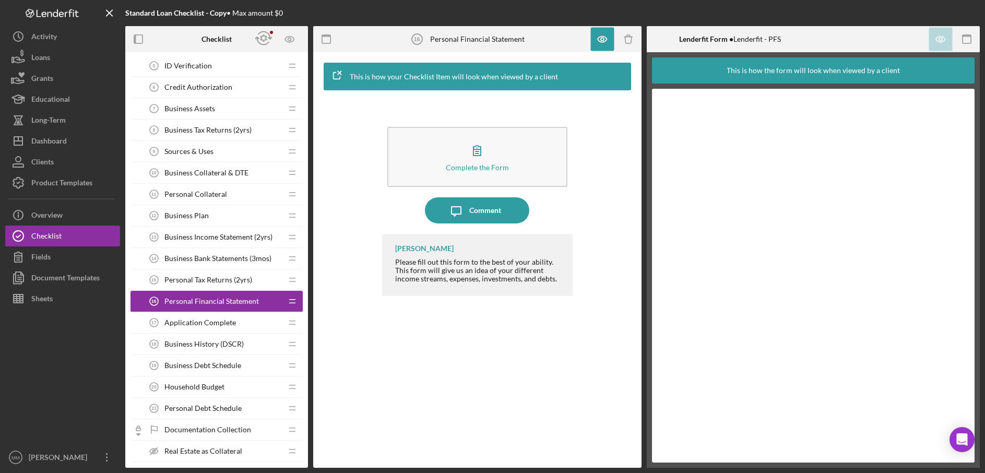
click at [212, 279] on span "Personal Tax Returns (2yrs)" at bounding box center [208, 280] width 88 height 8
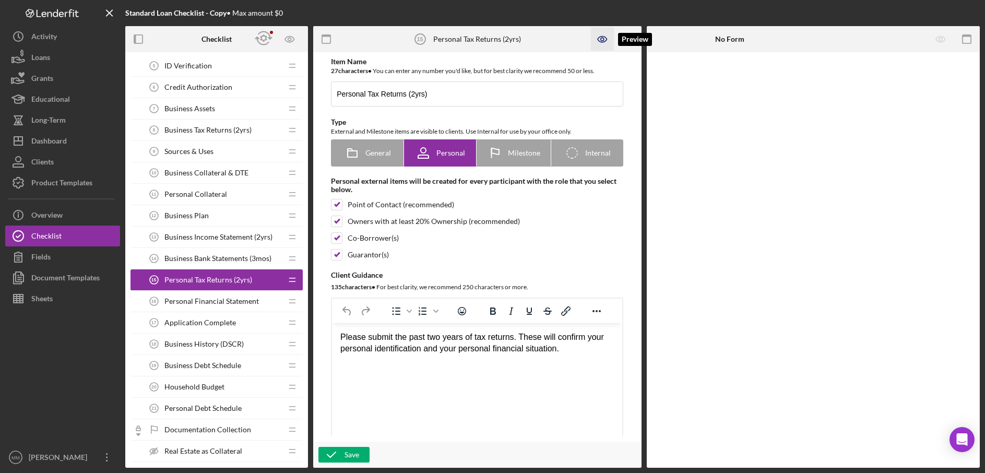
click at [605, 43] on icon "button" at bounding box center [602, 39] width 23 height 23
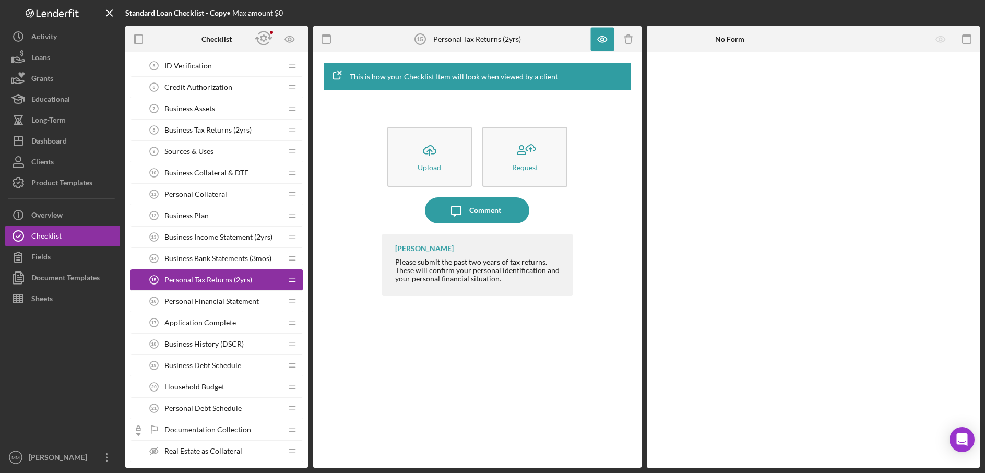
click at [194, 344] on span "Business History (DSCR)" at bounding box center [203, 344] width 79 height 8
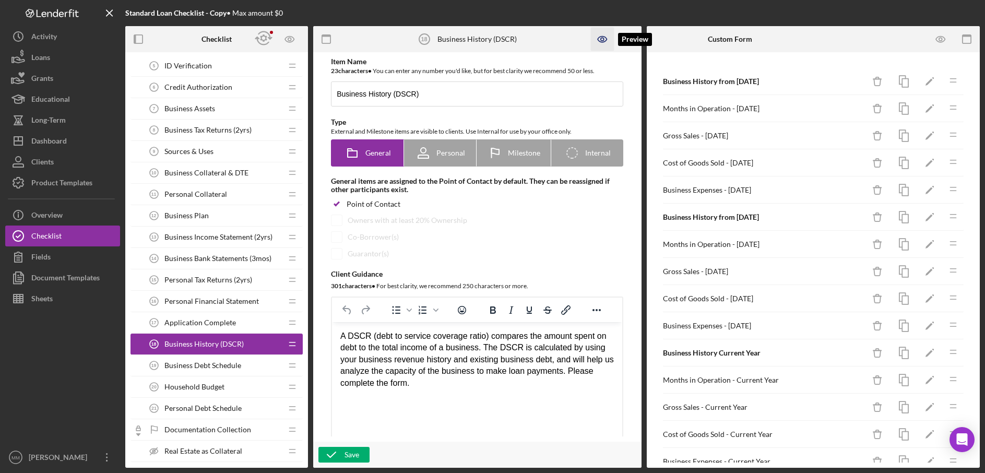
click at [597, 40] on icon "button" at bounding box center [602, 39] width 23 height 23
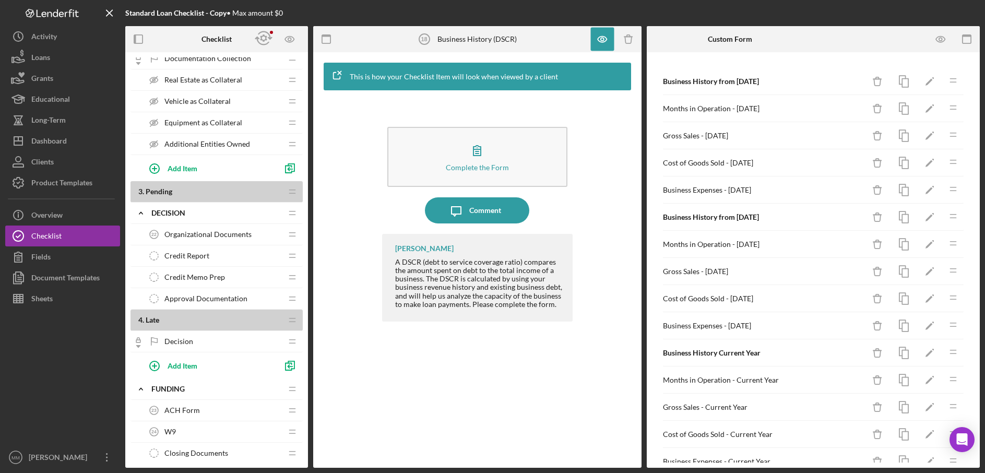
scroll to position [676, 0]
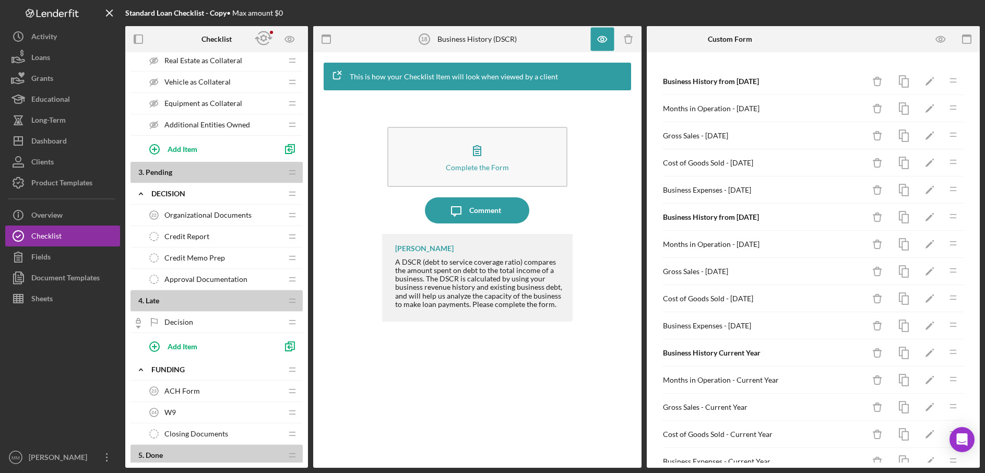
click at [206, 216] on span "Organizational Documents" at bounding box center [207, 215] width 87 height 8
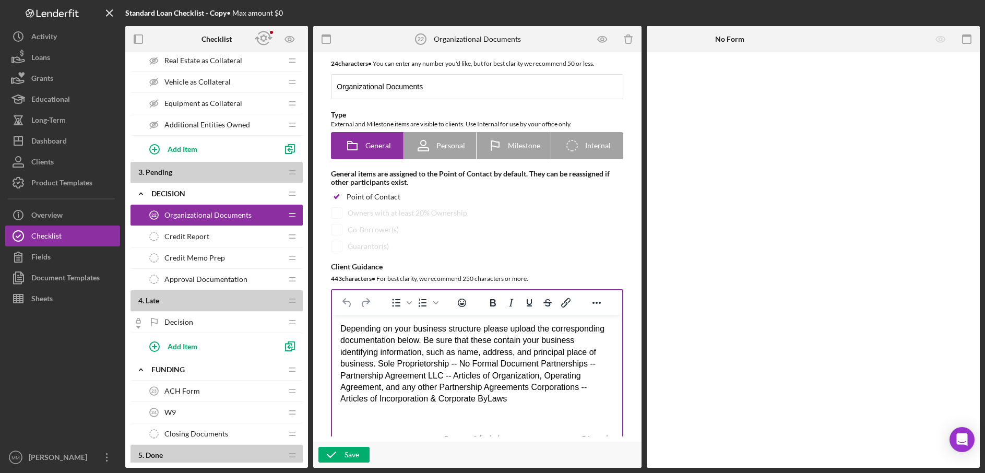
scroll to position [23, 0]
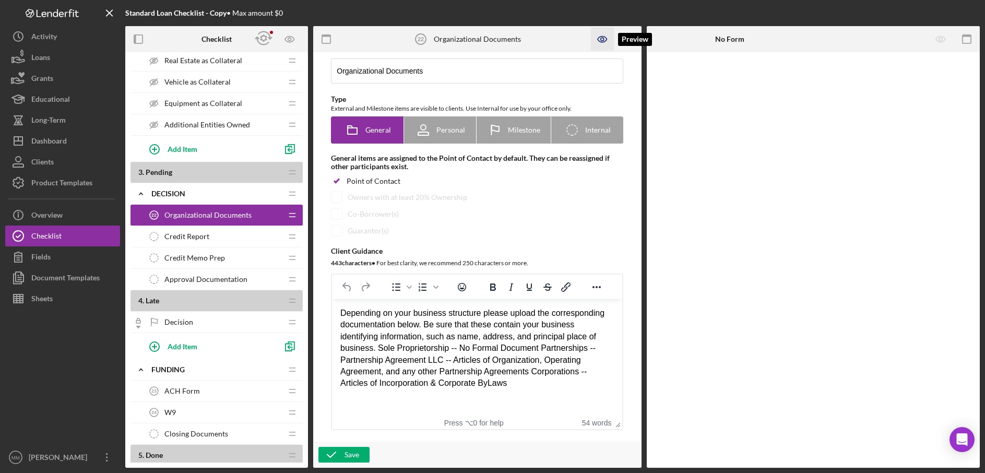
click at [608, 39] on icon "button" at bounding box center [602, 39] width 23 height 23
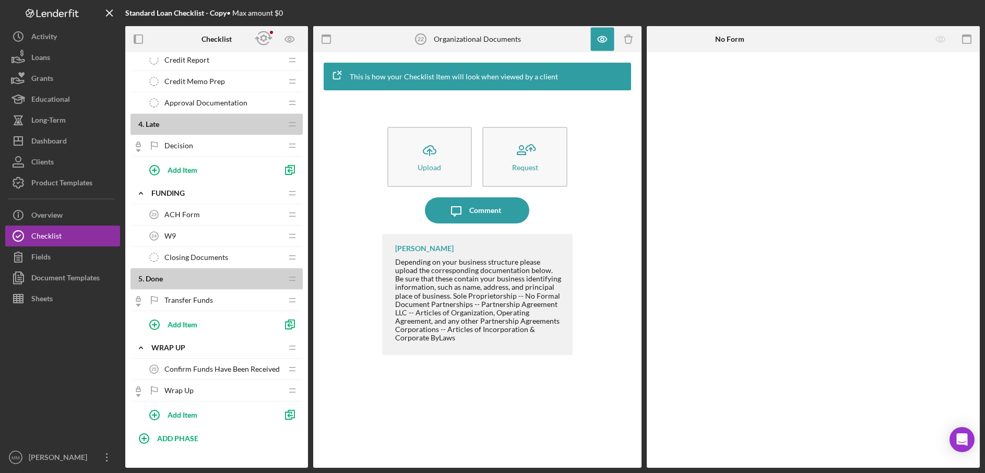
scroll to position [864, 0]
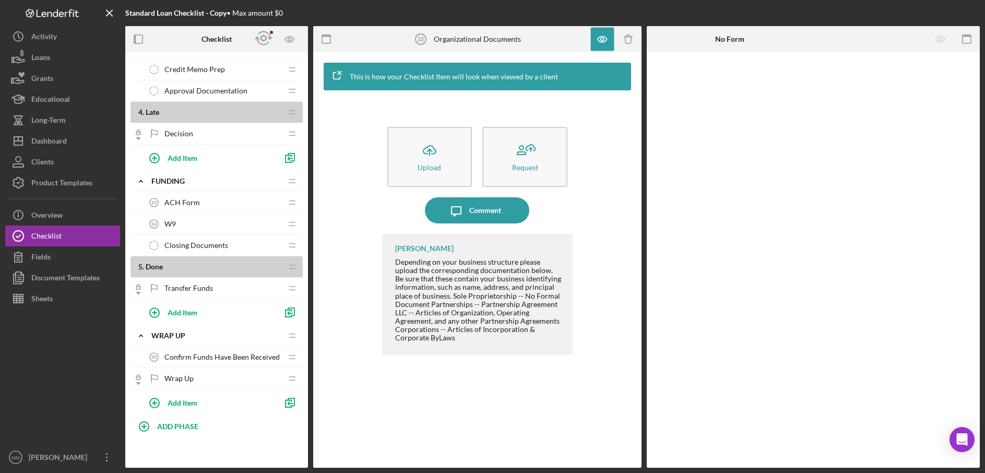
click at [186, 206] on span "ACH Form" at bounding box center [182, 202] width 36 height 8
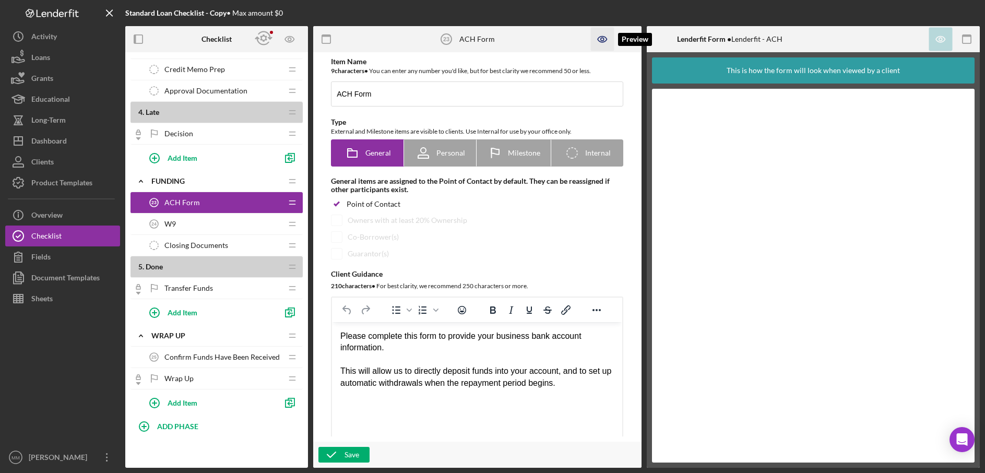
click at [600, 39] on icon "button" at bounding box center [602, 39] width 23 height 23
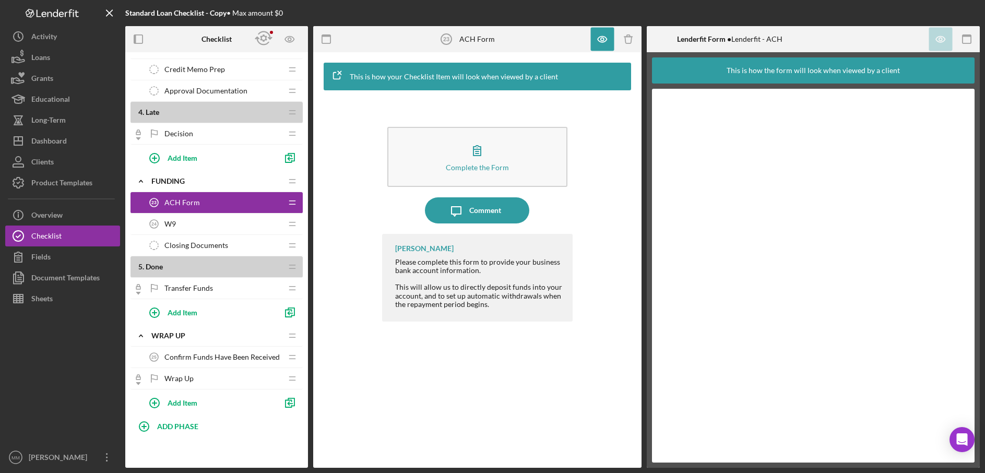
click at [201, 290] on span "Transfer Funds" at bounding box center [188, 288] width 49 height 8
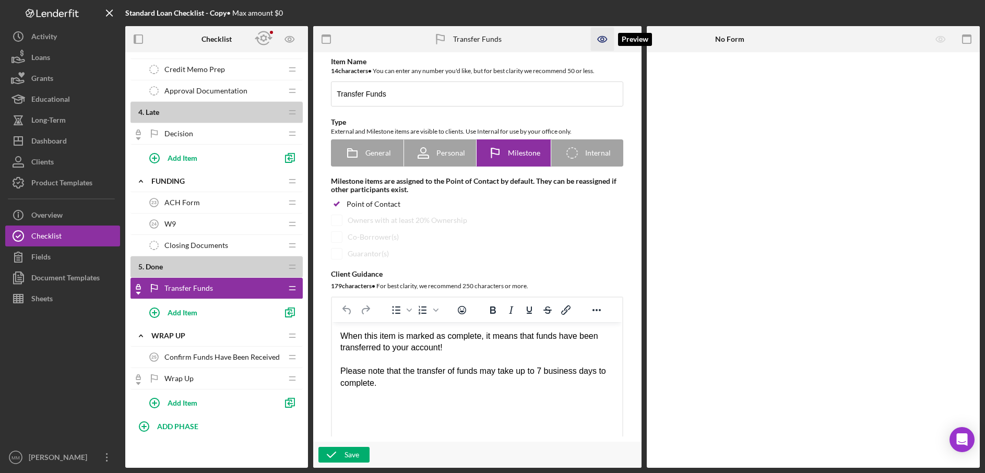
click at [600, 42] on icon "button" at bounding box center [602, 39] width 23 height 23
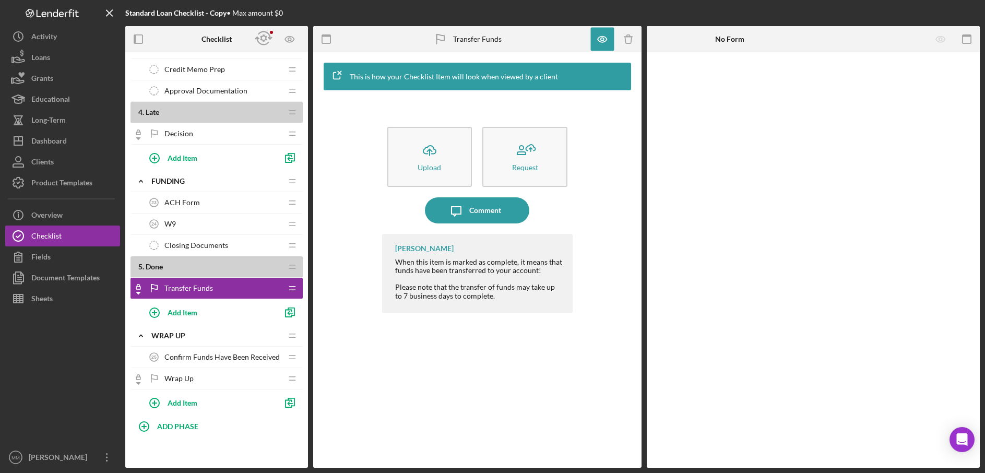
click at [225, 359] on span "Confirm Funds Have Been Received" at bounding box center [221, 357] width 115 height 8
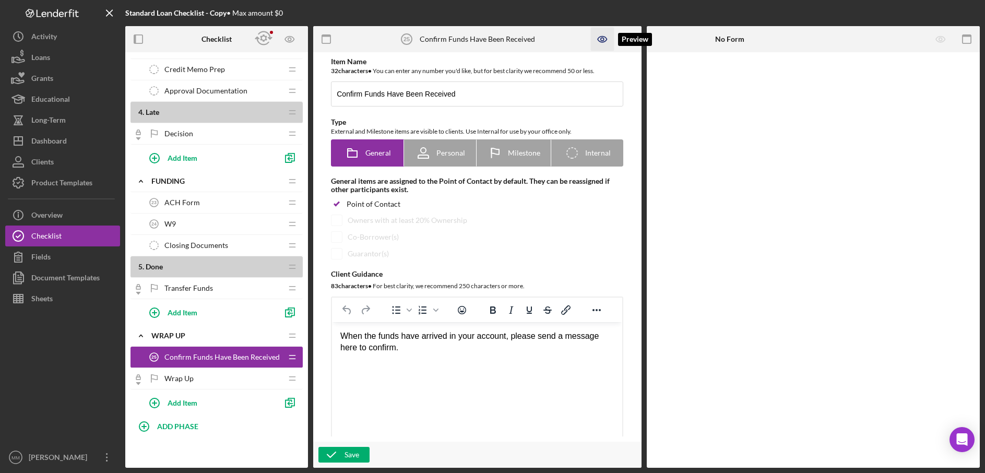
click at [601, 34] on icon "button" at bounding box center [602, 39] width 23 height 23
